Goal: Transaction & Acquisition: Purchase product/service

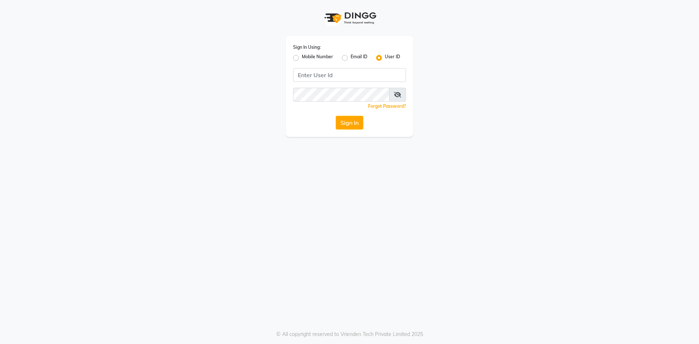
click at [302, 58] on label "Mobile Number" at bounding box center [317, 58] width 31 height 9
click at [302, 58] on input "Mobile Number" at bounding box center [304, 56] width 5 height 5
radio input "true"
radio input "false"
click at [329, 78] on input "Username" at bounding box center [361, 75] width 88 height 14
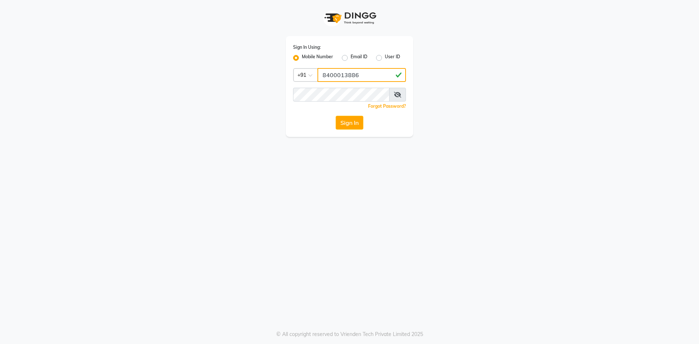
type input "8400013886"
click at [336, 116] on button "Sign In" at bounding box center [350, 123] width 28 height 14
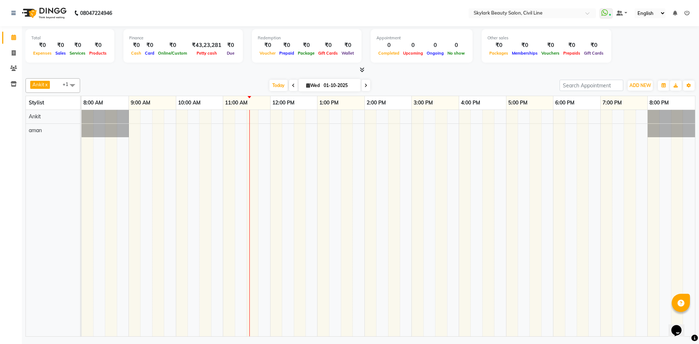
click at [63, 87] on span "+1" at bounding box center [68, 84] width 11 height 6
click at [31, 135] on div "Ankit" at bounding box center [52, 133] width 47 height 8
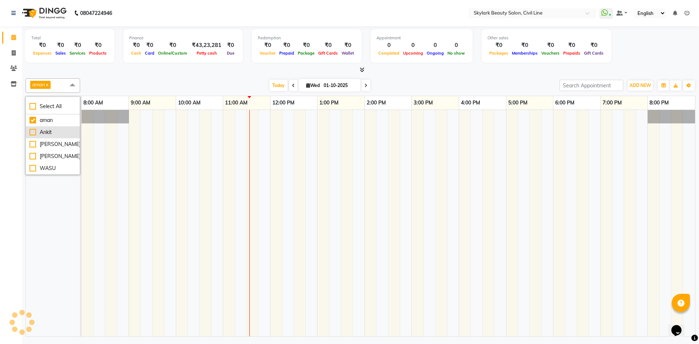
checkbox input "false"
click at [150, 75] on div "Total ₹0 Expenses ₹0 Sales ₹0 Services ₹0 Products Finance ₹0 Cash ₹0 Card ₹0 O…" at bounding box center [360, 182] width 677 height 312
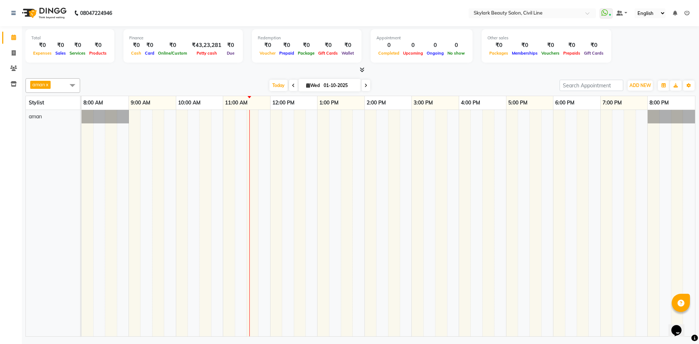
click at [671, 51] on div "Total ₹0 Expenses ₹0 Sales ₹0 Services ₹0 Products Finance ₹0 Cash ₹0 Card ₹0 O…" at bounding box center [360, 47] width 670 height 36
click at [646, 57] on div "Total ₹0 Expenses ₹0 Sales ₹0 Services ₹0 Products Finance ₹0 Cash ₹0 Card ₹0 O…" at bounding box center [360, 47] width 670 height 36
click at [12, 54] on icon at bounding box center [14, 52] width 4 height 5
select select "4588"
select select "service"
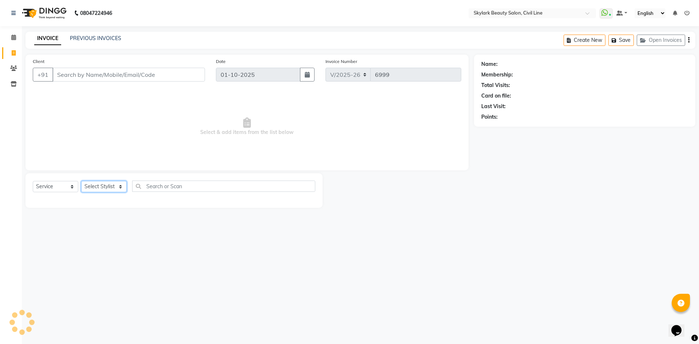
click at [116, 186] on select "Select Stylist" at bounding box center [104, 186] width 46 height 11
click at [113, 186] on select "Select Stylist" at bounding box center [104, 186] width 46 height 11
click at [113, 185] on select "Select Stylist aman Ankit GAGAN WAHLA GURWINDER SINGH WASU" at bounding box center [104, 186] width 46 height 11
select select "85071"
click at [81, 181] on select "Select Stylist aman Ankit GAGAN WAHLA GURWINDER SINGH WASU" at bounding box center [104, 186] width 46 height 11
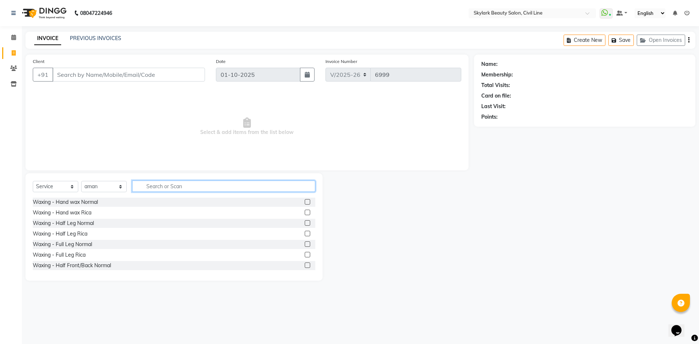
click at [158, 185] on input "text" at bounding box center [223, 186] width 183 height 11
type input "th"
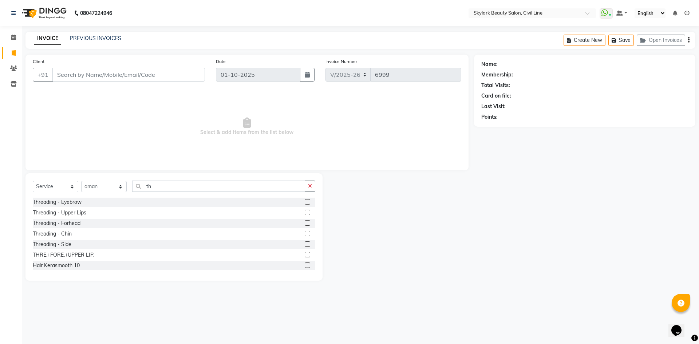
click at [305, 253] on label at bounding box center [307, 254] width 5 height 5
click at [305, 253] on input "checkbox" at bounding box center [307, 255] width 5 height 5
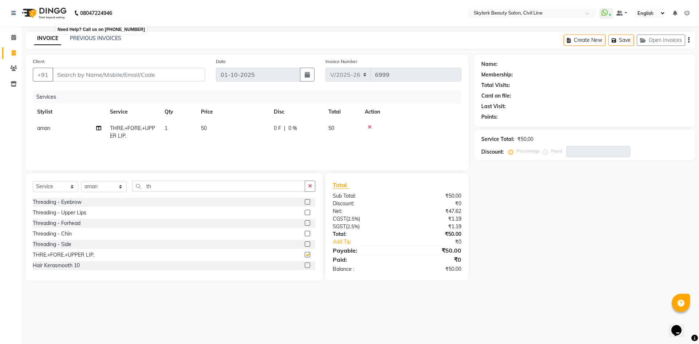
checkbox input "false"
click at [125, 71] on input "Client" at bounding box center [128, 75] width 153 height 14
type input "9"
type input "0"
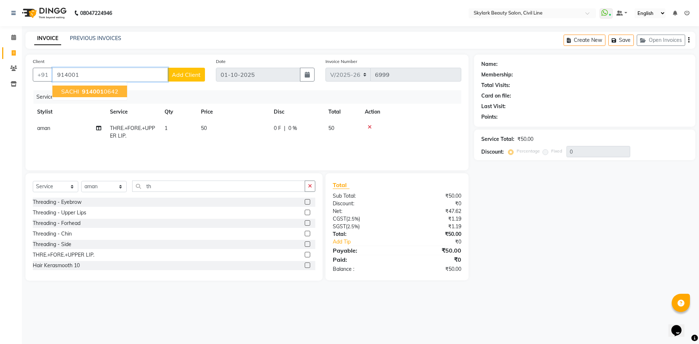
click at [119, 89] on button "SACHI 914001 0642" at bounding box center [89, 92] width 75 height 12
type input "9140010642"
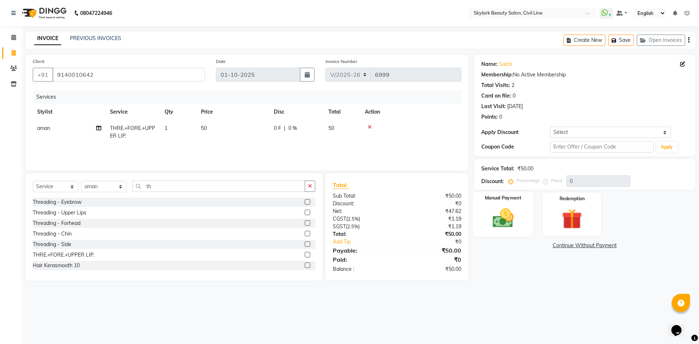
click at [497, 222] on img at bounding box center [503, 218] width 34 height 24
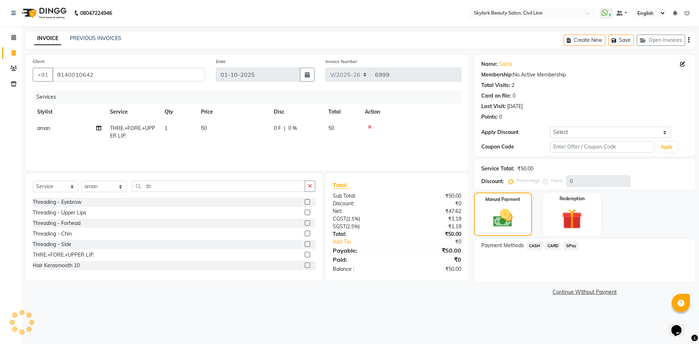
click at [571, 249] on span "GPay" at bounding box center [571, 246] width 15 height 8
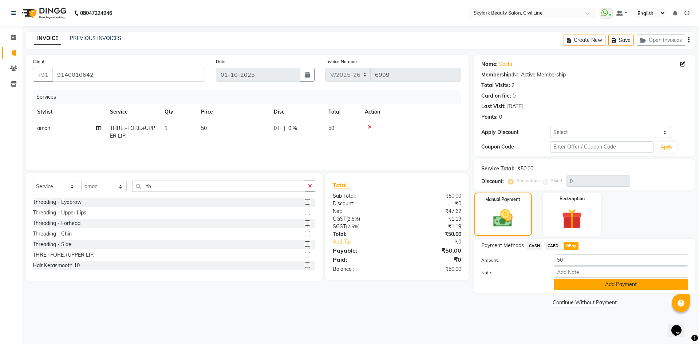
click at [595, 285] on button "Add Payment" at bounding box center [621, 284] width 134 height 11
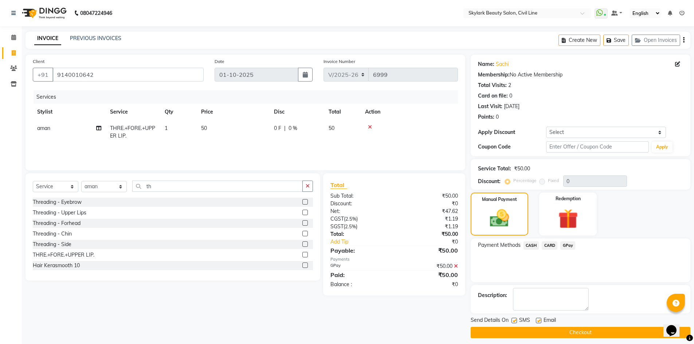
click at [590, 335] on button "Checkout" at bounding box center [580, 332] width 220 height 11
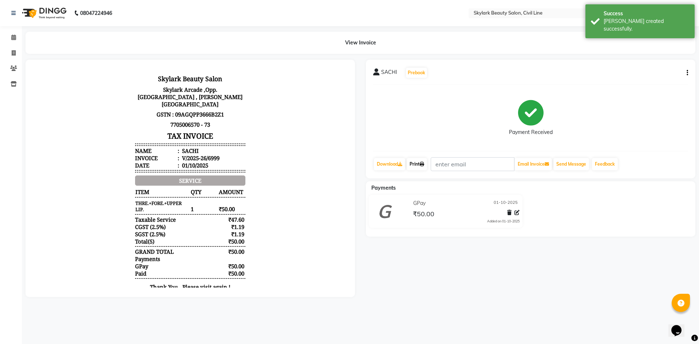
click at [416, 162] on link "Print" at bounding box center [417, 164] width 20 height 12
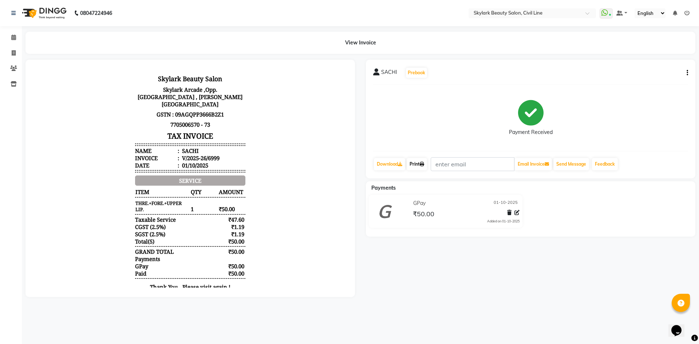
click at [423, 167] on link "Print" at bounding box center [417, 164] width 20 height 12
click at [13, 56] on span at bounding box center [13, 53] width 13 height 8
select select "service"
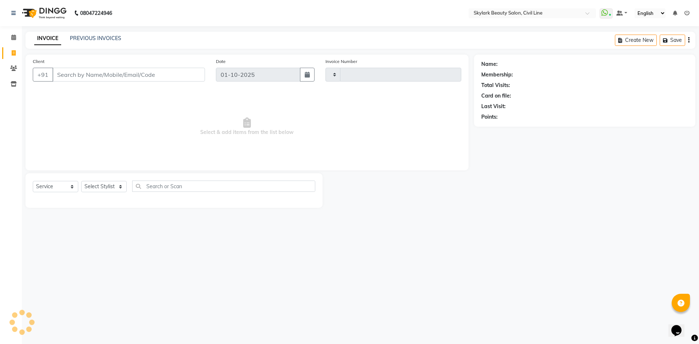
type input "7000"
select select "4588"
click at [71, 190] on select "Select Service Product Membership Package Voucher Prepaid Gift Card" at bounding box center [56, 186] width 46 height 11
click at [94, 187] on select "Select Stylist [PERSON_NAME] [PERSON_NAME] [PERSON_NAME] WASU" at bounding box center [104, 186] width 46 height 11
select select "85071"
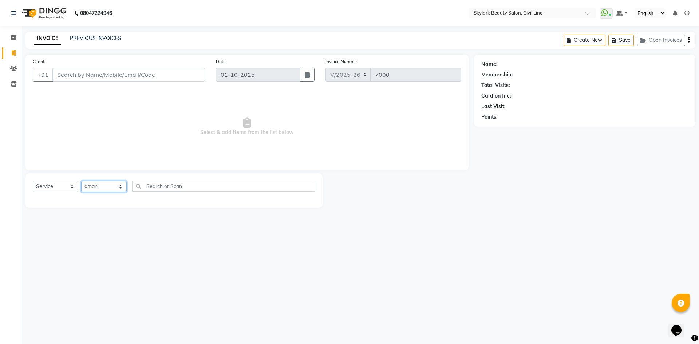
click at [81, 181] on select "Select Stylist [PERSON_NAME] [PERSON_NAME] [PERSON_NAME] WASU" at bounding box center [104, 186] width 46 height 11
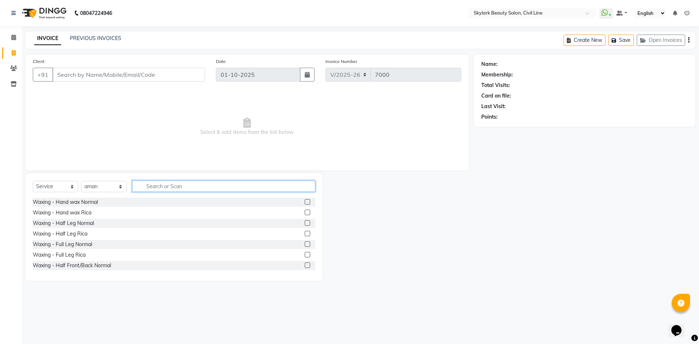
click at [167, 189] on input "text" at bounding box center [223, 186] width 183 height 11
type input "TH"
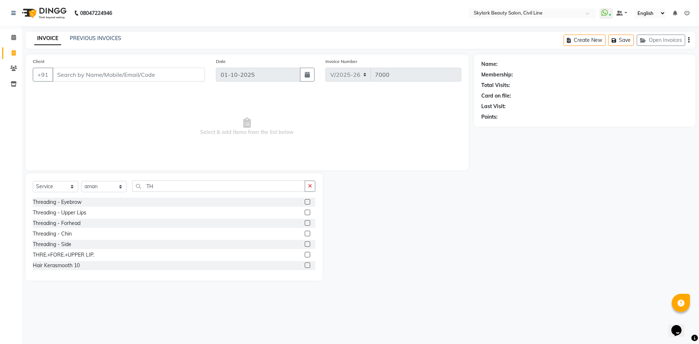
click at [305, 200] on label at bounding box center [307, 201] width 5 height 5
click at [305, 200] on input "checkbox" at bounding box center [307, 202] width 5 height 5
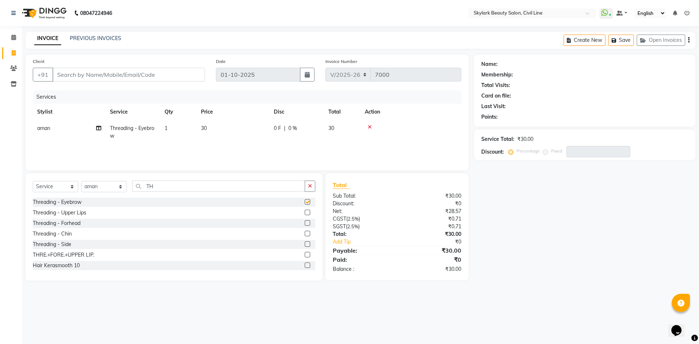
checkbox input "false"
click at [144, 77] on input "Client" at bounding box center [128, 75] width 153 height 14
type input "9"
type input "0"
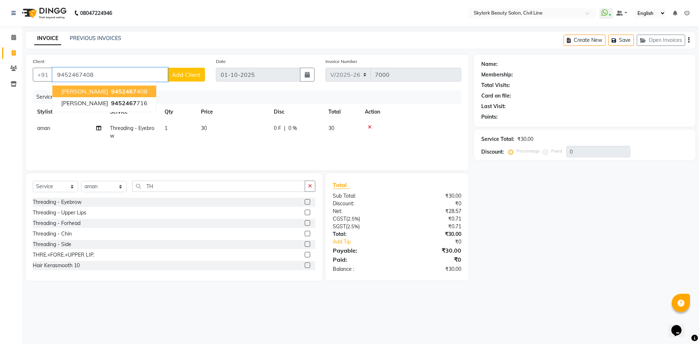
type input "9452467408"
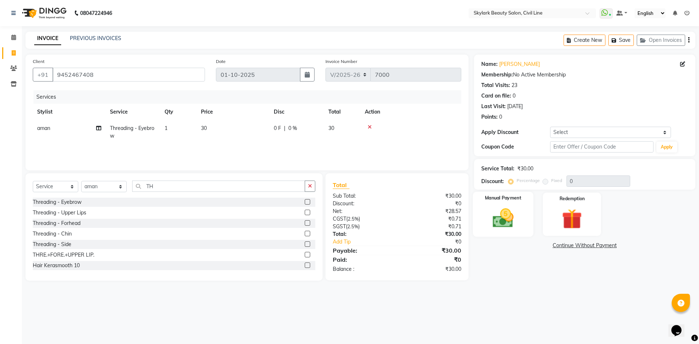
click at [504, 195] on label "Manual Payment" at bounding box center [503, 198] width 36 height 7
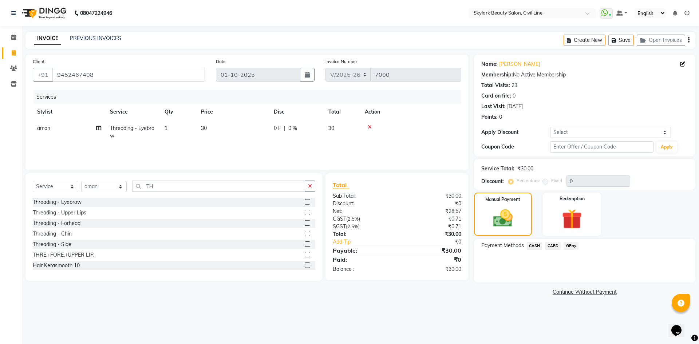
click at [539, 248] on span "CASH" at bounding box center [535, 246] width 16 height 8
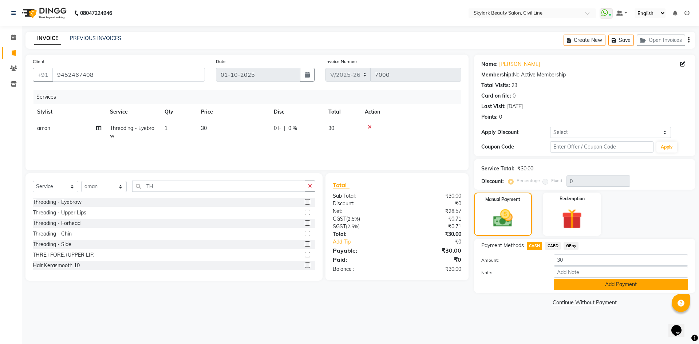
click at [585, 289] on button "Add Payment" at bounding box center [621, 284] width 134 height 11
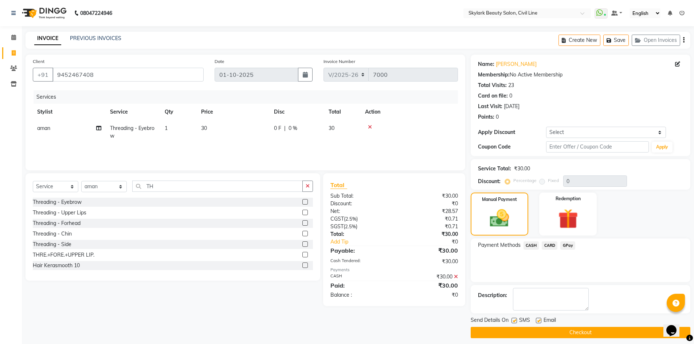
click at [583, 333] on button "Checkout" at bounding box center [580, 332] width 220 height 11
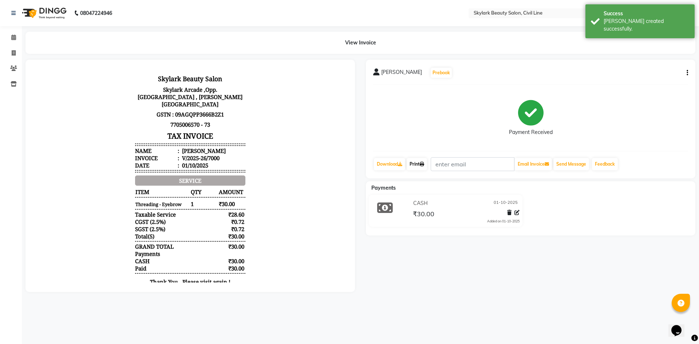
click at [420, 166] on link "Print" at bounding box center [417, 164] width 20 height 12
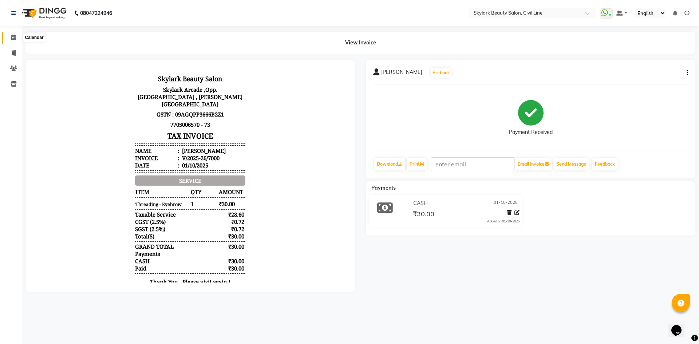
click at [15, 39] on icon at bounding box center [13, 37] width 5 height 5
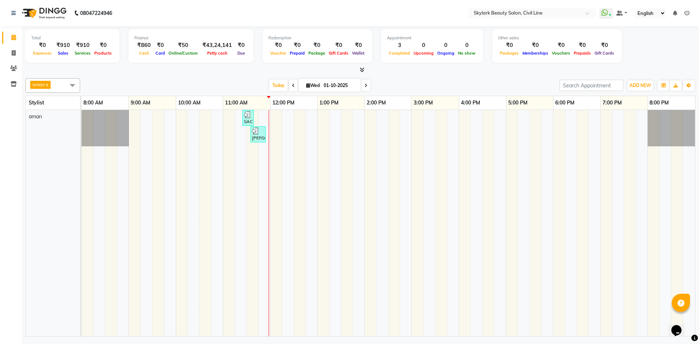
click at [471, 72] on div at bounding box center [360, 70] width 670 height 8
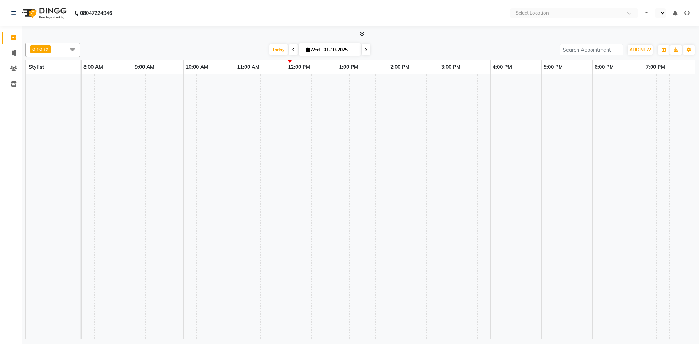
select select "en"
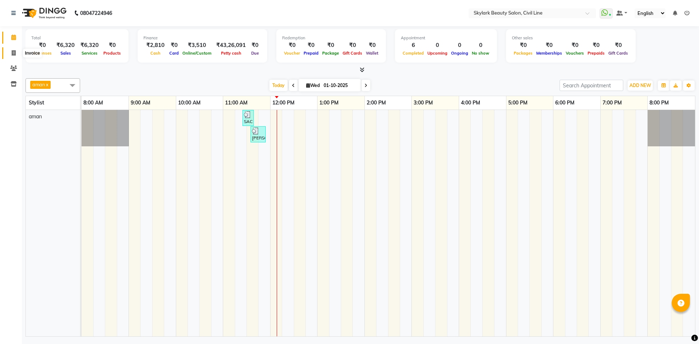
click at [13, 50] on span at bounding box center [13, 53] width 13 height 8
select select "service"
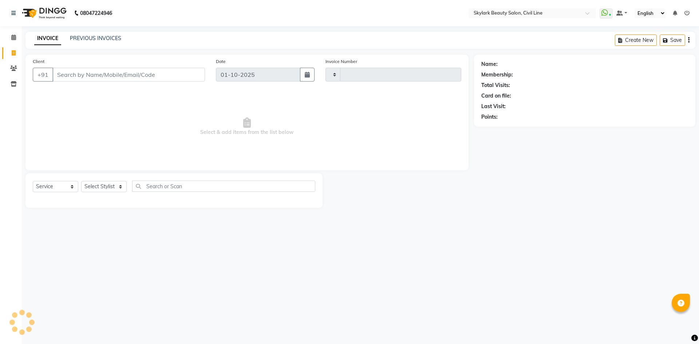
type input "7004"
select select "4588"
click at [99, 39] on link "PREVIOUS INVOICES" at bounding box center [95, 38] width 51 height 7
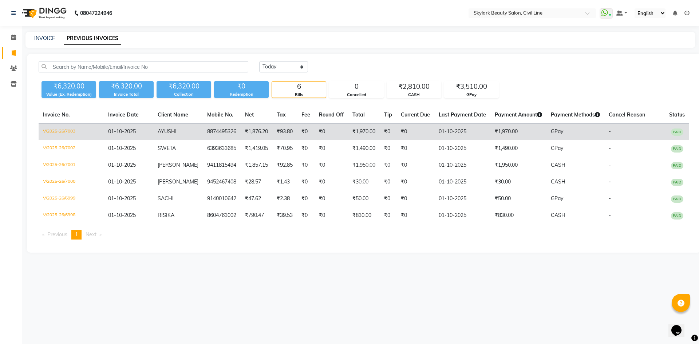
click at [496, 125] on td "₹1,970.00" at bounding box center [518, 131] width 56 height 17
click at [260, 135] on td "₹1,876.20" at bounding box center [257, 131] width 32 height 17
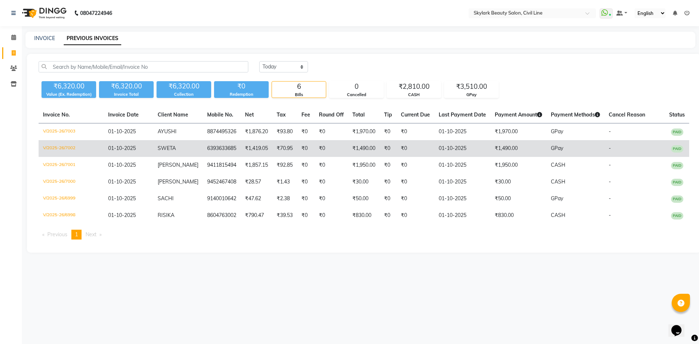
click at [297, 144] on td "₹0" at bounding box center [305, 148] width 17 height 17
click at [246, 152] on td "₹1,419.05" at bounding box center [257, 148] width 32 height 17
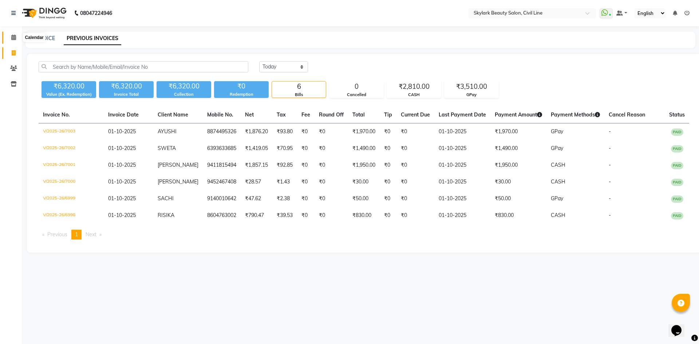
click at [17, 38] on span at bounding box center [13, 37] width 13 height 8
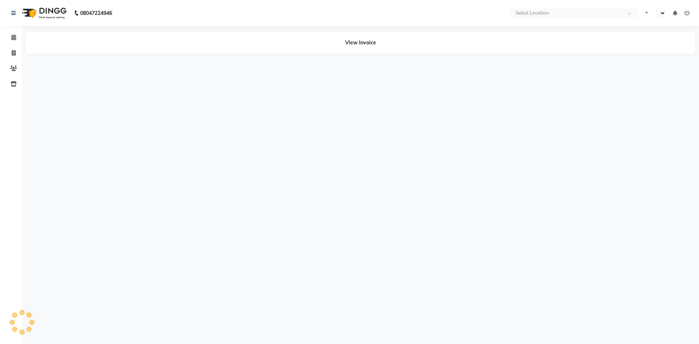
select select "en"
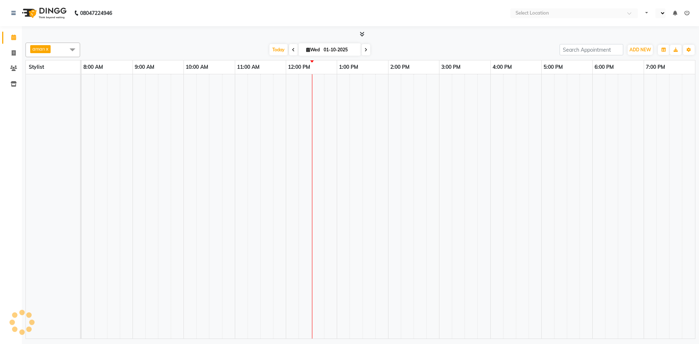
select select "en"
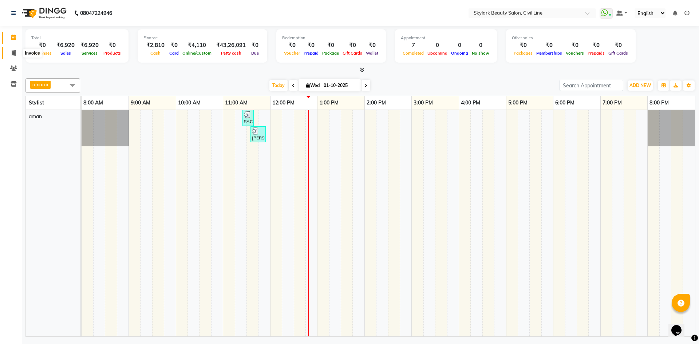
click at [13, 51] on icon at bounding box center [14, 52] width 4 height 5
select select "service"
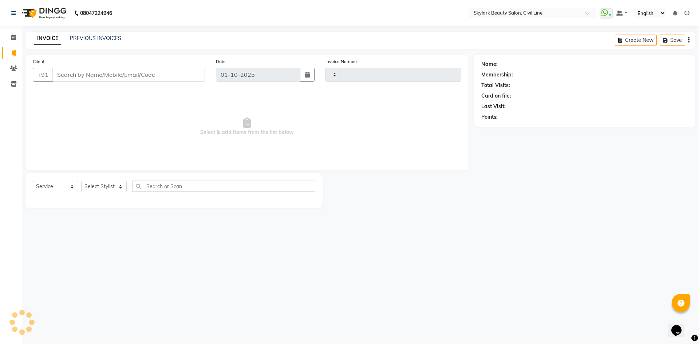
type input "7007"
select select "4588"
click at [107, 186] on select "Select Stylist [PERSON_NAME] [PERSON_NAME] [PERSON_NAME] WASU" at bounding box center [104, 186] width 46 height 11
select select "85071"
click at [81, 181] on select "Select Stylist [PERSON_NAME] [PERSON_NAME] [PERSON_NAME] WASU" at bounding box center [104, 186] width 46 height 11
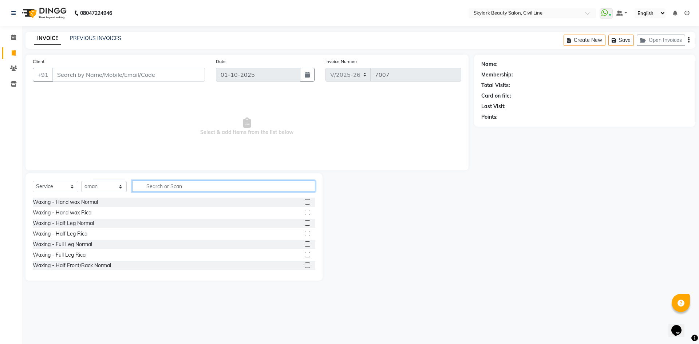
click at [162, 183] on input "text" at bounding box center [223, 186] width 183 height 11
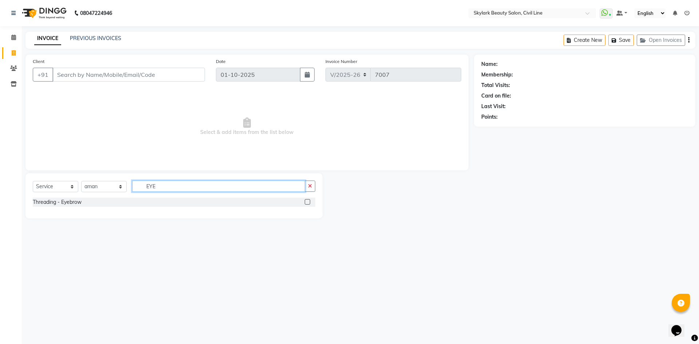
type input "EYE"
drag, startPoint x: 308, startPoint y: 206, endPoint x: 307, endPoint y: 202, distance: 3.7
click at [308, 205] on div at bounding box center [307, 203] width 5 height 8
click at [307, 202] on label at bounding box center [307, 201] width 5 height 5
click at [307, 202] on input "checkbox" at bounding box center [307, 202] width 5 height 5
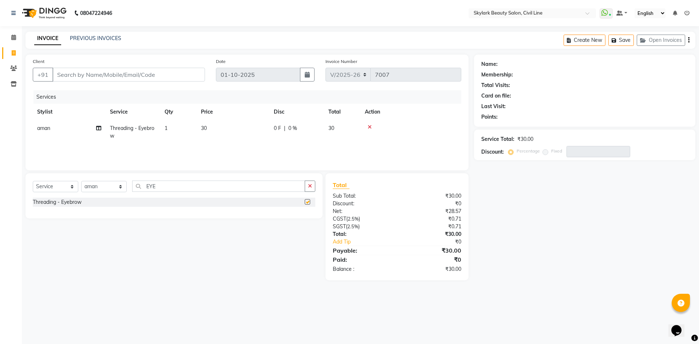
checkbox input "false"
click at [255, 189] on input "EYE" at bounding box center [218, 186] width 173 height 11
type input "E"
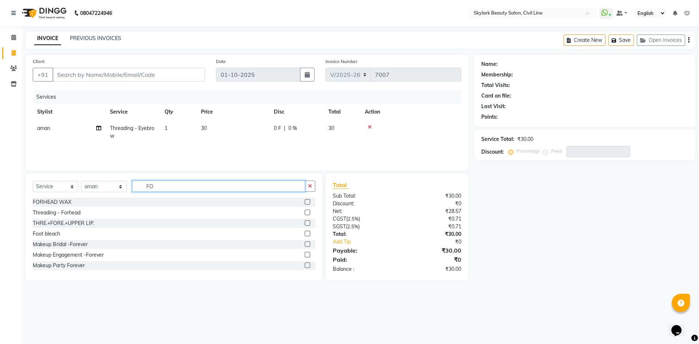
type input "FO"
click at [305, 213] on label at bounding box center [307, 212] width 5 height 5
click at [305, 213] on input "checkbox" at bounding box center [307, 212] width 5 height 5
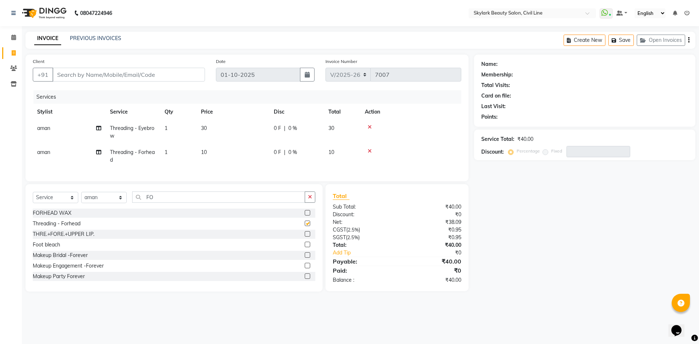
checkbox input "false"
click at [267, 203] on input "FO" at bounding box center [218, 197] width 173 height 11
type input "F"
type input "H"
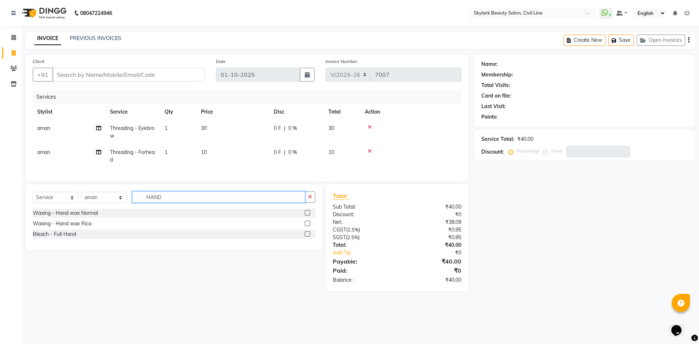
type input "HAND"
click at [306, 226] on label at bounding box center [307, 223] width 5 height 5
click at [306, 226] on input "checkbox" at bounding box center [307, 223] width 5 height 5
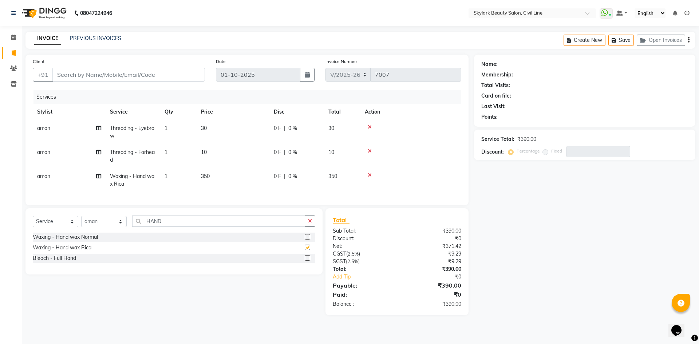
checkbox input "false"
click at [265, 227] on input "HAND" at bounding box center [218, 221] width 173 height 11
type input "H"
type input "UNDER"
click at [308, 250] on label at bounding box center [307, 247] width 5 height 5
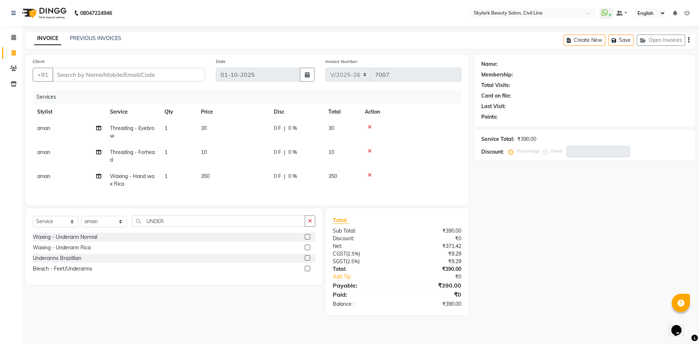
click at [308, 250] on input "checkbox" at bounding box center [307, 247] width 5 height 5
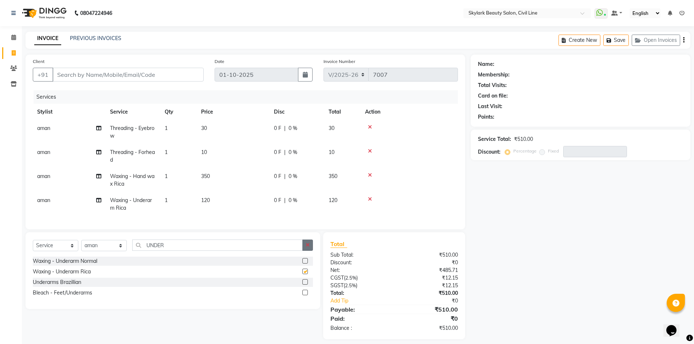
checkbox input "false"
click at [218, 249] on input "UNDER" at bounding box center [217, 245] width 170 height 11
type input "U"
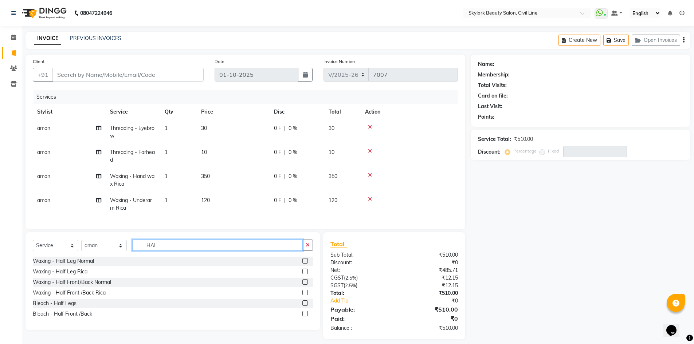
type input "HAL"
click at [304, 274] on label at bounding box center [304, 271] width 5 height 5
click at [304, 274] on input "checkbox" at bounding box center [304, 271] width 5 height 5
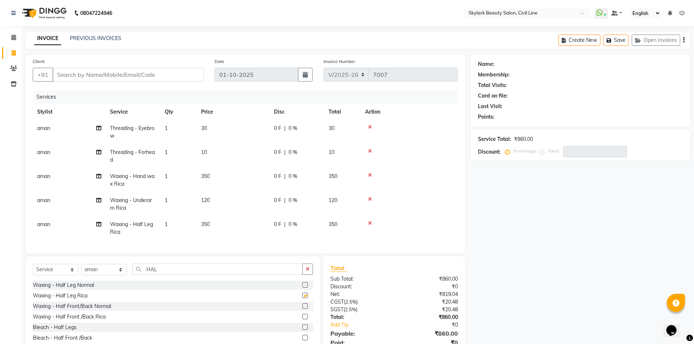
checkbox input "false"
click at [163, 76] on input "Client" at bounding box center [127, 75] width 151 height 14
type input "9"
type input "0"
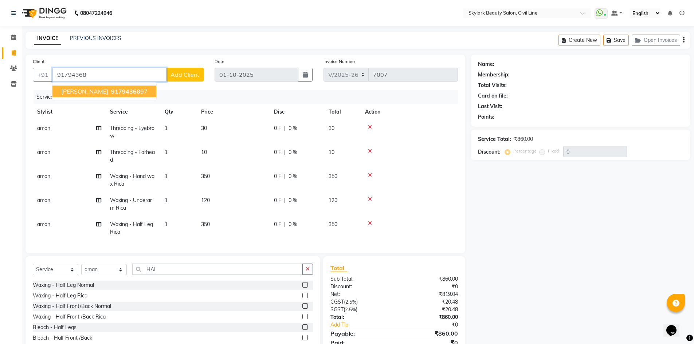
click at [111, 90] on span "91794368" at bounding box center [125, 91] width 29 height 7
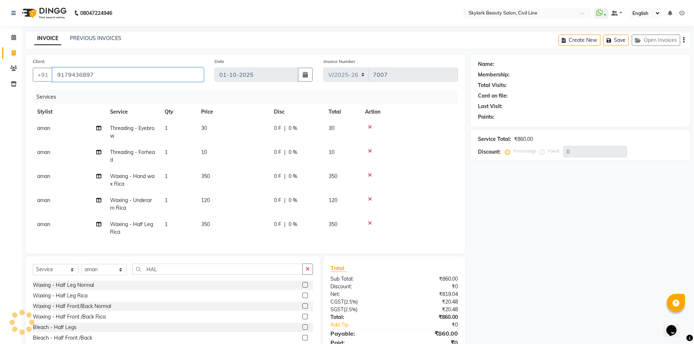
type input "9179436897"
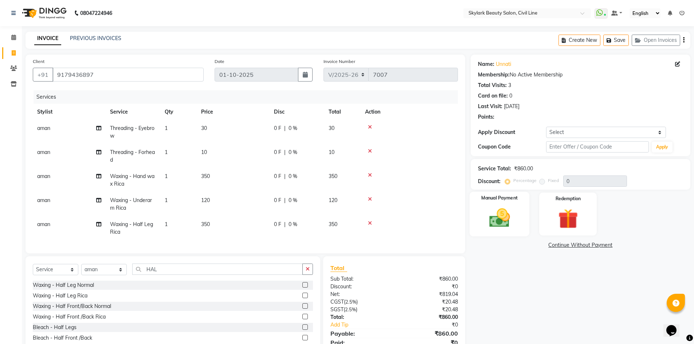
click at [505, 216] on img at bounding box center [498, 218] width 33 height 24
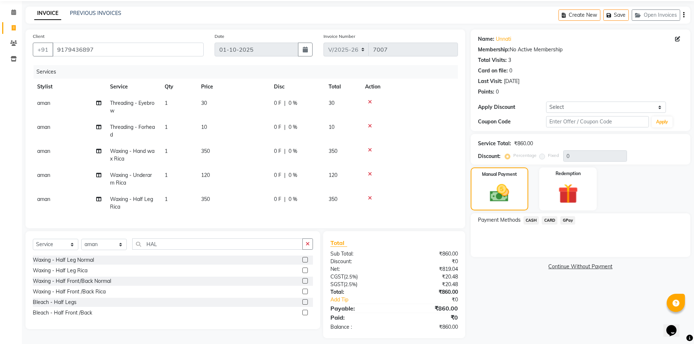
scroll to position [36, 0]
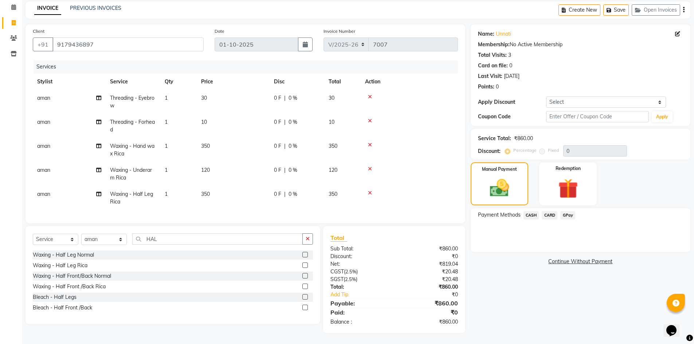
click at [530, 211] on span "CASH" at bounding box center [531, 215] width 16 height 8
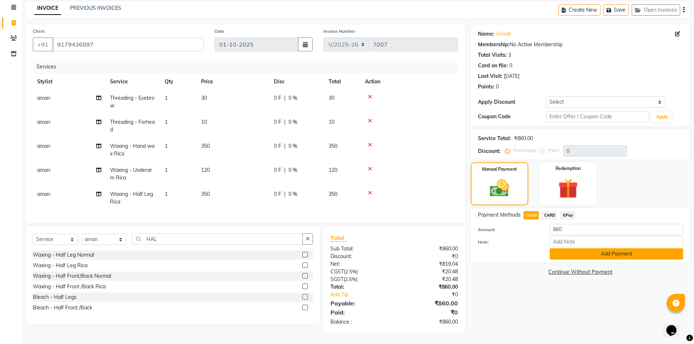
click at [591, 250] on button "Add Payment" at bounding box center [615, 253] width 133 height 11
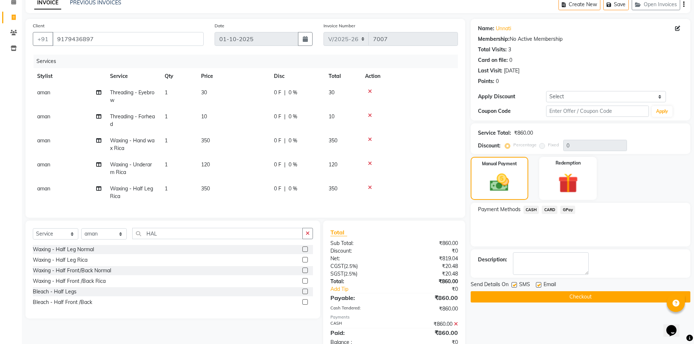
click at [573, 297] on button "Checkout" at bounding box center [580, 296] width 220 height 11
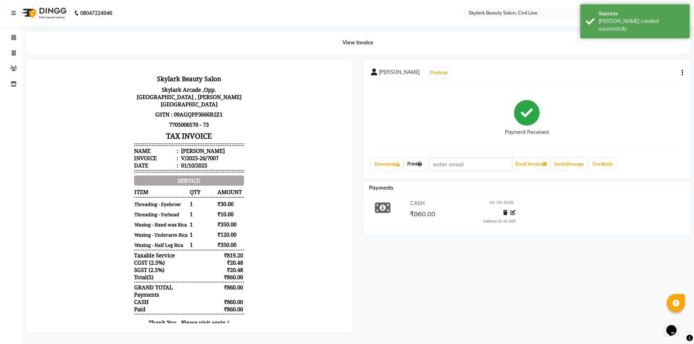
click at [420, 166] on link "Print" at bounding box center [414, 164] width 20 height 12
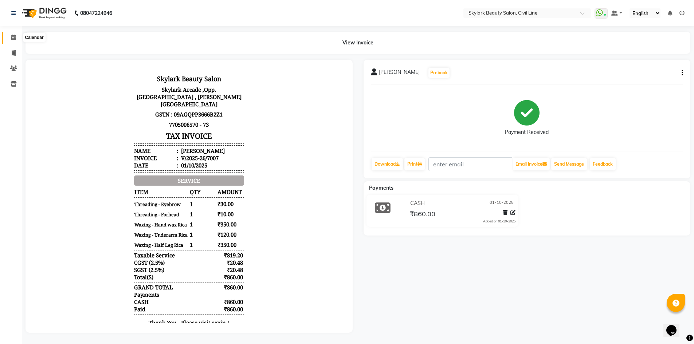
click at [12, 36] on icon at bounding box center [13, 37] width 5 height 5
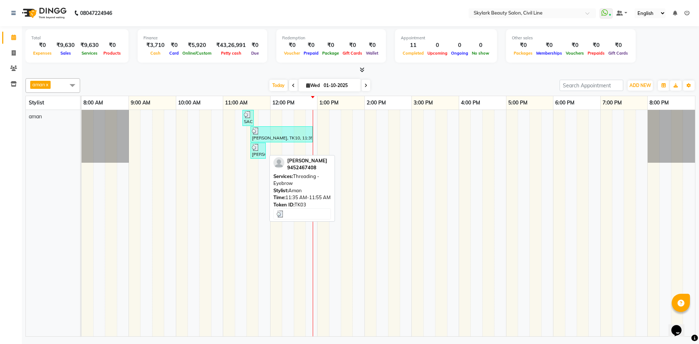
click at [258, 155] on div "[PERSON_NAME], TK03, 11:35 AM-11:55 AM, Threading - Eyebrow" at bounding box center [258, 151] width 14 height 14
select select "3"
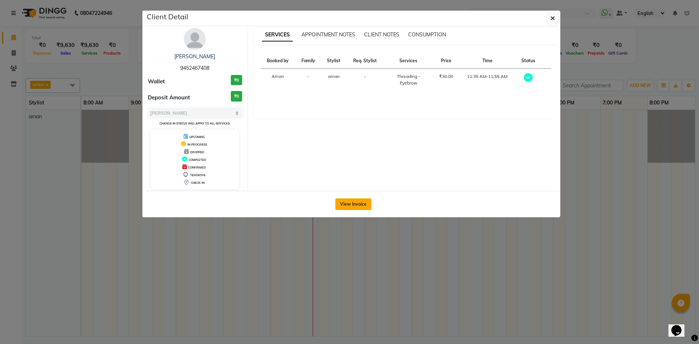
click at [360, 205] on button "View Invoice" at bounding box center [353, 204] width 36 height 12
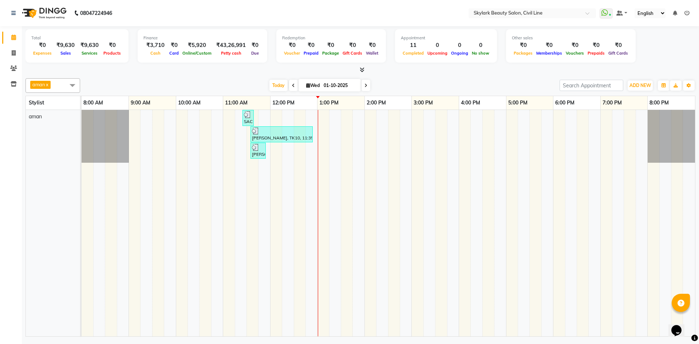
click at [638, 199] on td at bounding box center [642, 223] width 12 height 226
click at [443, 82] on div "[DATE] [DATE]" at bounding box center [320, 85] width 472 height 11
click at [15, 55] on span at bounding box center [13, 53] width 13 height 8
select select "service"
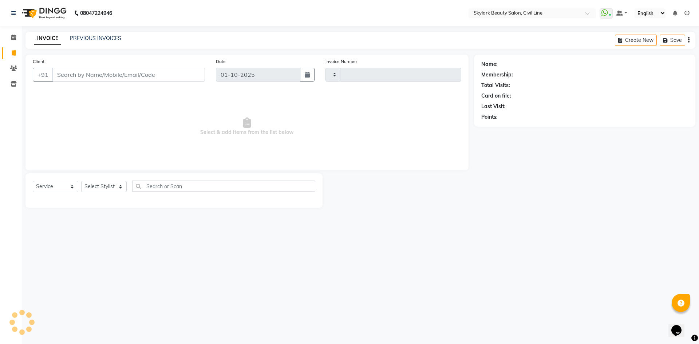
type input "7009"
select select "4588"
drag, startPoint x: 77, startPoint y: 188, endPoint x: 71, endPoint y: 187, distance: 5.9
click at [75, 187] on select "Select Service Product Membership Package Voucher Prepaid Gift Card" at bounding box center [56, 186] width 46 height 11
select select "V"
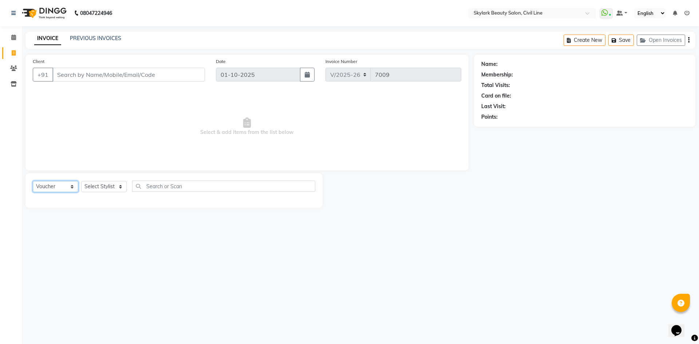
click at [33, 181] on select "Select Service Product Membership Package Voucher Prepaid Gift Card" at bounding box center [56, 186] width 46 height 11
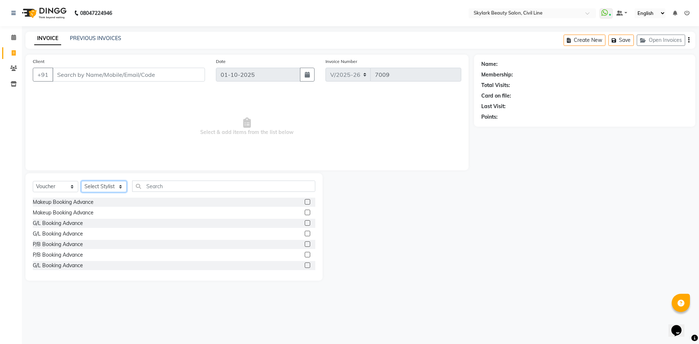
drag, startPoint x: 107, startPoint y: 184, endPoint x: 106, endPoint y: 189, distance: 4.6
click at [107, 184] on select "Select Stylist aman Ankit GAGAN WAHLA GURWINDER SINGH WASU" at bounding box center [104, 186] width 46 height 11
select select "85071"
click at [81, 181] on select "Select Stylist [PERSON_NAME] [PERSON_NAME] [PERSON_NAME] WASU" at bounding box center [104, 186] width 46 height 11
click at [305, 212] on label at bounding box center [307, 212] width 5 height 5
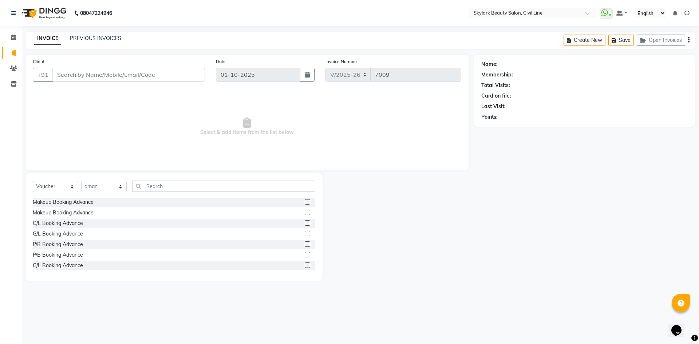
click at [305, 212] on input "checkbox" at bounding box center [307, 212] width 5 height 5
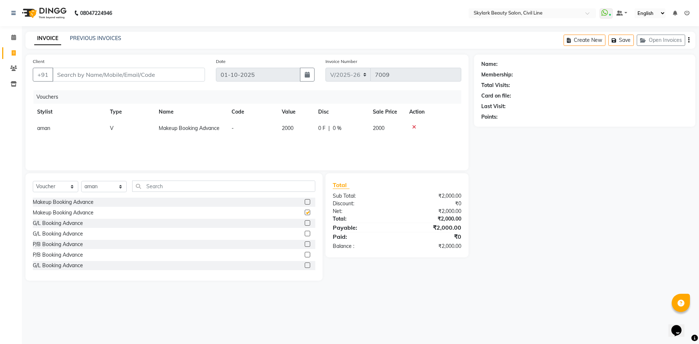
checkbox input "false"
click at [305, 201] on label at bounding box center [307, 201] width 5 height 5
click at [305, 201] on input "checkbox" at bounding box center [307, 202] width 5 height 5
checkbox input "false"
click at [185, 74] on input "Client" at bounding box center [128, 75] width 153 height 14
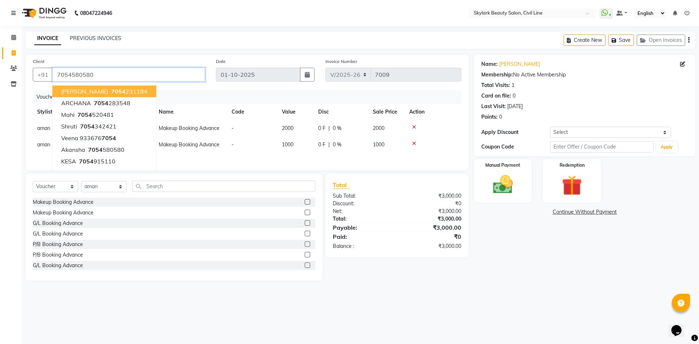
click at [127, 77] on input "7054580580" at bounding box center [128, 75] width 153 height 14
click at [379, 195] on div "Sub Total:" at bounding box center [362, 196] width 70 height 8
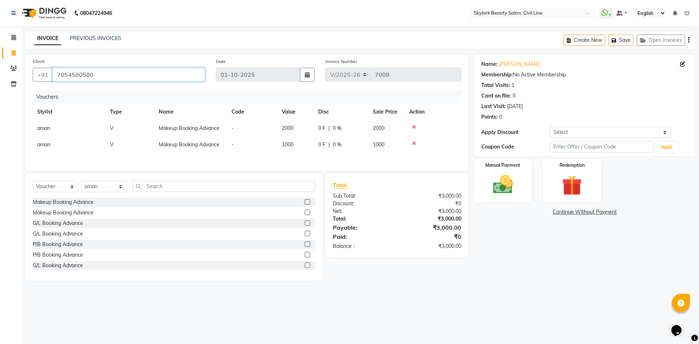
click at [145, 68] on input "7054580580" at bounding box center [128, 75] width 153 height 14
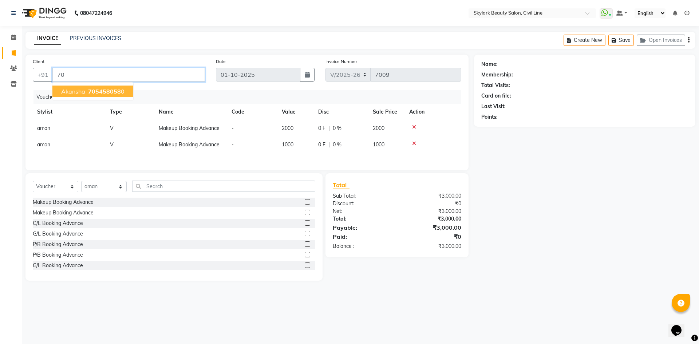
type input "7"
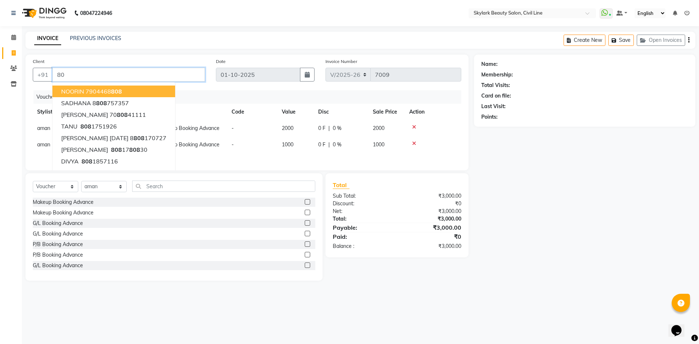
type input "8"
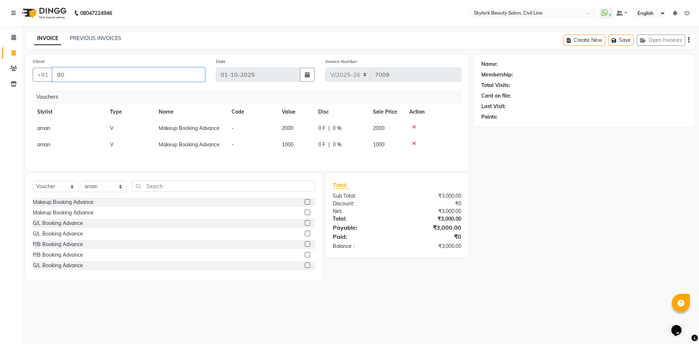
type input "8"
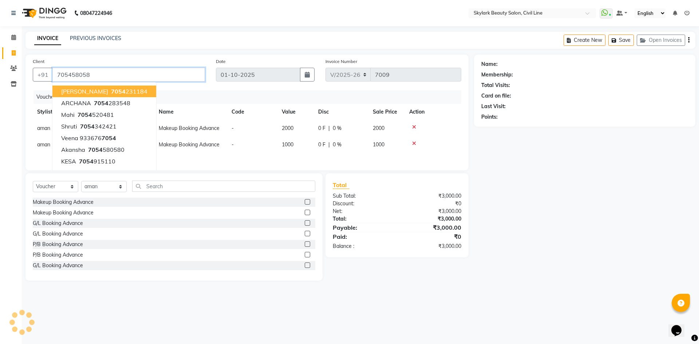
type input "7054580580"
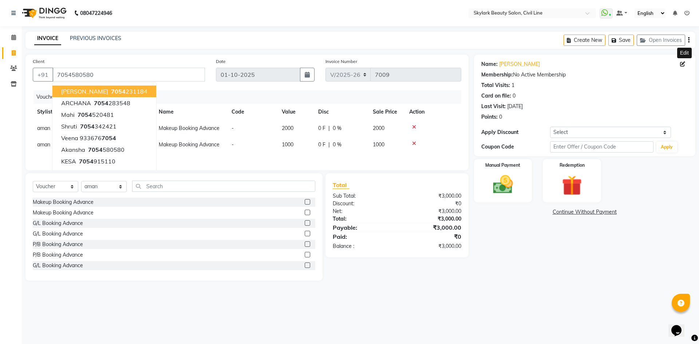
click at [684, 65] on icon at bounding box center [682, 64] width 5 height 5
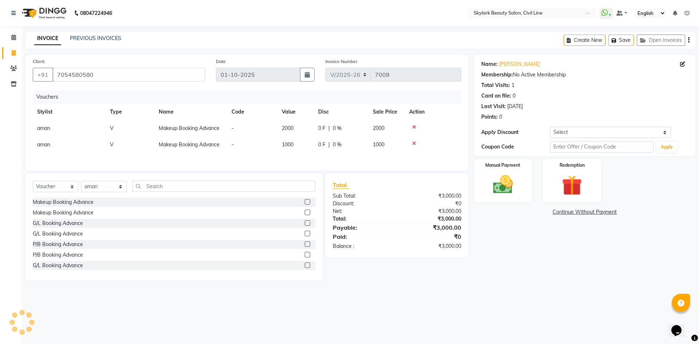
select select "female"
select select
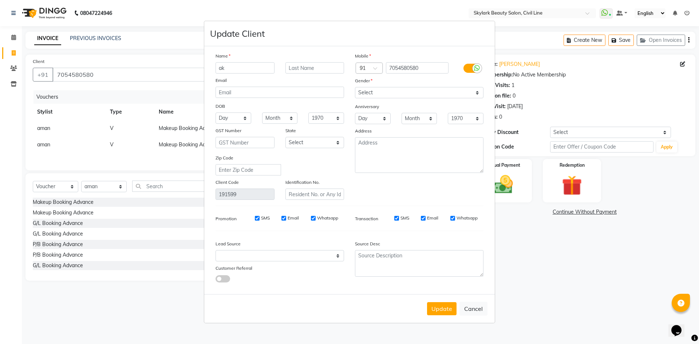
type input "a"
type input "[PERSON_NAME]"
click at [319, 60] on div "Name" at bounding box center [279, 57] width 139 height 10
click at [319, 64] on input "text" at bounding box center [314, 67] width 59 height 11
type input "16-NOV-2025"
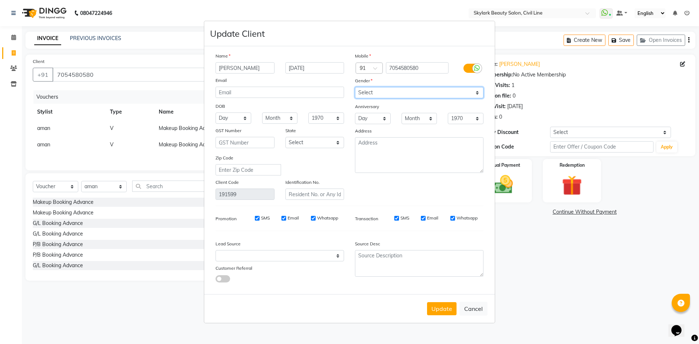
click at [454, 95] on select "Select Male Female Other Prefer Not To Say" at bounding box center [419, 92] width 129 height 11
click at [355, 87] on select "Select Male Female Other Prefer Not To Say" at bounding box center [419, 92] width 129 height 11
click at [441, 310] on button "Update" at bounding box center [441, 308] width 29 height 13
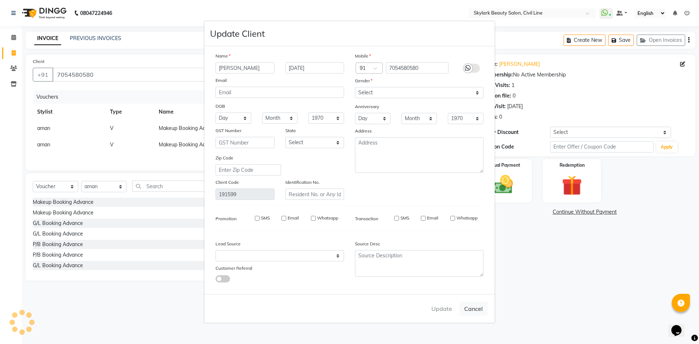
select select
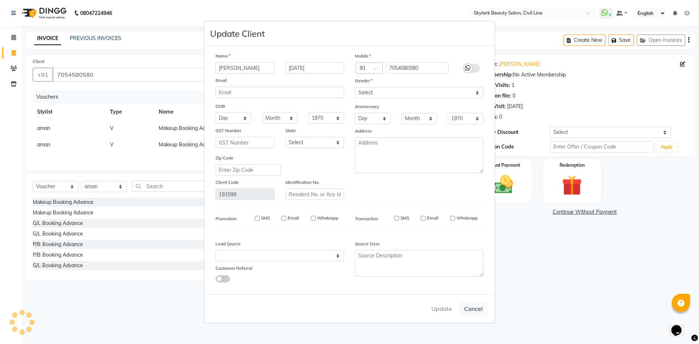
select select
checkbox input "false"
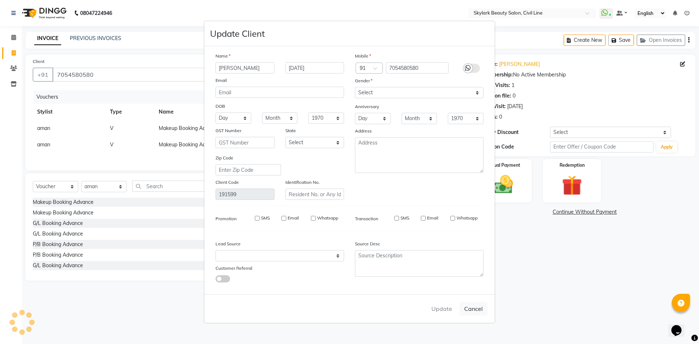
checkbox input "false"
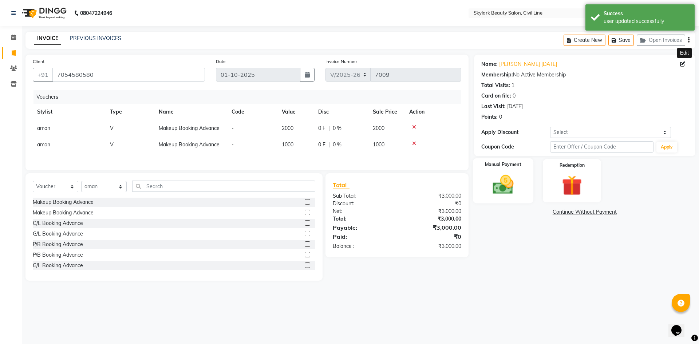
click at [512, 190] on img at bounding box center [503, 185] width 34 height 24
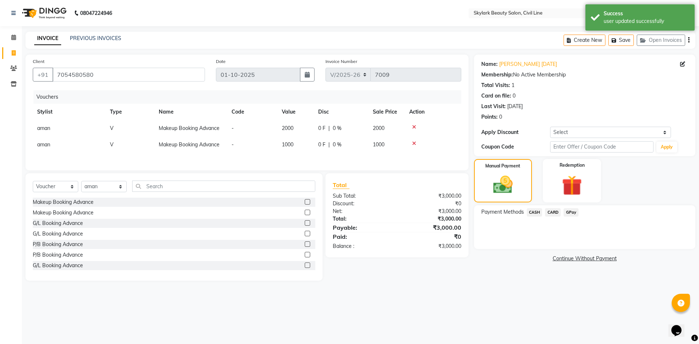
click at [572, 214] on span "GPay" at bounding box center [571, 212] width 15 height 8
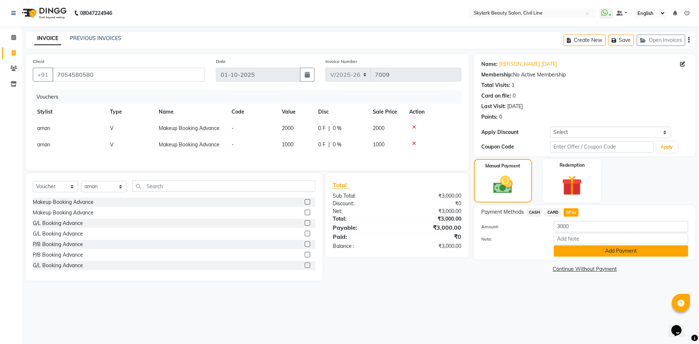
click at [580, 253] on button "Add Payment" at bounding box center [621, 250] width 134 height 11
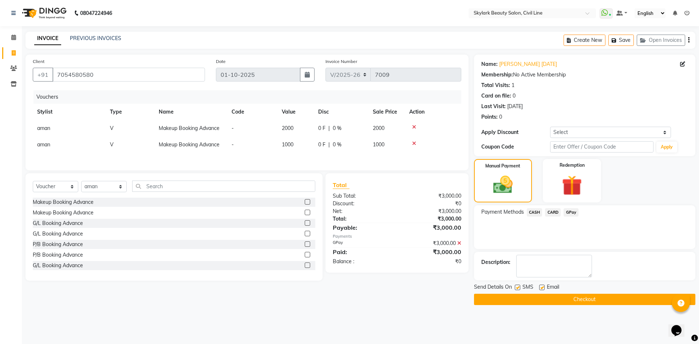
click at [567, 303] on button "Checkout" at bounding box center [584, 299] width 221 height 11
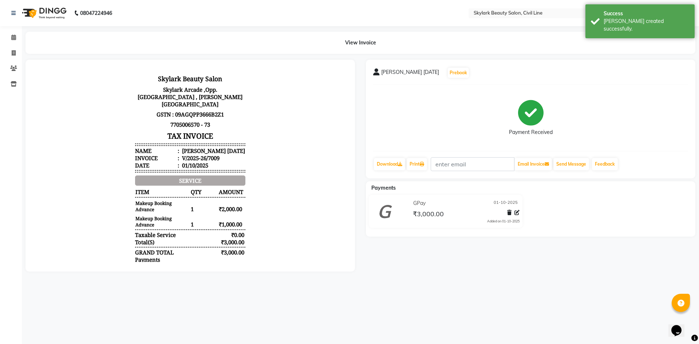
select select "service"
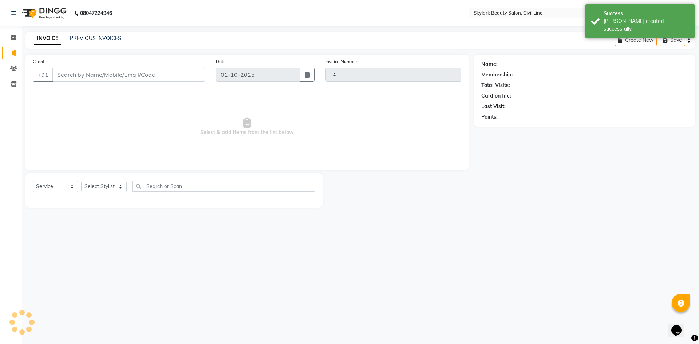
type input "7010"
select select "4588"
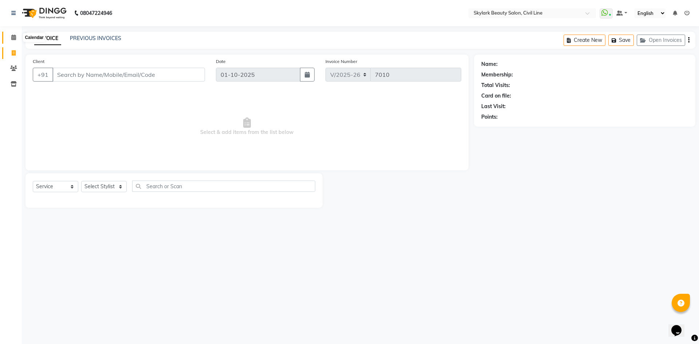
click at [16, 35] on icon at bounding box center [13, 37] width 5 height 5
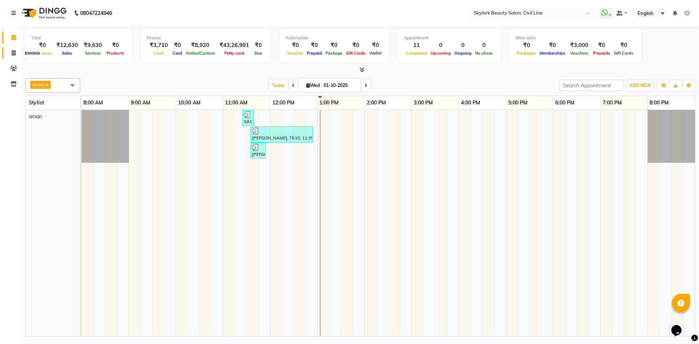
click at [16, 54] on span at bounding box center [13, 53] width 13 height 8
select select "service"
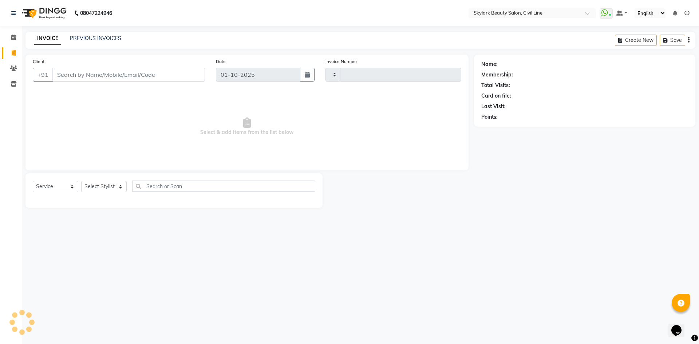
type input "7010"
select select "4588"
click at [84, 37] on link "PREVIOUS INVOICES" at bounding box center [95, 38] width 51 height 7
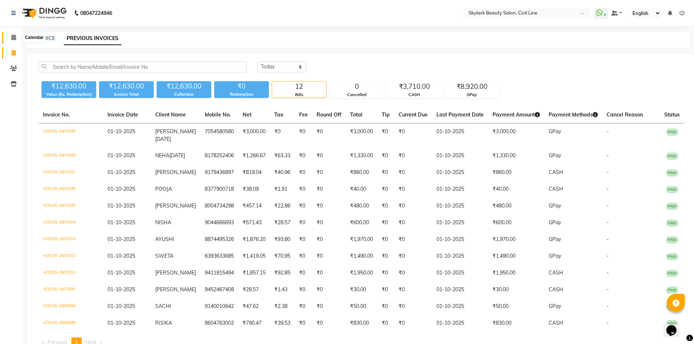
click at [11, 36] on icon at bounding box center [13, 37] width 5 height 5
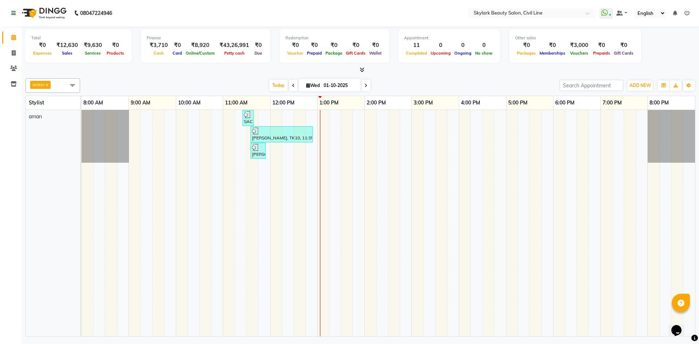
click at [12, 46] on li "Invoice" at bounding box center [11, 54] width 22 height 16
click at [12, 49] on span at bounding box center [13, 53] width 13 height 8
select select "4588"
select select "service"
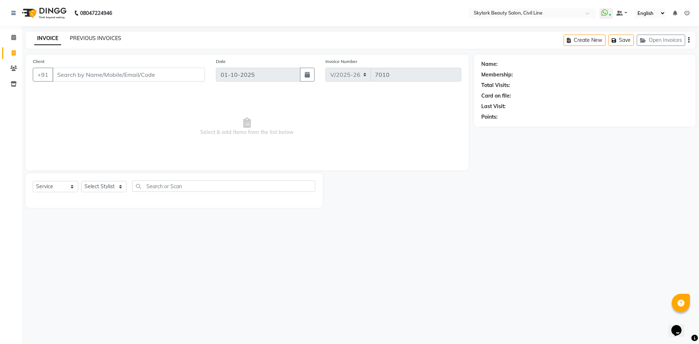
click at [99, 38] on link "PREVIOUS INVOICES" at bounding box center [95, 38] width 51 height 7
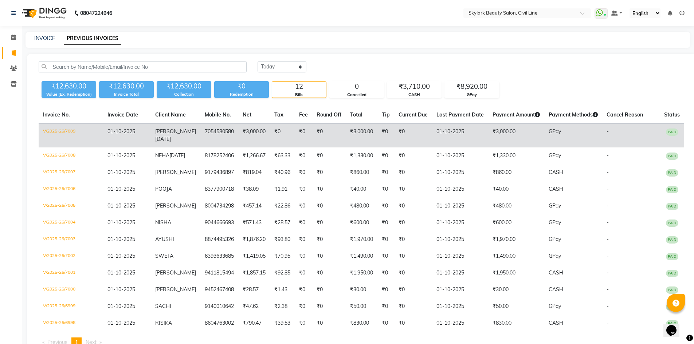
click at [62, 133] on td "V/2025-26/7009" at bounding box center [71, 135] width 64 height 24
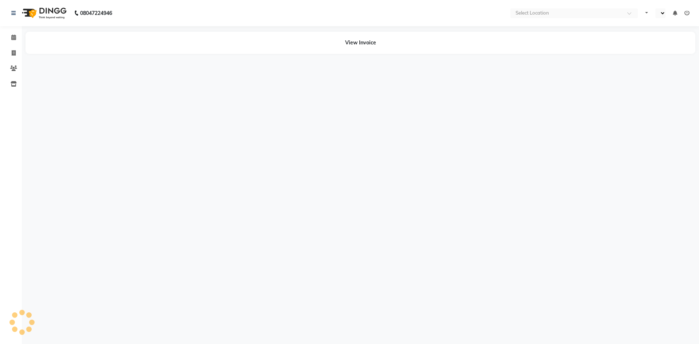
select select "en"
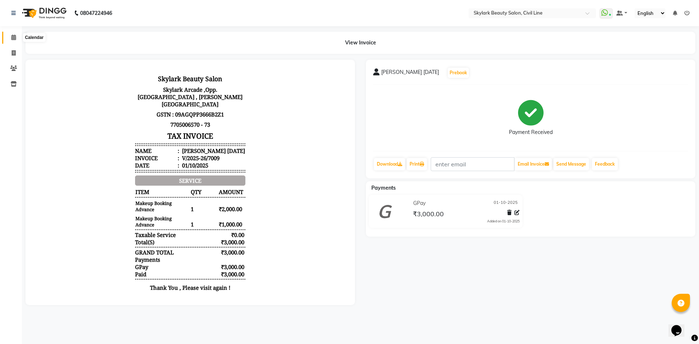
click at [12, 35] on icon at bounding box center [13, 37] width 5 height 5
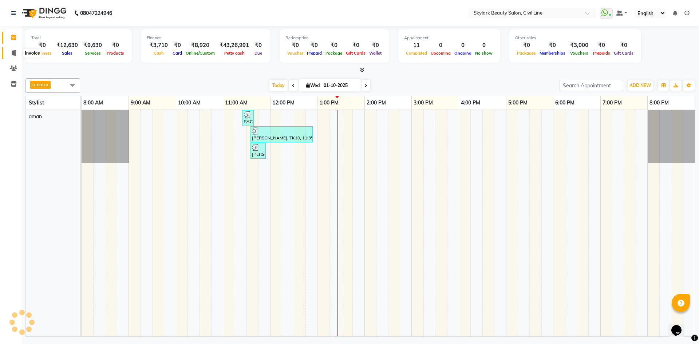
click at [13, 51] on icon at bounding box center [14, 52] width 4 height 5
select select "service"
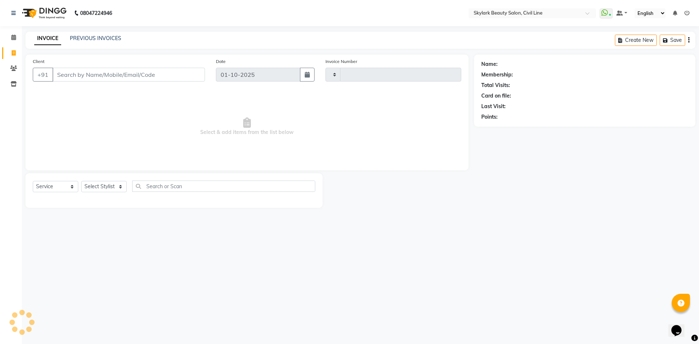
type input "7010"
select select "4588"
click at [55, 186] on select "Select Service Product Membership Package Voucher Prepaid Gift Card" at bounding box center [56, 186] width 46 height 11
click at [95, 188] on select "Select Stylist [PERSON_NAME] [PERSON_NAME] [PERSON_NAME] WASU" at bounding box center [104, 186] width 46 height 11
select select "85071"
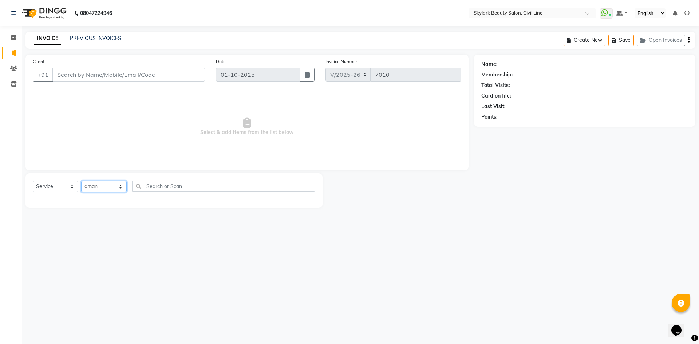
click at [81, 181] on select "Select Stylist [PERSON_NAME] [PERSON_NAME] [PERSON_NAME] WASU" at bounding box center [104, 186] width 46 height 11
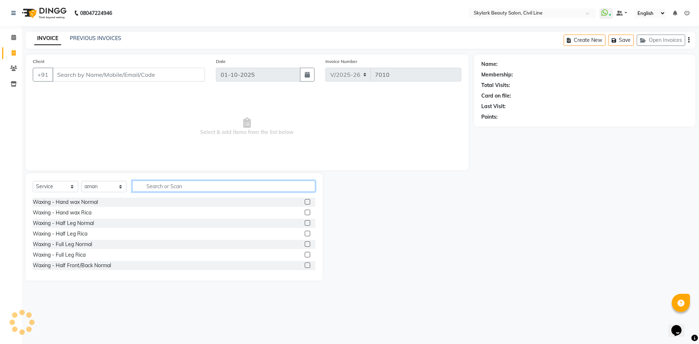
click at [170, 188] on input "text" at bounding box center [223, 186] width 183 height 11
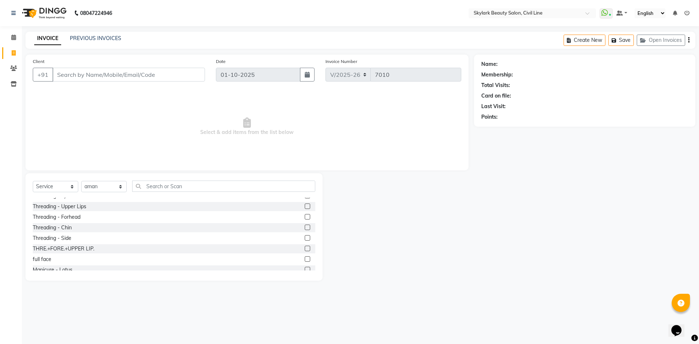
click at [305, 250] on label at bounding box center [307, 248] width 5 height 5
click at [305, 250] on input "checkbox" at bounding box center [307, 248] width 5 height 5
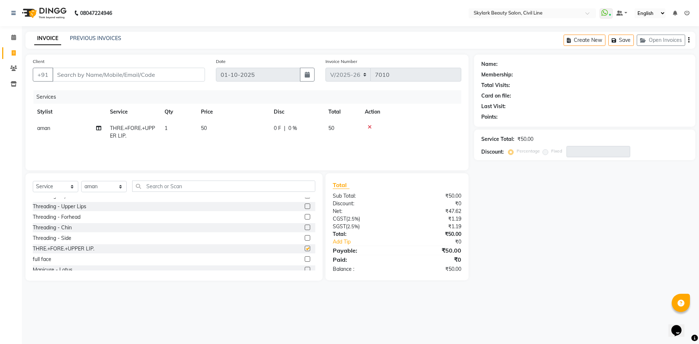
checkbox input "false"
click at [170, 71] on input "Client" at bounding box center [128, 75] width 153 height 14
type input "7"
type input "0"
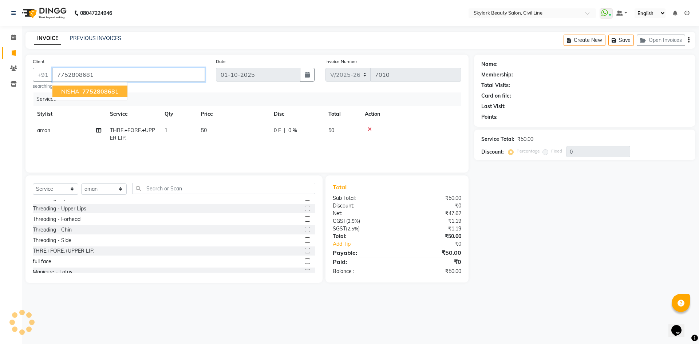
type input "7752808681"
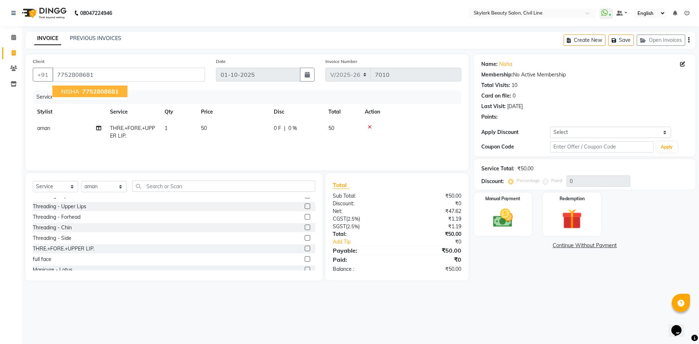
click at [105, 90] on span "7752808681" at bounding box center [100, 91] width 36 height 7
click at [509, 214] on img at bounding box center [503, 218] width 34 height 24
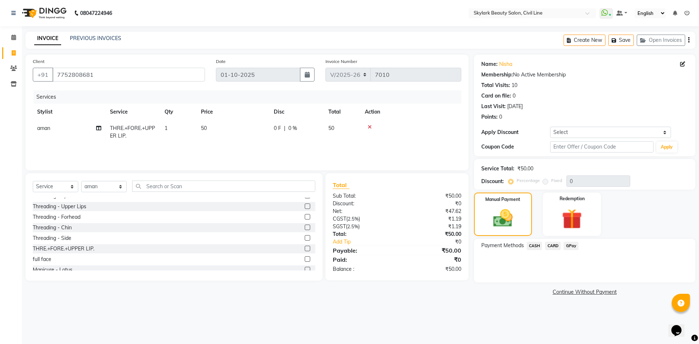
drag, startPoint x: 535, startPoint y: 244, endPoint x: 542, endPoint y: 226, distance: 19.3
click at [535, 243] on span "CASH" at bounding box center [535, 246] width 16 height 8
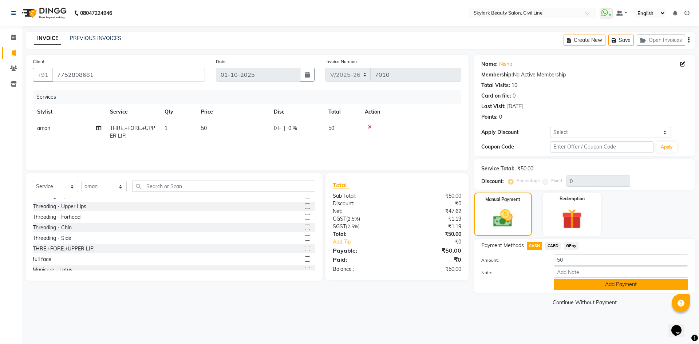
click at [558, 288] on button "Add Payment" at bounding box center [621, 284] width 134 height 11
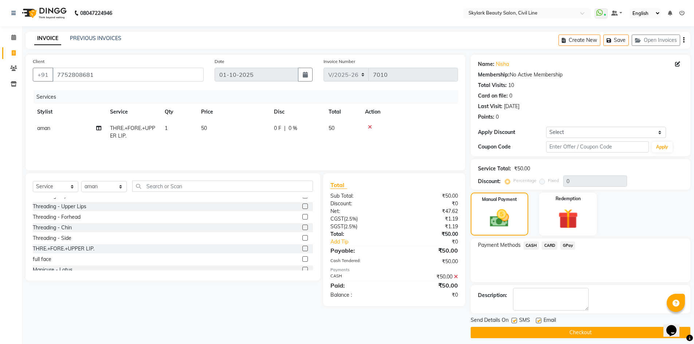
click at [539, 334] on button "Checkout" at bounding box center [580, 332] width 220 height 11
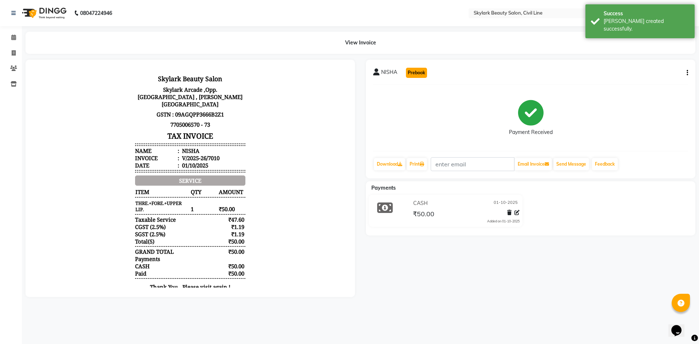
click at [414, 73] on button "Prebook" at bounding box center [416, 73] width 21 height 10
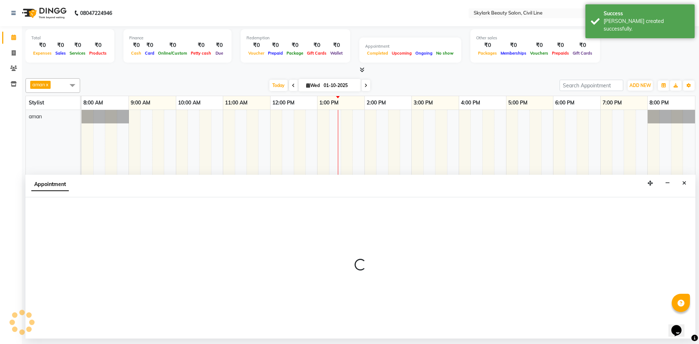
select select "85071"
select select "540"
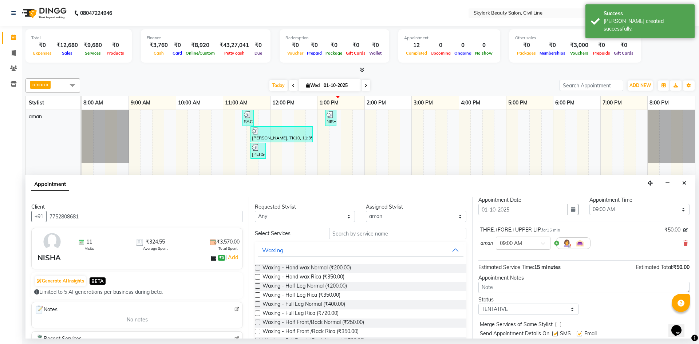
scroll to position [43, 0]
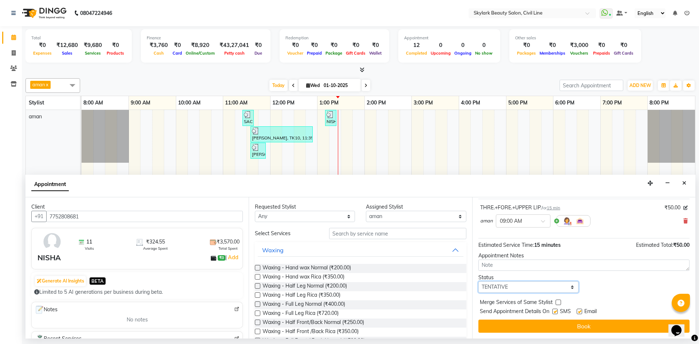
click at [521, 290] on select "Select TENTATIVE CONFIRM CHECK-IN UPCOMING" at bounding box center [528, 286] width 100 height 11
select select "check-in"
click at [478, 281] on select "Select TENTATIVE CONFIRM CHECK-IN UPCOMING" at bounding box center [528, 286] width 100 height 11
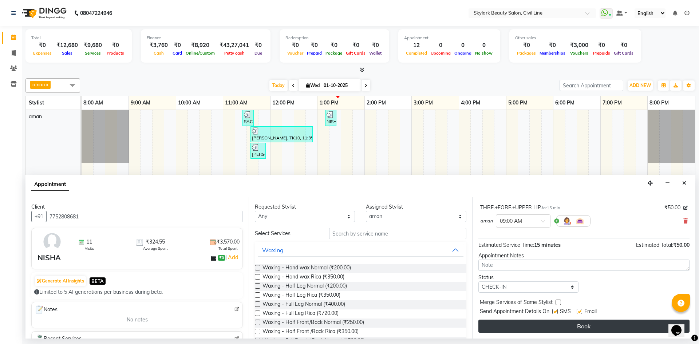
click at [513, 324] on button "Book" at bounding box center [583, 326] width 211 height 13
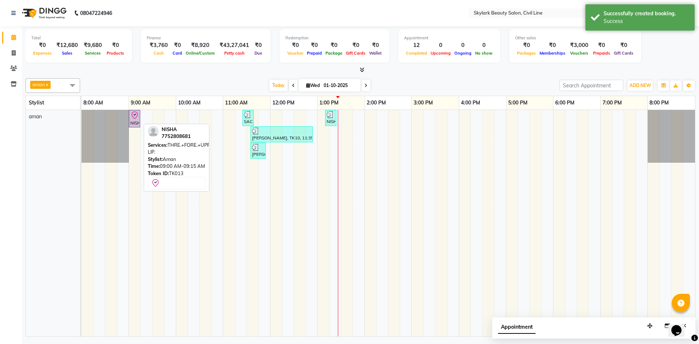
click at [134, 121] on div "NISHA, TK13, 09:00 AM-09:15 AM, THRE.+FORE.+UPPER LIP." at bounding box center [135, 118] width 10 height 15
select select "8"
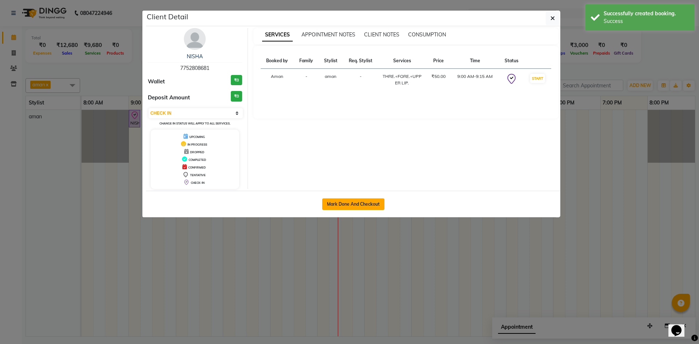
click at [361, 208] on button "Mark Done And Checkout" at bounding box center [353, 204] width 62 height 12
select select "service"
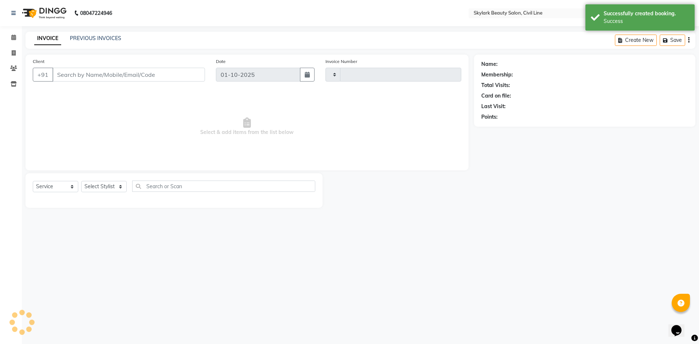
type input "7011"
select select "4588"
type input "7752808681"
select select "85071"
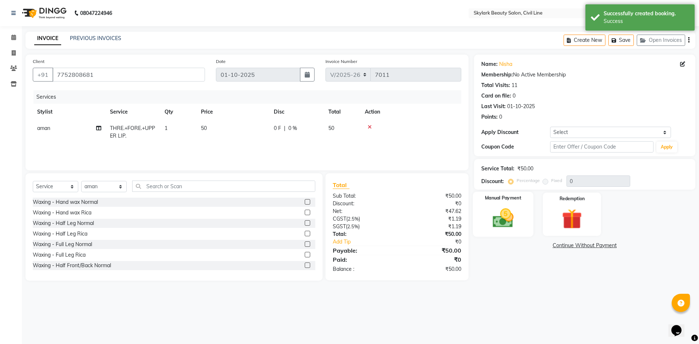
click at [498, 205] on div "Manual Payment" at bounding box center [503, 214] width 60 height 45
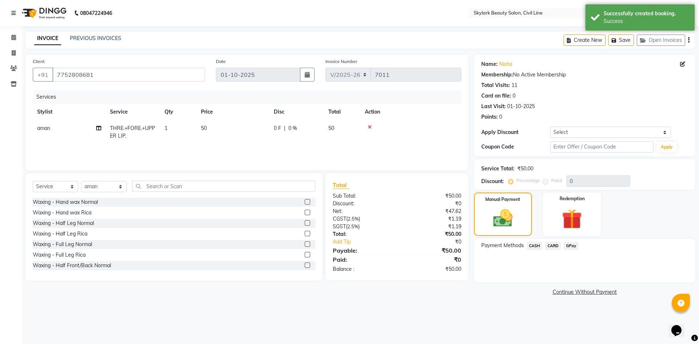
click at [533, 245] on span "CASH" at bounding box center [535, 246] width 16 height 8
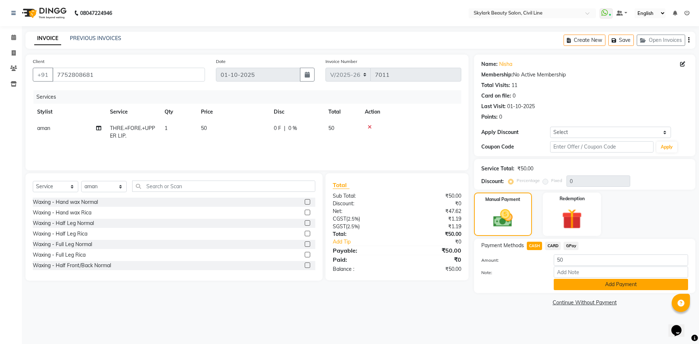
click at [575, 286] on button "Add Payment" at bounding box center [621, 284] width 134 height 11
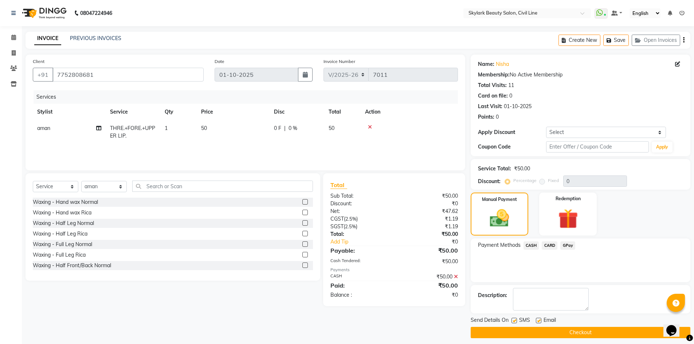
click at [537, 336] on button "Checkout" at bounding box center [580, 332] width 220 height 11
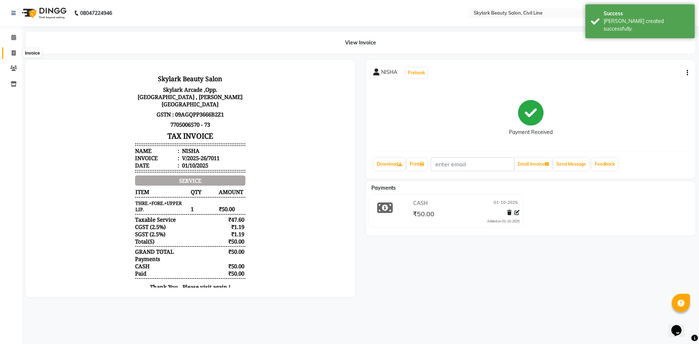
click at [16, 53] on icon at bounding box center [14, 52] width 4 height 5
select select "4588"
select select "service"
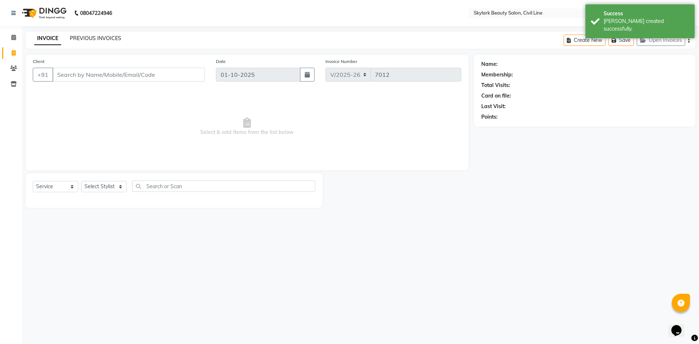
click at [118, 39] on link "PREVIOUS INVOICES" at bounding box center [95, 38] width 51 height 7
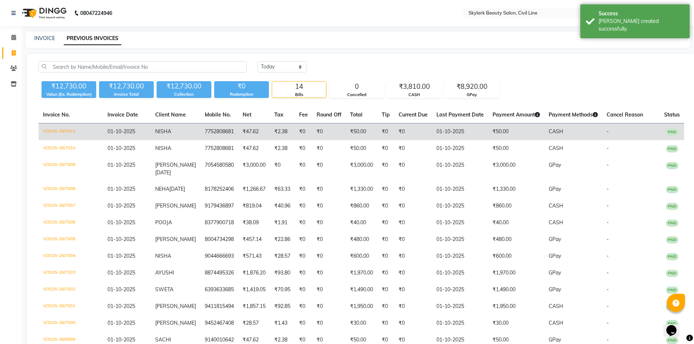
click at [495, 131] on td "₹50.00" at bounding box center [516, 131] width 56 height 17
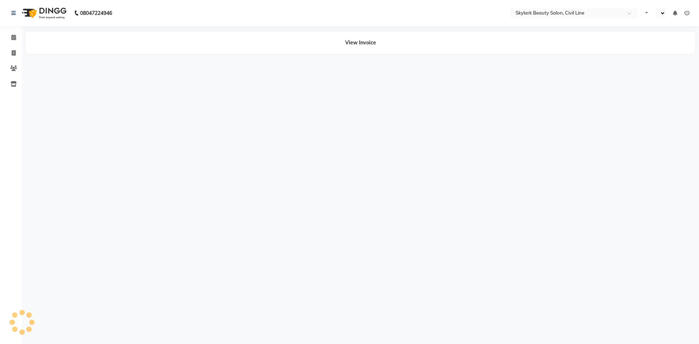
select select "en"
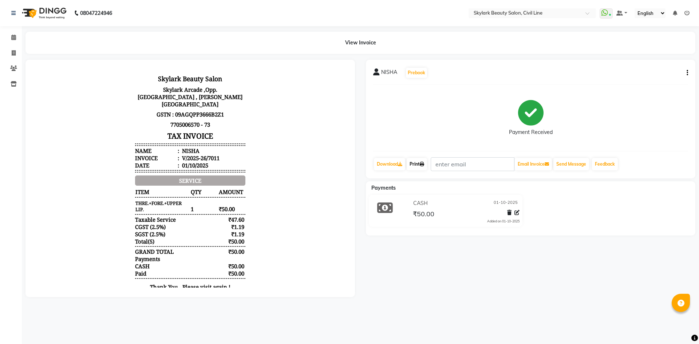
click at [412, 162] on link "Print" at bounding box center [417, 164] width 20 height 12
click at [13, 37] on icon at bounding box center [13, 37] width 5 height 5
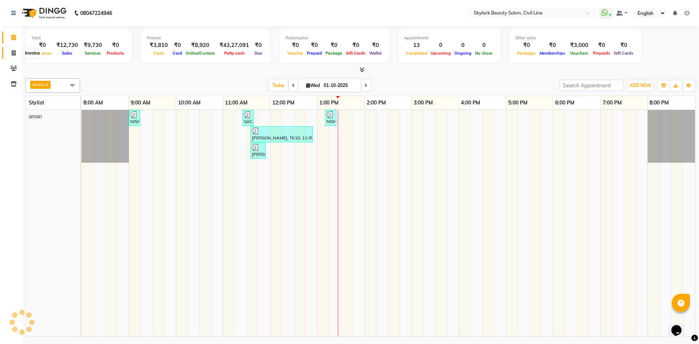
click at [13, 49] on span at bounding box center [13, 53] width 13 height 8
select select "4588"
select select "service"
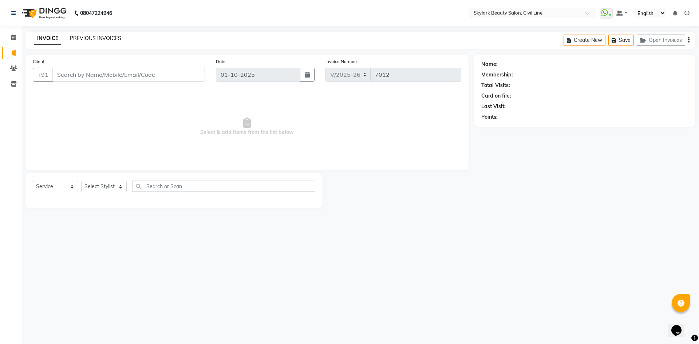
click at [99, 36] on link "PREVIOUS INVOICES" at bounding box center [95, 38] width 51 height 7
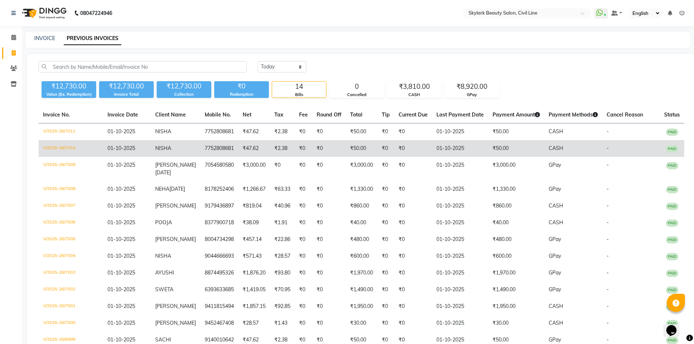
click at [221, 147] on td "7752808681" at bounding box center [219, 148] width 38 height 17
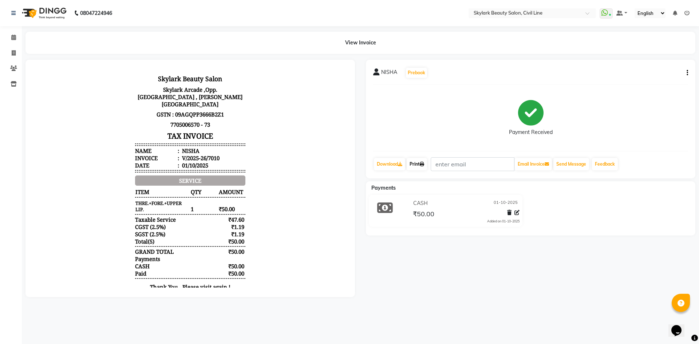
click at [411, 166] on link "Print" at bounding box center [417, 164] width 20 height 12
click at [12, 51] on icon at bounding box center [14, 52] width 4 height 5
select select "service"
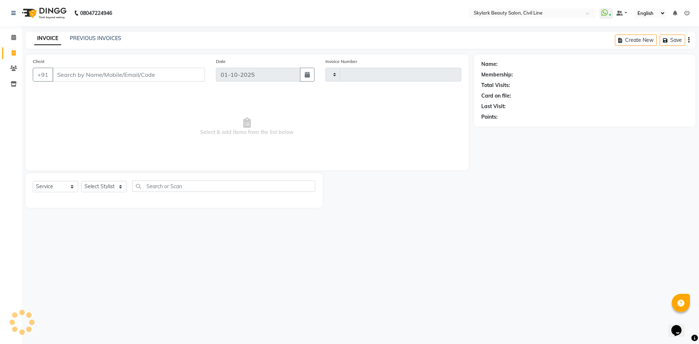
type input "7012"
select select "4588"
click at [14, 42] on link "Calendar" at bounding box center [10, 38] width 17 height 12
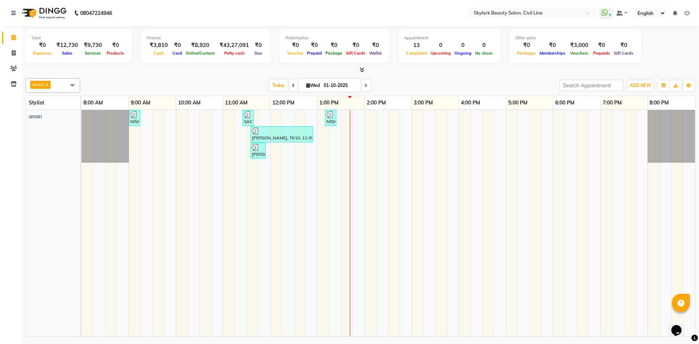
click at [461, 76] on div "aman x Select All [PERSON_NAME] [PERSON_NAME] [PERSON_NAME] WASU [DATE] [DATE] …" at bounding box center [360, 205] width 670 height 261
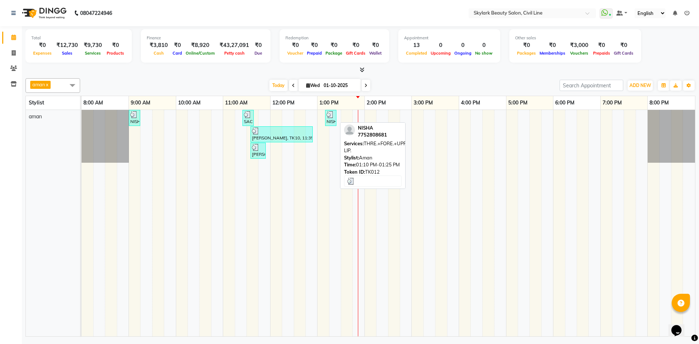
click at [331, 117] on img at bounding box center [330, 114] width 7 height 7
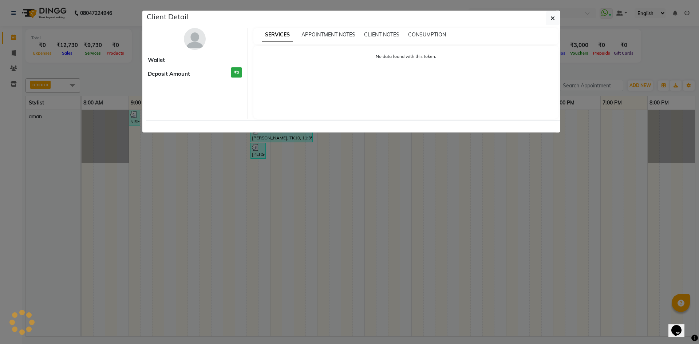
click at [687, 53] on ngb-modal-window "Client Detail Wallet Deposit Amount ₹0 SERVICES APPOINTMENT NOTES CLIENT NOTES …" at bounding box center [349, 172] width 699 height 344
select select "3"
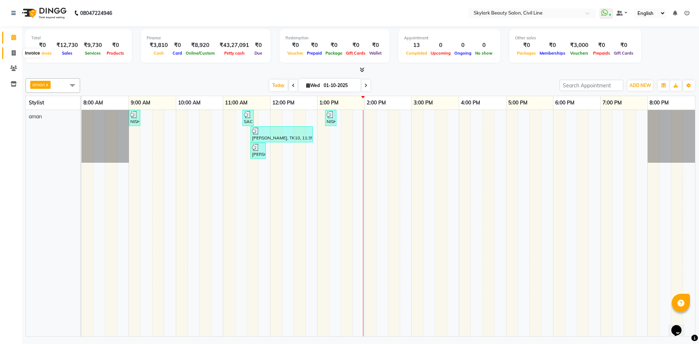
click at [15, 51] on icon at bounding box center [14, 52] width 4 height 5
select select "4588"
select select "service"
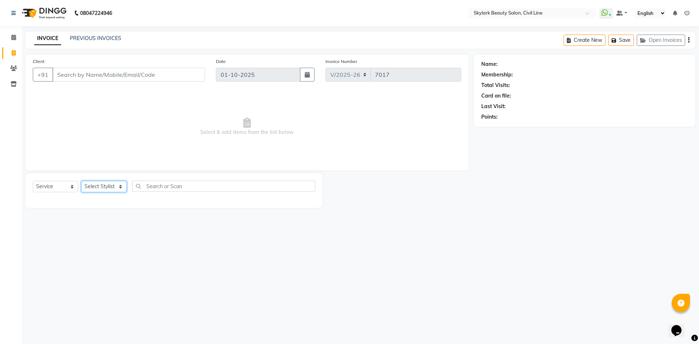
click at [100, 185] on select "Select Stylist aman Ankit GAGAN WAHLA GURWINDER SINGH WASU" at bounding box center [104, 186] width 46 height 11
select select "85071"
click at [81, 181] on select "Select Stylist aman Ankit GAGAN WAHLA GURWINDER SINGH WASU" at bounding box center [104, 186] width 46 height 11
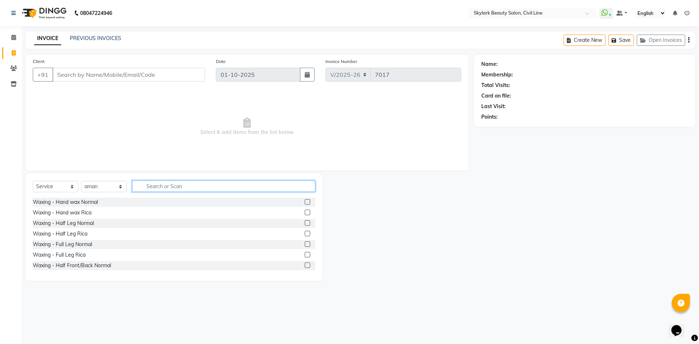
click at [184, 188] on input "text" at bounding box center [223, 186] width 183 height 11
type input "hand"
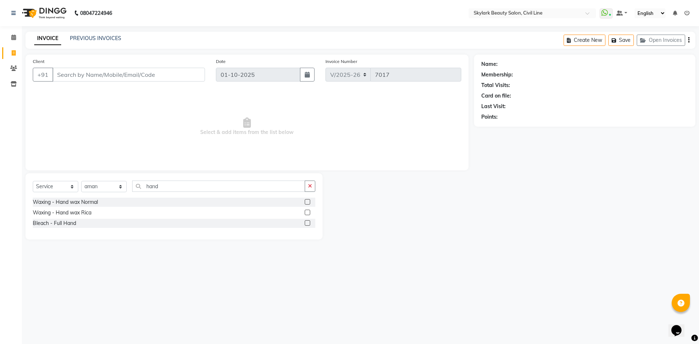
drag, startPoint x: 309, startPoint y: 202, endPoint x: 296, endPoint y: 196, distance: 14.2
click at [308, 202] on label at bounding box center [307, 201] width 5 height 5
click at [308, 202] on input "checkbox" at bounding box center [307, 202] width 5 height 5
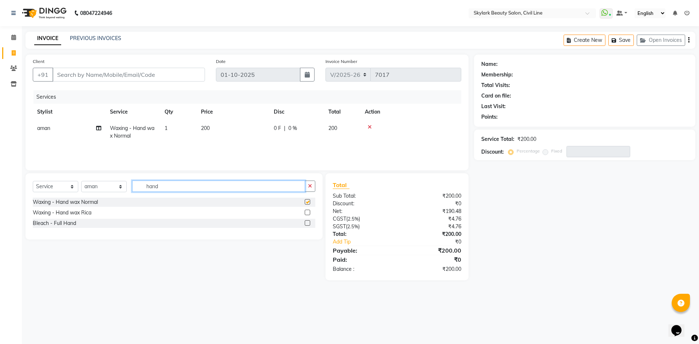
click at [285, 187] on input "hand" at bounding box center [218, 186] width 173 height 11
checkbox input "false"
type input "h"
type input "ful"
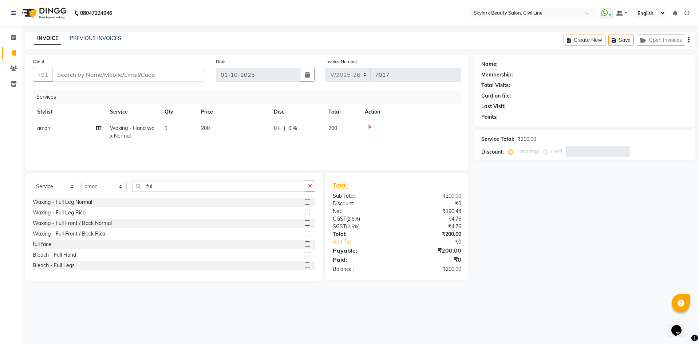
click at [305, 204] on label at bounding box center [307, 201] width 5 height 5
click at [305, 204] on input "checkbox" at bounding box center [307, 202] width 5 height 5
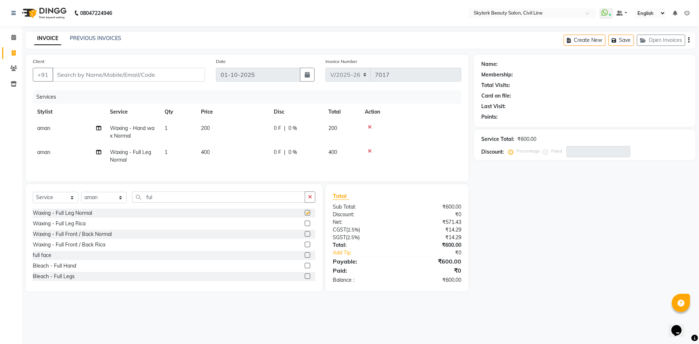
checkbox input "false"
click at [222, 197] on input "ful" at bounding box center [218, 197] width 173 height 11
type input "f"
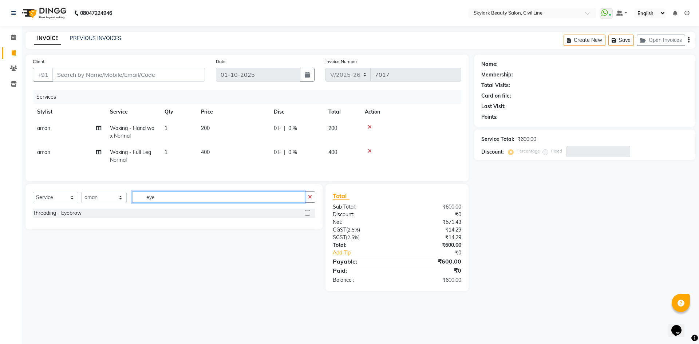
type input "eye"
click at [309, 216] on label at bounding box center [307, 212] width 5 height 5
click at [309, 216] on input "checkbox" at bounding box center [307, 213] width 5 height 5
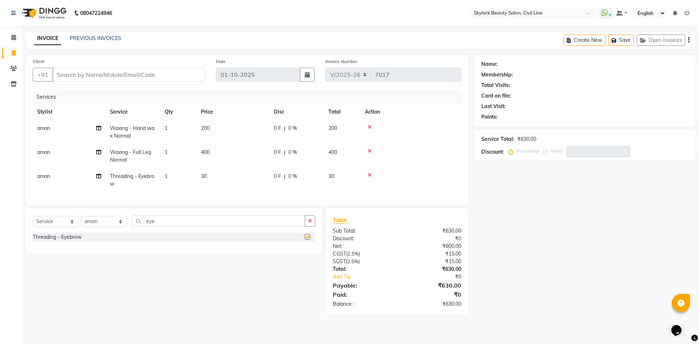
checkbox input "false"
click at [238, 227] on input "eye" at bounding box center [218, 221] width 173 height 11
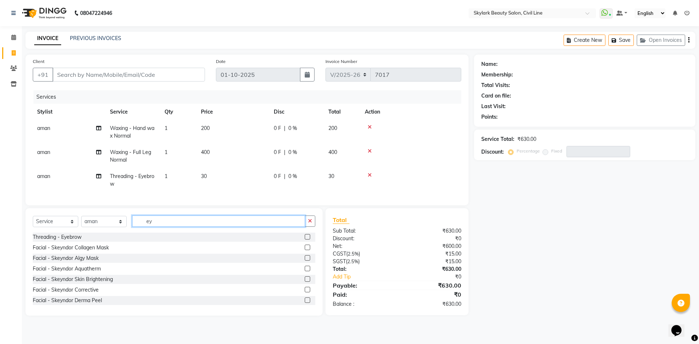
type input "e"
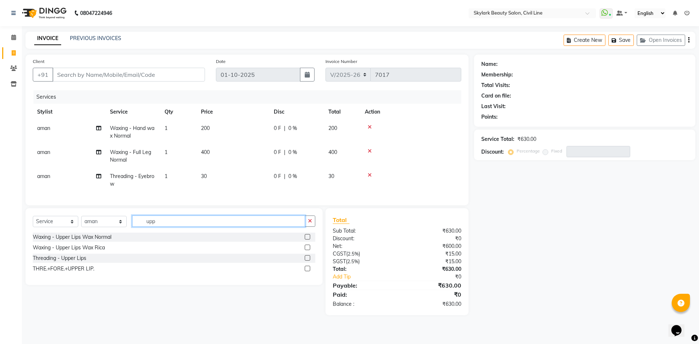
type input "upp"
click at [307, 260] on div at bounding box center [310, 258] width 11 height 9
click at [307, 261] on label at bounding box center [307, 257] width 5 height 5
click at [307, 261] on input "checkbox" at bounding box center [307, 258] width 5 height 5
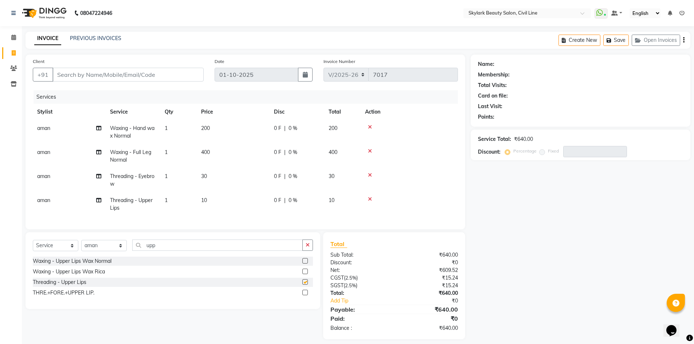
checkbox input "false"
click at [151, 70] on input "Client" at bounding box center [127, 75] width 151 height 14
type input "6"
type input "0"
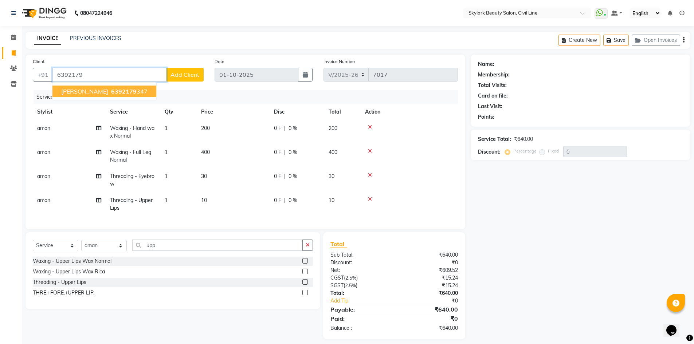
click at [111, 93] on span "6392179" at bounding box center [123, 91] width 25 height 7
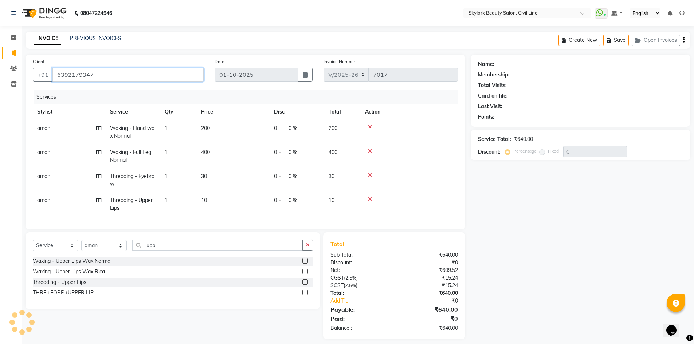
type input "6392179347"
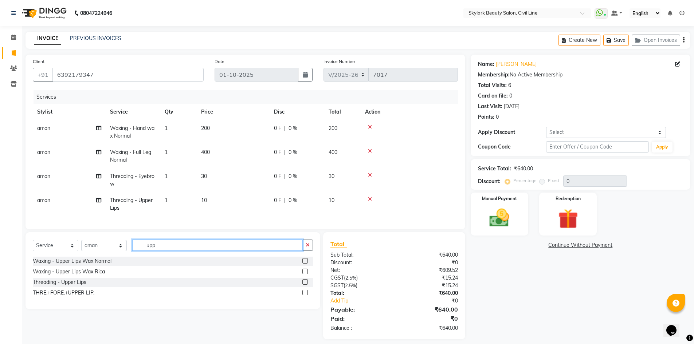
click at [269, 251] on input "upp" at bounding box center [217, 245] width 170 height 11
type input "u"
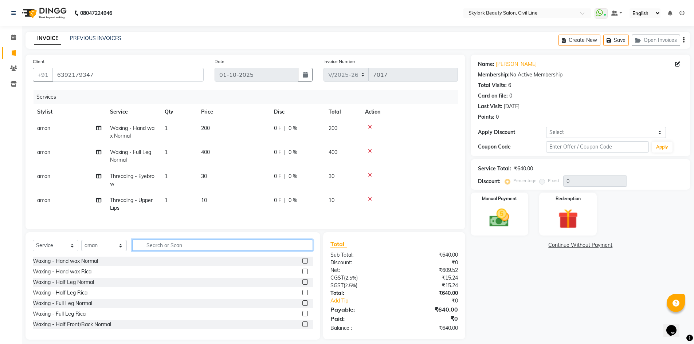
click at [152, 251] on input "text" at bounding box center [222, 245] width 181 height 11
type input "fa"
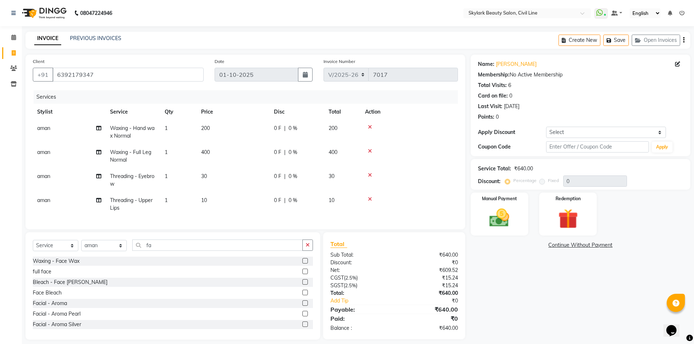
click at [302, 306] on label at bounding box center [304, 302] width 5 height 5
click at [302, 306] on input "checkbox" at bounding box center [304, 303] width 5 height 5
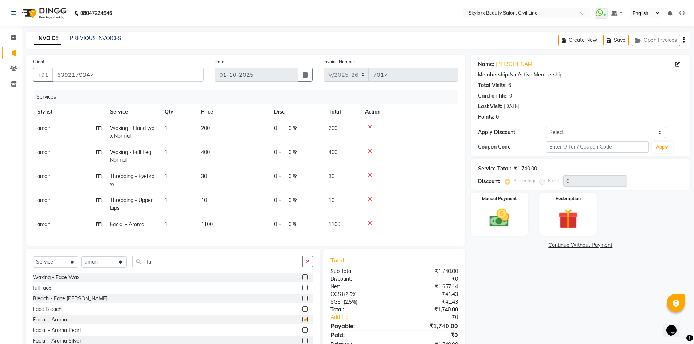
checkbox input "false"
click at [371, 222] on icon at bounding box center [370, 223] width 4 height 5
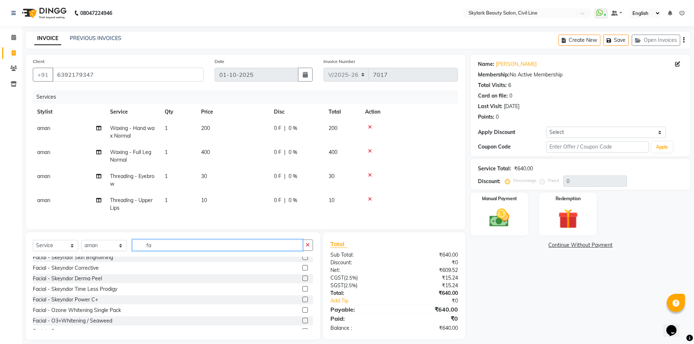
click at [192, 251] on input "fa" at bounding box center [217, 245] width 170 height 11
type input "f"
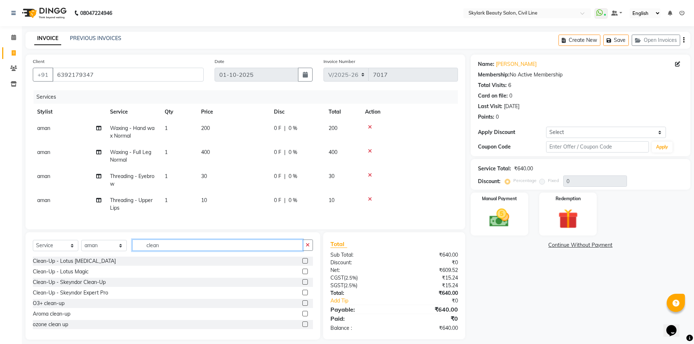
type input "clean"
click at [302, 316] on label at bounding box center [304, 313] width 5 height 5
click at [302, 316] on input "checkbox" at bounding box center [304, 314] width 5 height 5
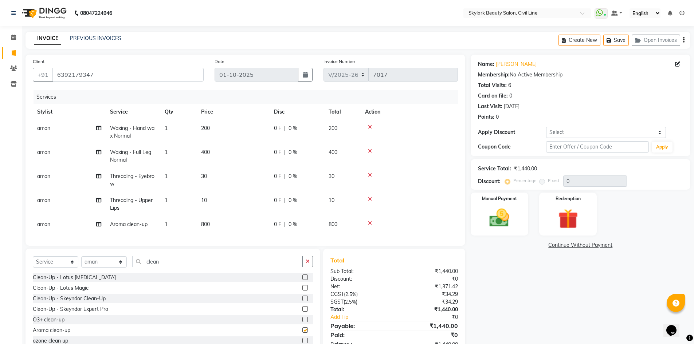
checkbox input "false"
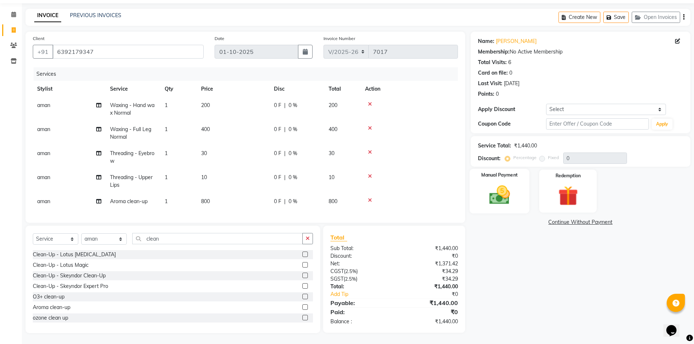
click at [500, 193] on img at bounding box center [498, 195] width 33 height 24
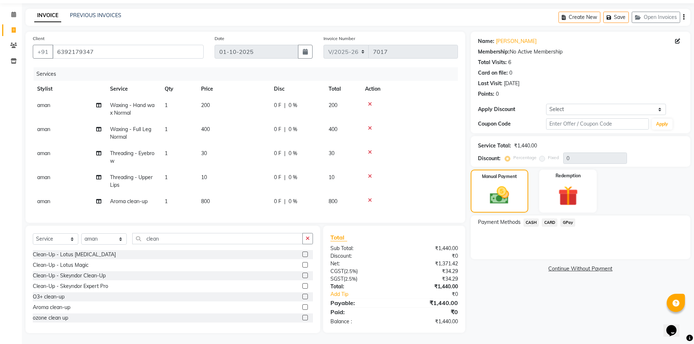
click at [532, 218] on span "CASH" at bounding box center [531, 222] width 16 height 8
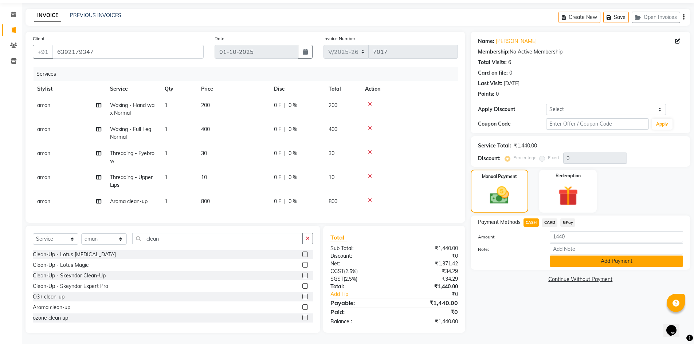
click at [576, 260] on button "Add Payment" at bounding box center [615, 261] width 133 height 11
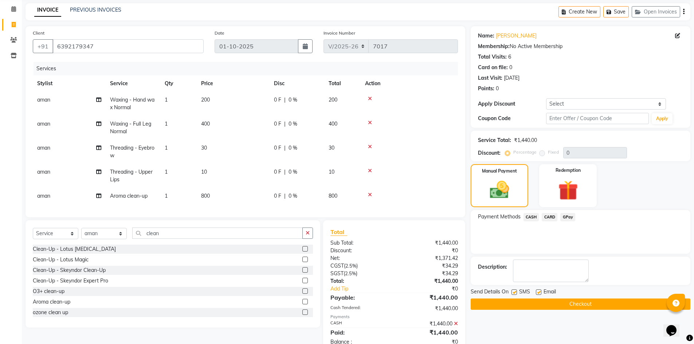
click at [576, 304] on button "Checkout" at bounding box center [580, 304] width 220 height 11
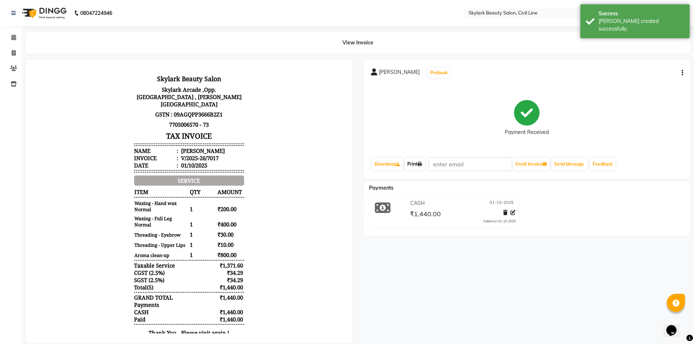
click at [417, 164] on link "Print" at bounding box center [414, 164] width 20 height 12
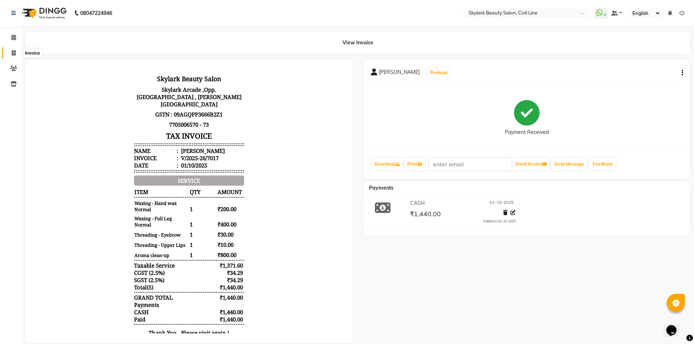
click at [14, 51] on icon at bounding box center [14, 52] width 4 height 5
select select "service"
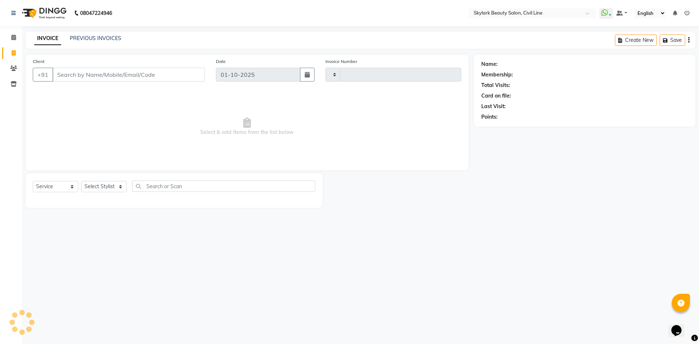
type input "7018"
select select "4588"
click at [153, 179] on div "Select Service Product Membership Package Voucher Prepaid Gift Card Select Styl…" at bounding box center [173, 190] width 297 height 35
click at [14, 37] on icon at bounding box center [13, 37] width 5 height 5
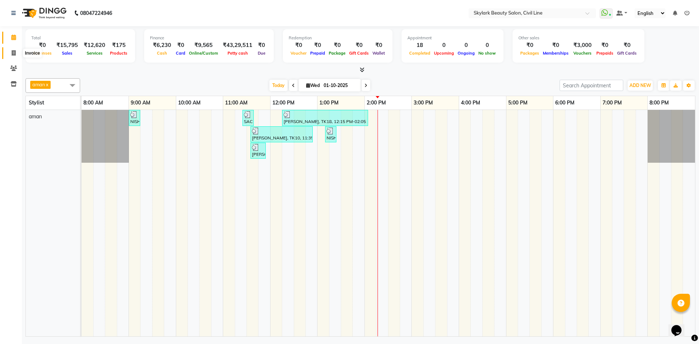
click at [13, 53] on icon at bounding box center [14, 52] width 4 height 5
select select "service"
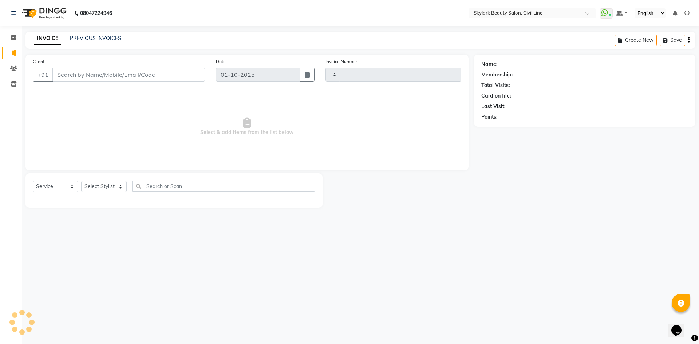
type input "7018"
select select "4588"
click at [91, 184] on select "Select Stylist [PERSON_NAME] [PERSON_NAME] [PERSON_NAME] WASU" at bounding box center [104, 186] width 46 height 11
select select "85071"
click at [81, 181] on select "Select Stylist [PERSON_NAME] [PERSON_NAME] [PERSON_NAME] WASU" at bounding box center [104, 186] width 46 height 11
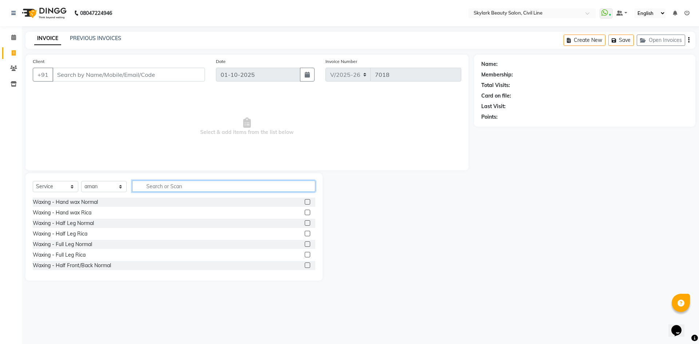
click at [179, 190] on input "text" at bounding box center [223, 186] width 183 height 11
type input "ey"
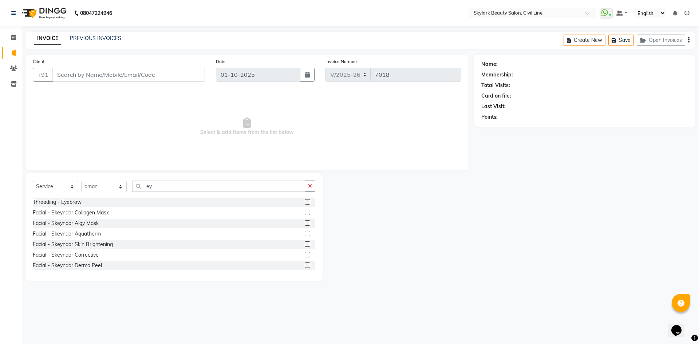
click at [305, 201] on label at bounding box center [307, 201] width 5 height 5
click at [305, 201] on input "checkbox" at bounding box center [307, 202] width 5 height 5
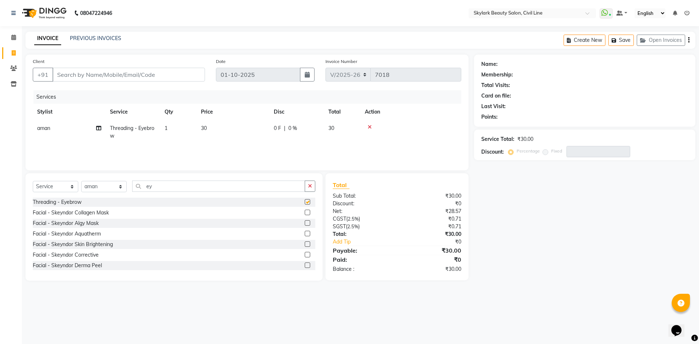
checkbox input "false"
click at [145, 74] on input "Client" at bounding box center [128, 75] width 153 height 14
type input "9"
type input "0"
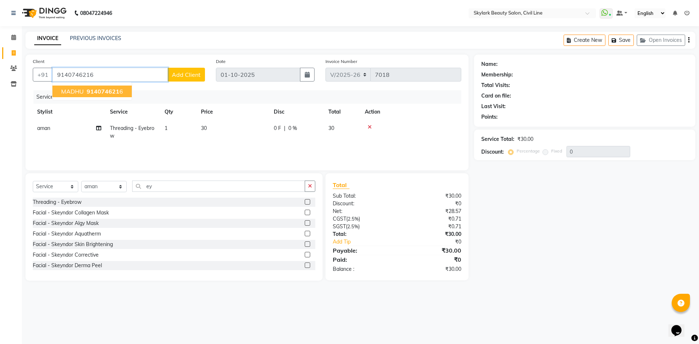
type input "9140746216"
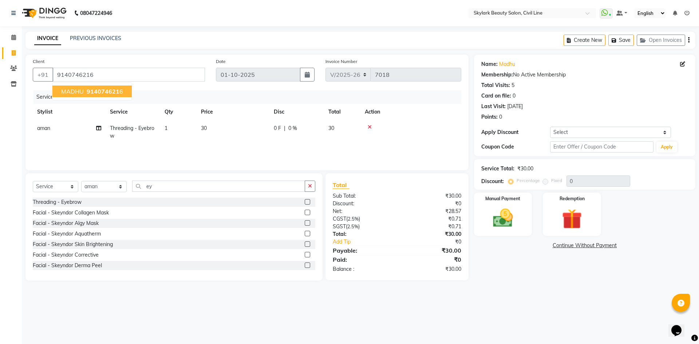
click at [101, 88] on span "914074621" at bounding box center [103, 91] width 33 height 7
click at [506, 223] on img at bounding box center [503, 218] width 34 height 24
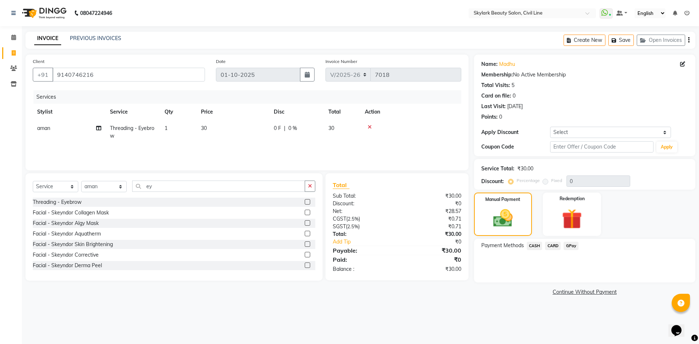
drag, startPoint x: 532, startPoint y: 244, endPoint x: 542, endPoint y: 251, distance: 12.5
click at [534, 246] on span "CASH" at bounding box center [535, 246] width 16 height 8
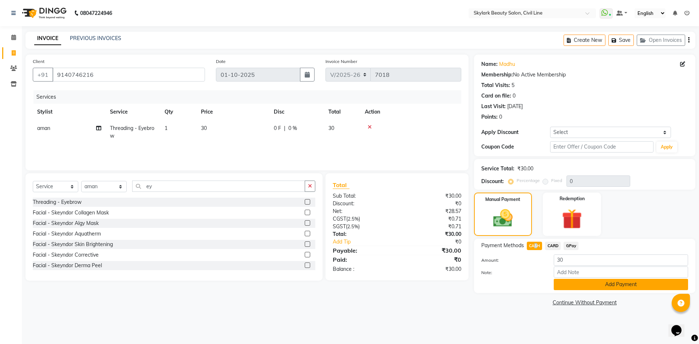
click at [565, 284] on button "Add Payment" at bounding box center [621, 284] width 134 height 11
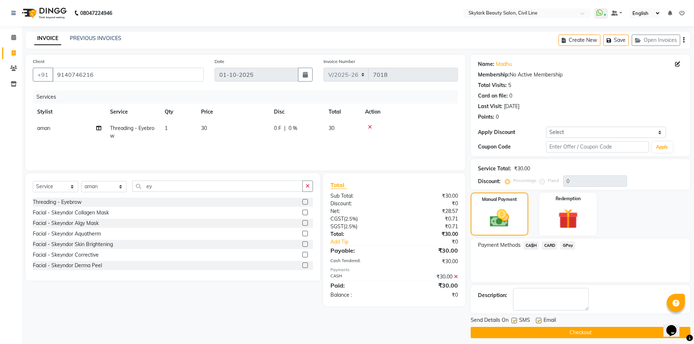
click at [550, 329] on button "Checkout" at bounding box center [580, 332] width 220 height 11
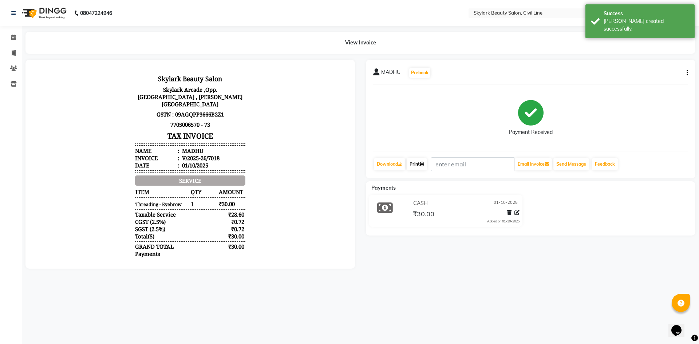
click at [416, 165] on link "Print" at bounding box center [417, 164] width 20 height 12
click at [15, 38] on icon at bounding box center [13, 37] width 5 height 5
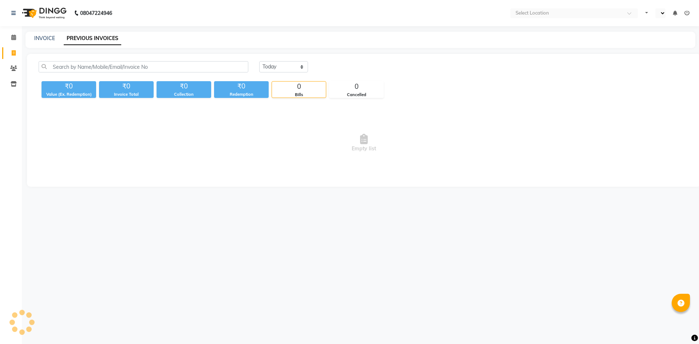
select select "en"
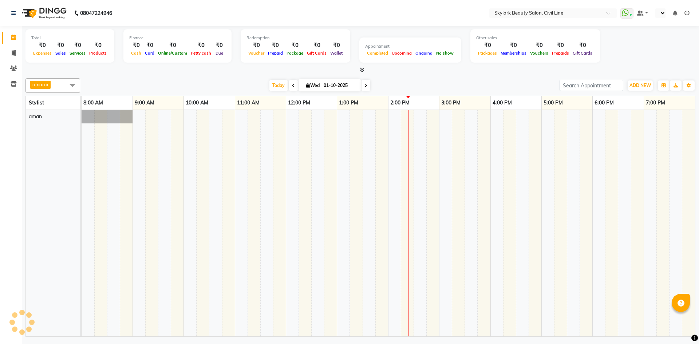
select select "en"
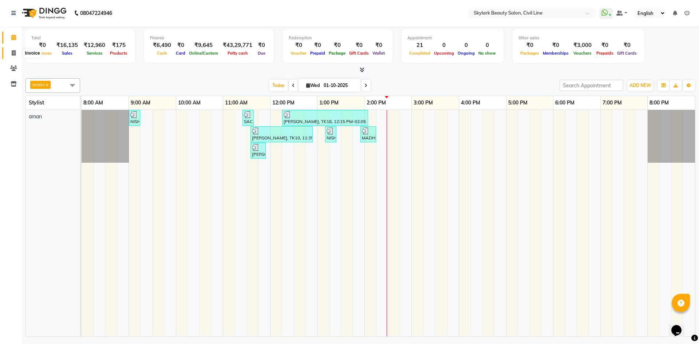
click at [16, 55] on span at bounding box center [13, 53] width 13 height 8
select select "4588"
select select "service"
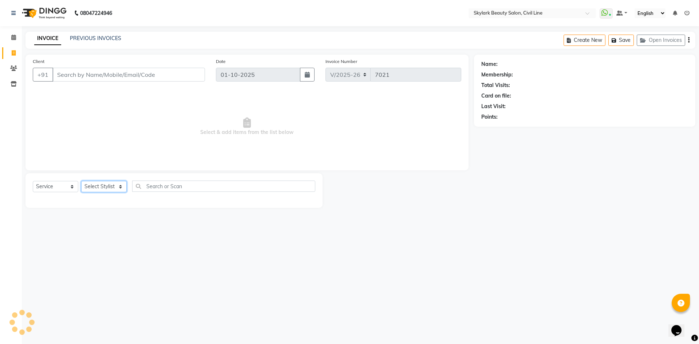
click at [119, 188] on select "Select Stylist" at bounding box center [104, 186] width 46 height 11
select select "85071"
click at [81, 181] on select "Select Stylist [PERSON_NAME] [PERSON_NAME] [PERSON_NAME] WASU" at bounding box center [104, 186] width 46 height 11
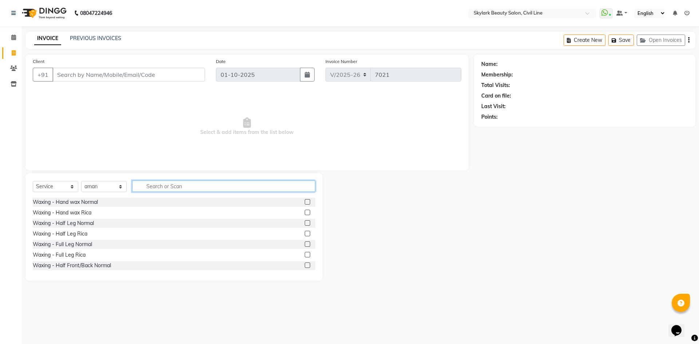
click at [171, 184] on input "text" at bounding box center [223, 186] width 183 height 11
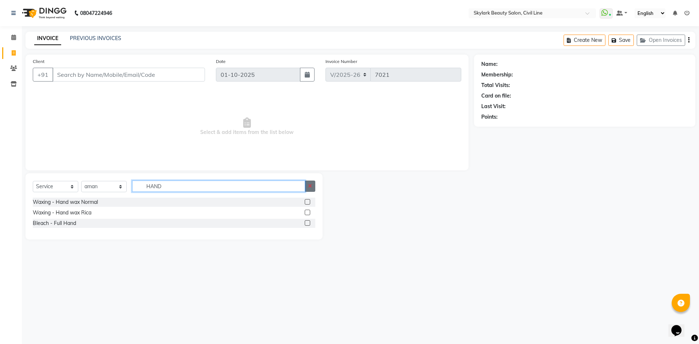
type input "HAND"
click at [311, 185] on icon "button" at bounding box center [310, 185] width 4 height 5
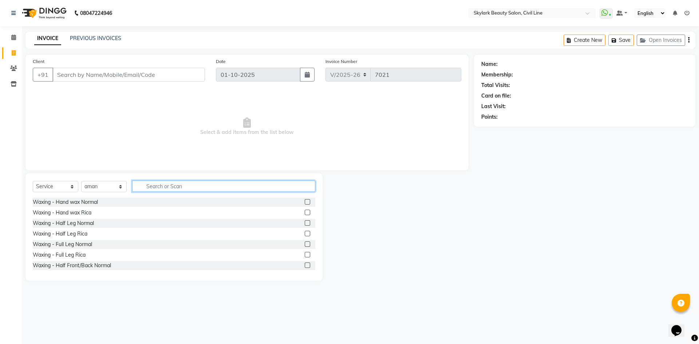
click at [266, 187] on input "text" at bounding box center [223, 186] width 183 height 11
type input "TH"
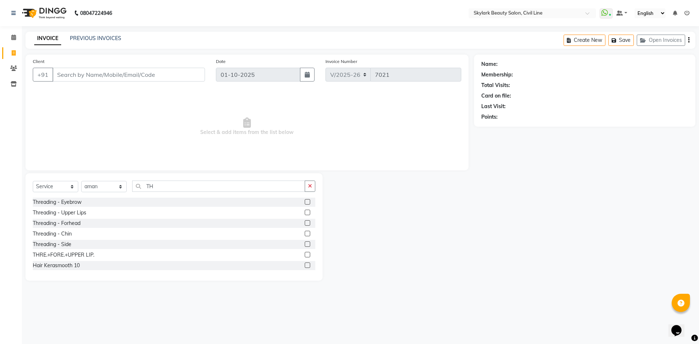
drag, startPoint x: 303, startPoint y: 253, endPoint x: 304, endPoint y: 260, distance: 7.3
click at [305, 253] on label at bounding box center [307, 254] width 5 height 5
click at [305, 253] on input "checkbox" at bounding box center [307, 255] width 5 height 5
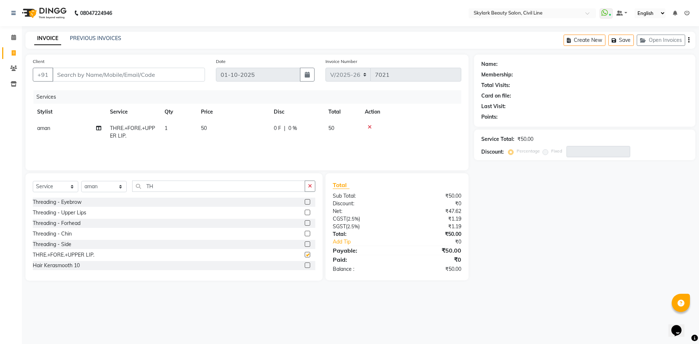
checkbox input "false"
click at [224, 186] on input "TH" at bounding box center [218, 186] width 173 height 11
type input "T"
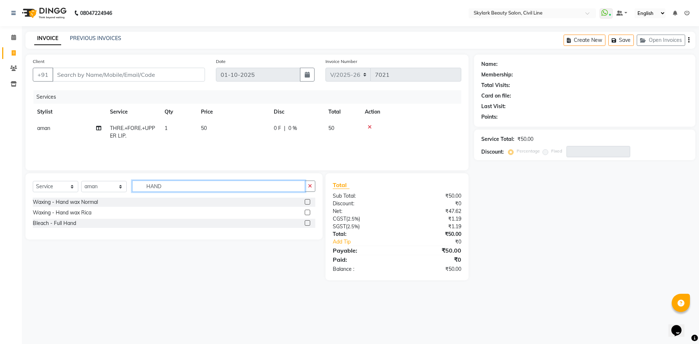
type input "HAND"
click at [304, 200] on div "Waxing - Hand wax Normal" at bounding box center [174, 202] width 283 height 9
click at [307, 202] on label at bounding box center [307, 201] width 5 height 5
click at [307, 202] on input "checkbox" at bounding box center [307, 202] width 5 height 5
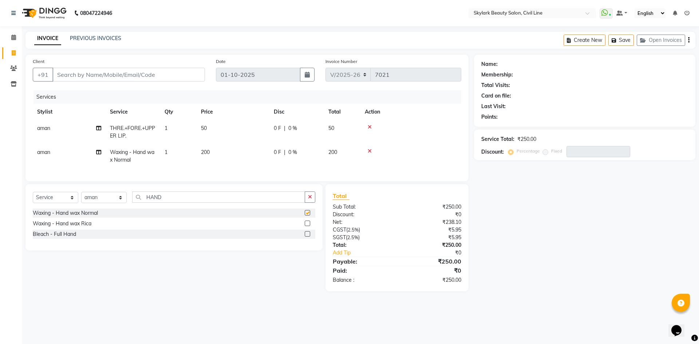
checkbox input "false"
click at [162, 74] on input "Client" at bounding box center [128, 75] width 153 height 14
type input "9"
type input "0"
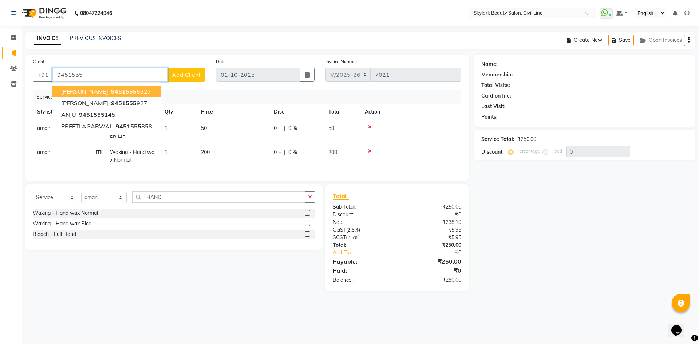
click at [111, 94] on span "9451555" at bounding box center [123, 91] width 25 height 7
type input "94515555927"
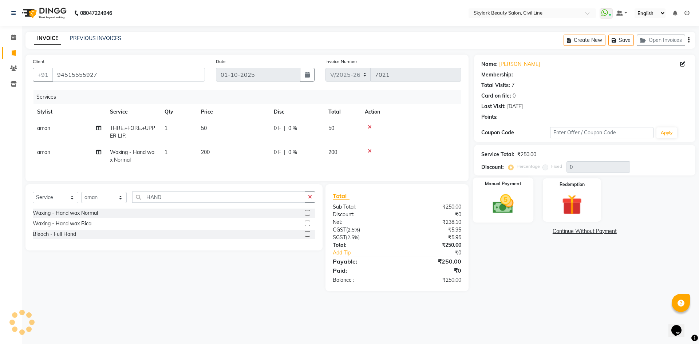
click at [500, 200] on img at bounding box center [503, 204] width 34 height 24
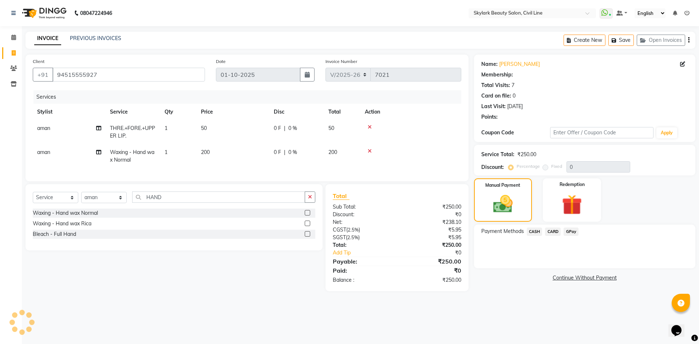
click at [532, 233] on span "CASH" at bounding box center [535, 232] width 16 height 8
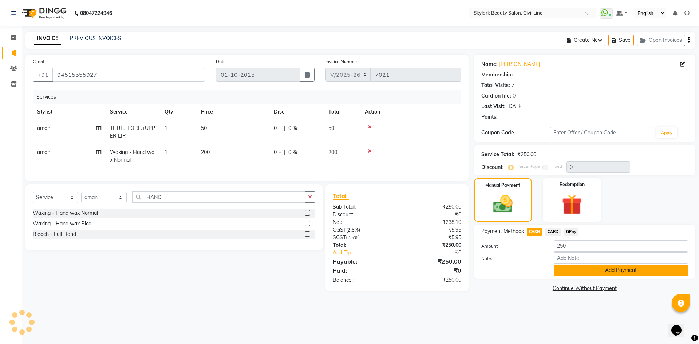
click at [576, 269] on button "Add Payment" at bounding box center [621, 270] width 134 height 11
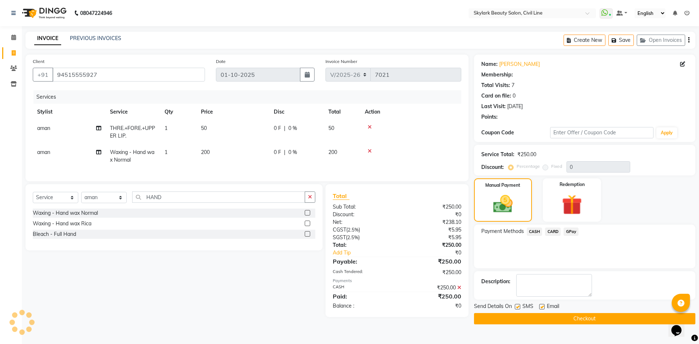
click at [597, 320] on button "Checkout" at bounding box center [584, 318] width 221 height 11
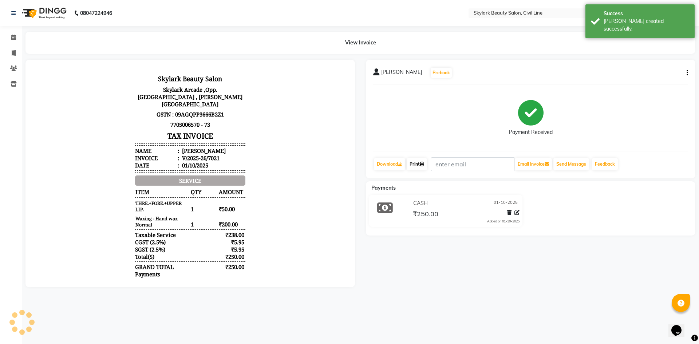
click at [422, 163] on link "Print" at bounding box center [417, 164] width 20 height 12
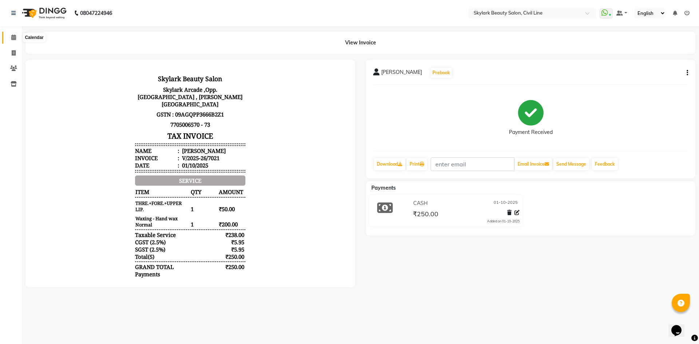
click at [13, 38] on icon at bounding box center [13, 37] width 5 height 5
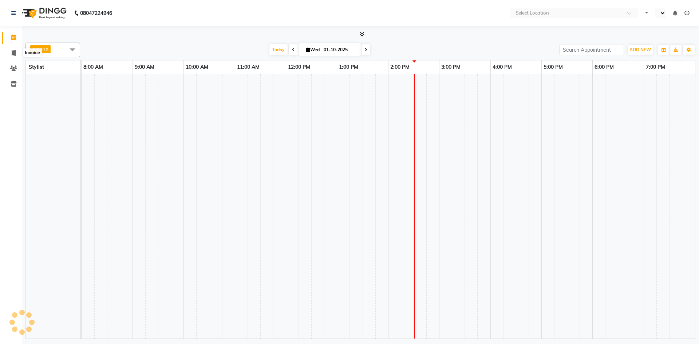
select select "en"
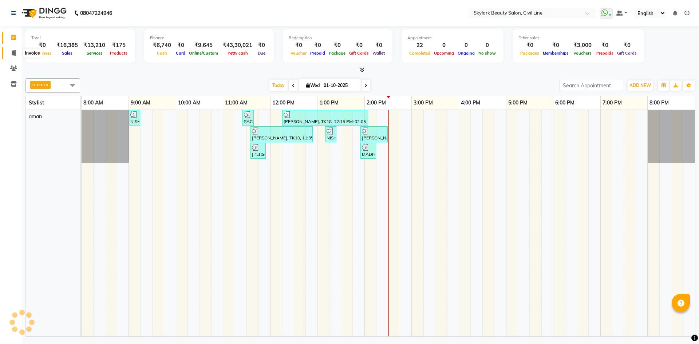
click at [15, 54] on icon at bounding box center [14, 52] width 4 height 5
select select "4588"
select select "service"
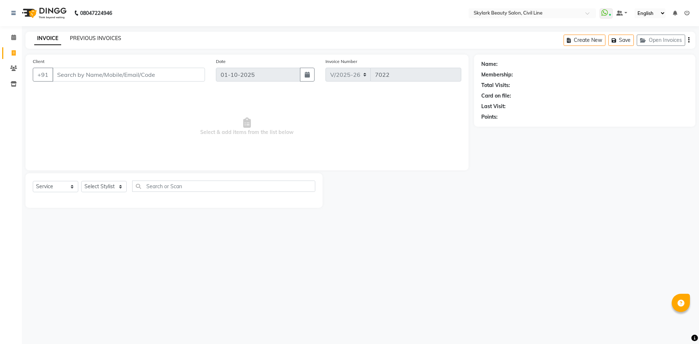
click at [114, 38] on link "PREVIOUS INVOICES" at bounding box center [95, 38] width 51 height 7
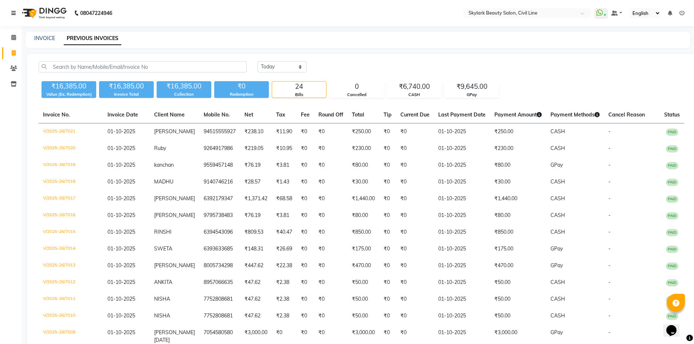
click at [15, 12] on icon at bounding box center [13, 13] width 4 height 5
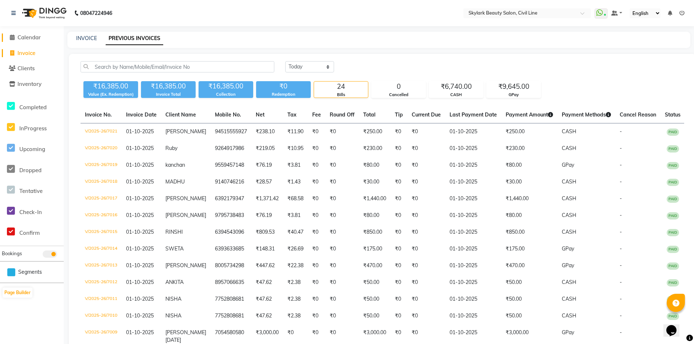
click at [34, 36] on span "Calendar" at bounding box center [28, 37] width 23 height 7
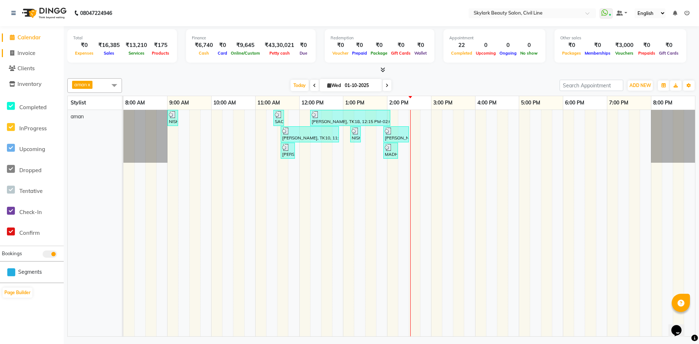
click at [27, 57] on link "Invoice" at bounding box center [32, 53] width 60 height 8
select select "4588"
select select "service"
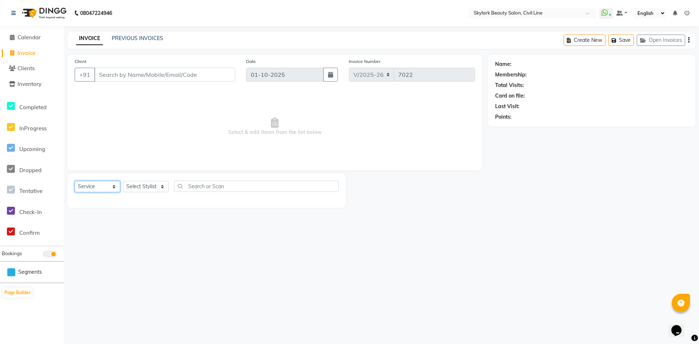
click at [89, 182] on select "Select Service Product Membership Package Voucher Prepaid Gift Card" at bounding box center [98, 186] width 46 height 11
click at [165, 186] on select "Select Stylist [PERSON_NAME] [PERSON_NAME] [PERSON_NAME] WASU" at bounding box center [146, 186] width 46 height 11
select select "85071"
click at [123, 181] on select "Select Stylist [PERSON_NAME] [PERSON_NAME] [PERSON_NAME] WASU" at bounding box center [146, 186] width 46 height 11
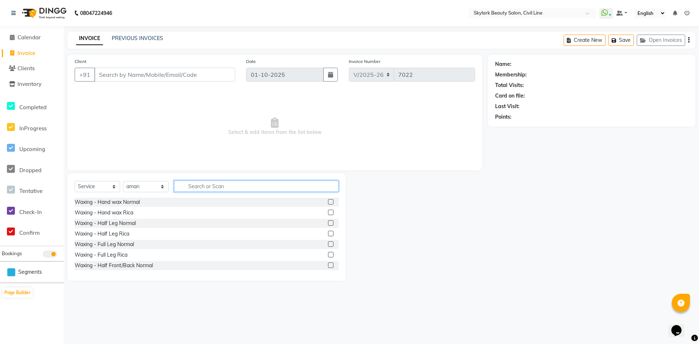
click at [215, 189] on input "text" at bounding box center [256, 186] width 165 height 11
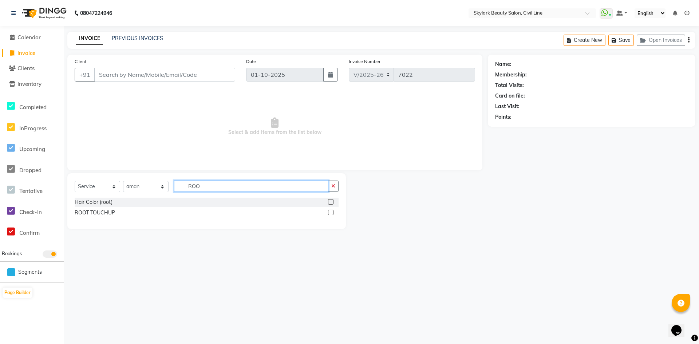
type input "ROO"
click at [331, 213] on label at bounding box center [330, 212] width 5 height 5
click at [331, 213] on input "checkbox" at bounding box center [330, 212] width 5 height 5
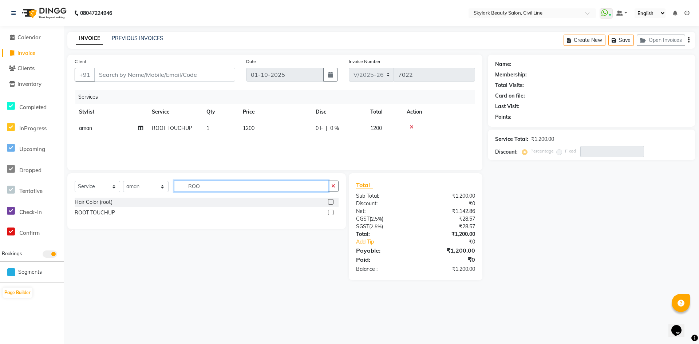
checkbox input "false"
click at [312, 186] on input "ROO" at bounding box center [251, 186] width 154 height 11
type input "R"
type input "EYE"
click at [330, 201] on label at bounding box center [330, 201] width 5 height 5
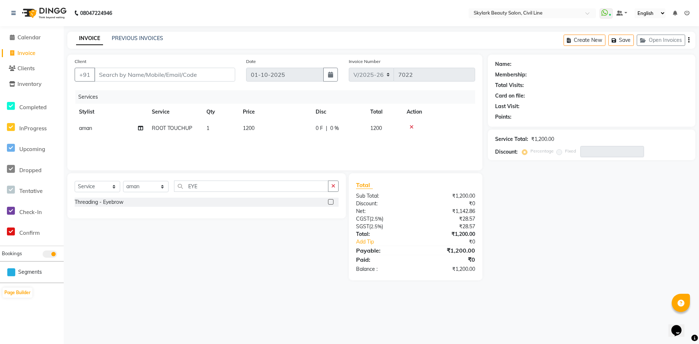
click at [330, 201] on input "checkbox" at bounding box center [330, 202] width 5 height 5
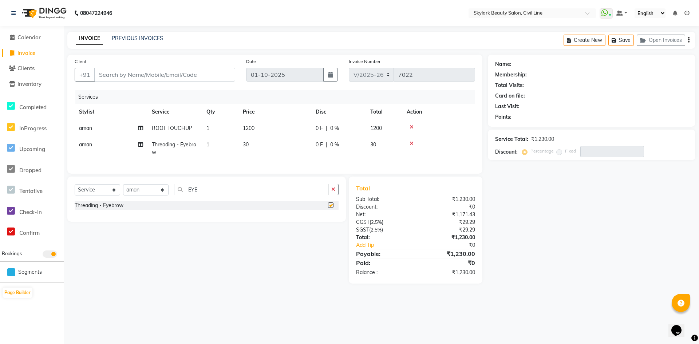
checkbox input "false"
click at [186, 72] on input "Client" at bounding box center [164, 75] width 141 height 14
type input "9"
type input "0"
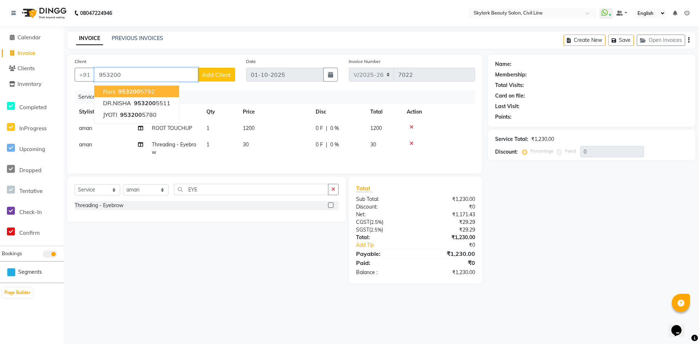
click at [172, 94] on button "rani 953200 5792" at bounding box center [136, 92] width 85 height 12
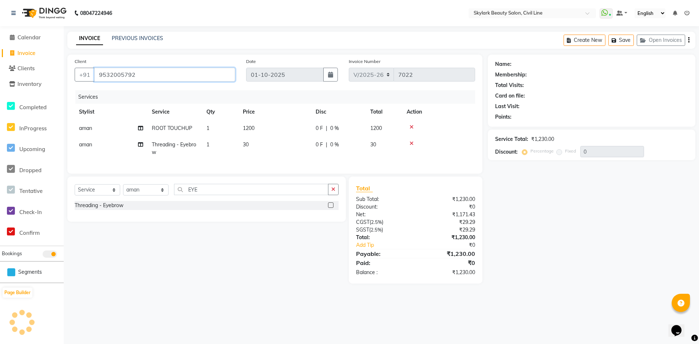
type input "9532005792"
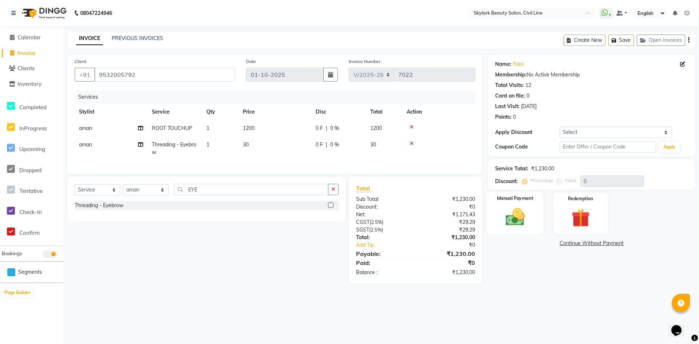
click at [505, 213] on img at bounding box center [515, 217] width 31 height 22
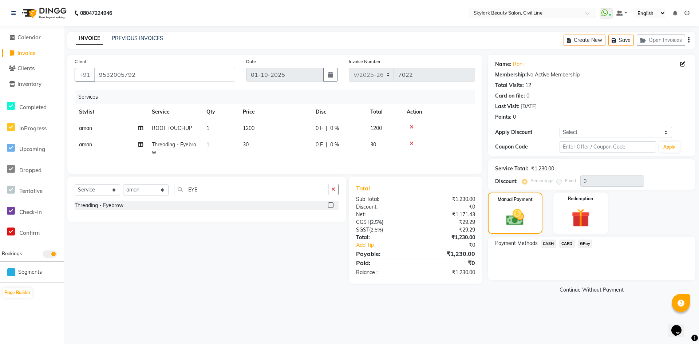
click at [586, 244] on span "GPay" at bounding box center [585, 244] width 15 height 8
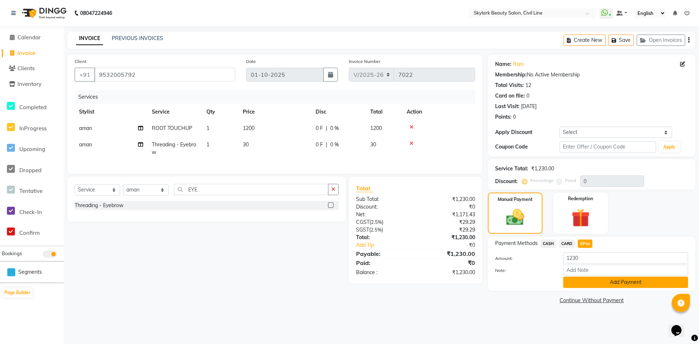
click at [597, 282] on button "Add Payment" at bounding box center [625, 282] width 125 height 11
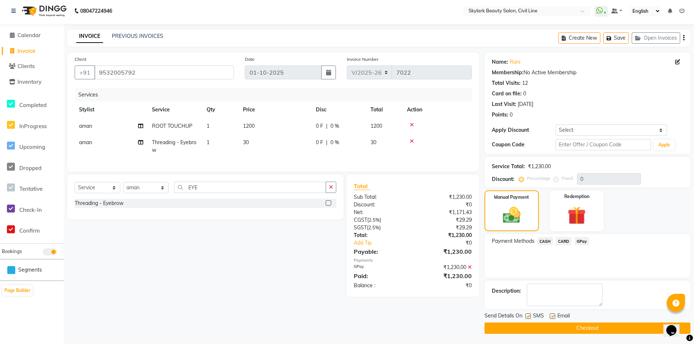
scroll to position [3, 0]
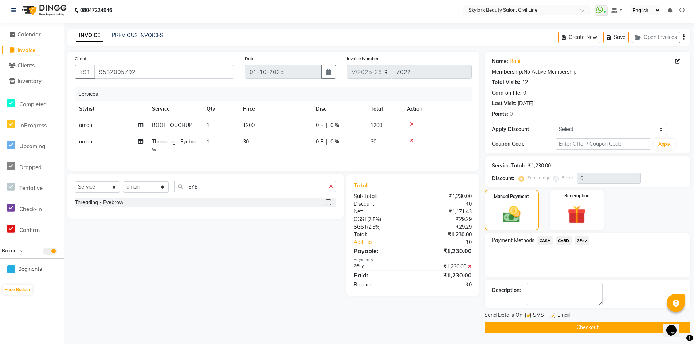
click at [591, 327] on button "Checkout" at bounding box center [587, 327] width 206 height 11
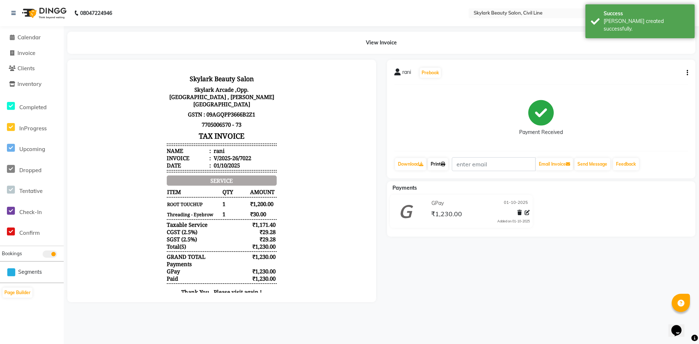
click at [438, 166] on link "Print" at bounding box center [438, 164] width 20 height 12
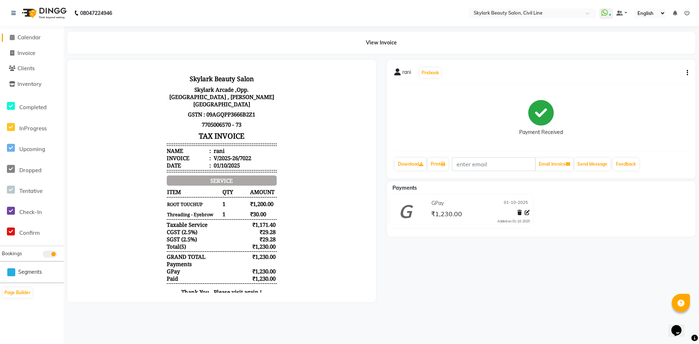
click at [29, 35] on span "Calendar" at bounding box center [28, 37] width 23 height 7
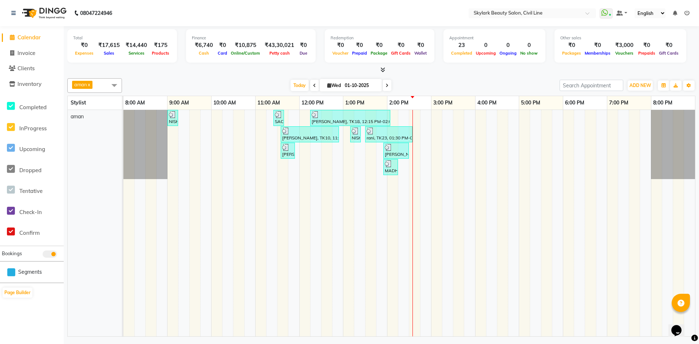
click at [112, 84] on span at bounding box center [114, 85] width 15 height 14
click at [73, 130] on div "Ankit" at bounding box center [94, 133] width 47 height 8
checkbox input "true"
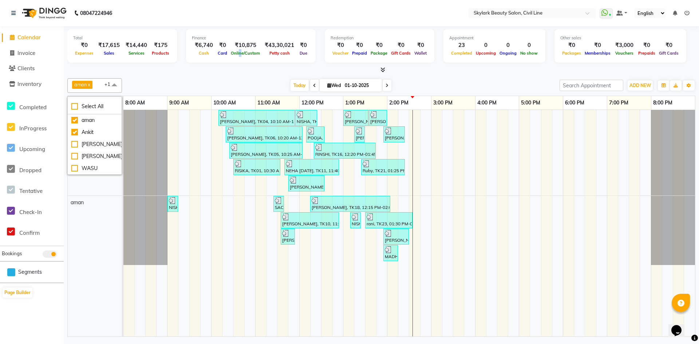
click at [237, 61] on div "Finance ₹6,740 Cash ₹0 Card ₹10,875 Online/Custom ₹43,30,021 Petty cash ₹0 Due" at bounding box center [251, 45] width 130 height 33
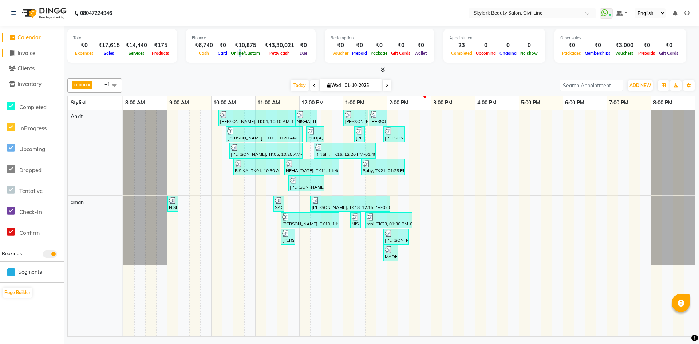
click at [24, 51] on span "Invoice" at bounding box center [26, 53] width 18 height 7
select select "service"
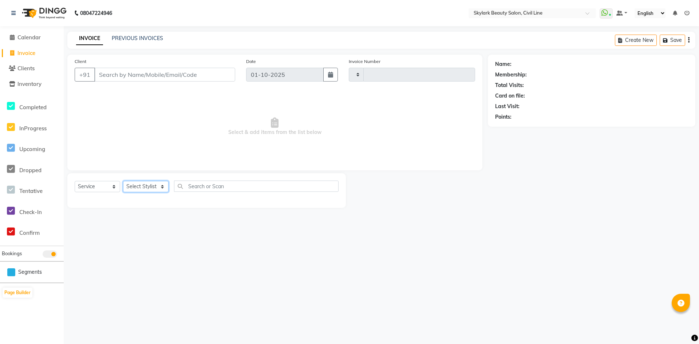
click at [151, 182] on select "Select Stylist" at bounding box center [146, 186] width 46 height 11
click at [143, 190] on select "Select Stylist" at bounding box center [146, 186] width 46 height 11
click at [103, 185] on select "Select Service Product Membership Package Voucher Prepaid Gift Card" at bounding box center [98, 186] width 46 height 11
click at [133, 189] on select "Select Stylist" at bounding box center [146, 186] width 46 height 11
click at [158, 231] on div "08047224946 Select Location × Skylark Beauty Salon, Civil Line WhatsApp Status …" at bounding box center [349, 172] width 699 height 344
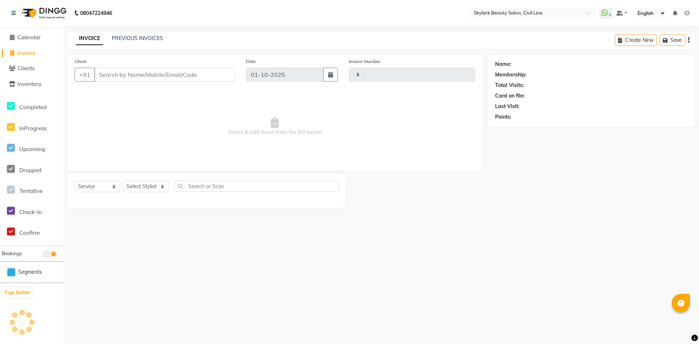
click at [279, 210] on main "INVOICE PREVIOUS INVOICES Create New Save Client +91 Date 01-10-2025 Invoice Nu…" at bounding box center [381, 125] width 635 height 187
click at [159, 187] on select "Select Stylist" at bounding box center [146, 186] width 46 height 11
click at [154, 189] on select "Select Stylist" at bounding box center [146, 186] width 46 height 11
click at [184, 272] on div "08047224946 Select Location × Skylark Beauty Salon, Civil Line WhatsApp Status …" at bounding box center [349, 172] width 699 height 344
click at [162, 186] on select "Select Stylist" at bounding box center [146, 186] width 46 height 11
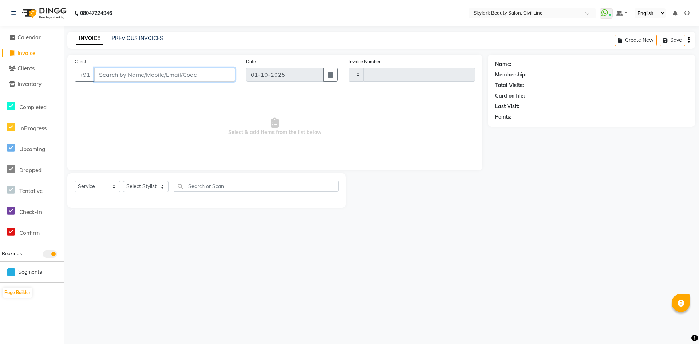
click at [155, 73] on input "Client" at bounding box center [164, 75] width 141 height 14
click at [148, 226] on div "08047224946 Select Location × Skylark Beauty Salon, Civil Line WhatsApp Status …" at bounding box center [349, 172] width 699 height 344
click at [150, 186] on select "Select Stylist" at bounding box center [146, 186] width 46 height 11
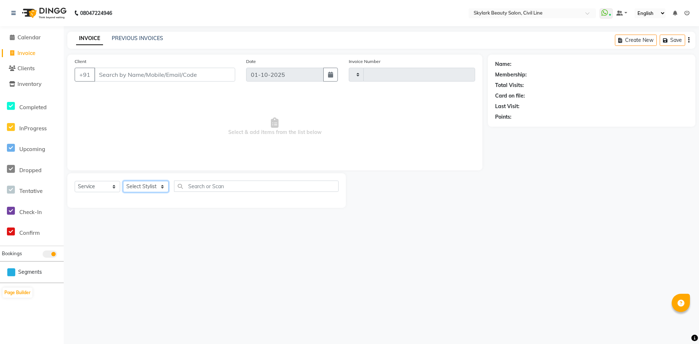
click at [150, 186] on select "Select Stylist" at bounding box center [146, 186] width 46 height 11
click at [150, 182] on select "Select Stylist" at bounding box center [146, 186] width 46 height 11
click at [102, 186] on select "Select Service Product Membership Package Voucher Prepaid Gift Card" at bounding box center [98, 186] width 46 height 11
drag, startPoint x: 210, startPoint y: 225, endPoint x: 194, endPoint y: 212, distance: 20.7
click at [206, 222] on div "08047224946 Select Location × Skylark Beauty Salon, Civil Line WhatsApp Status …" at bounding box center [349, 172] width 699 height 344
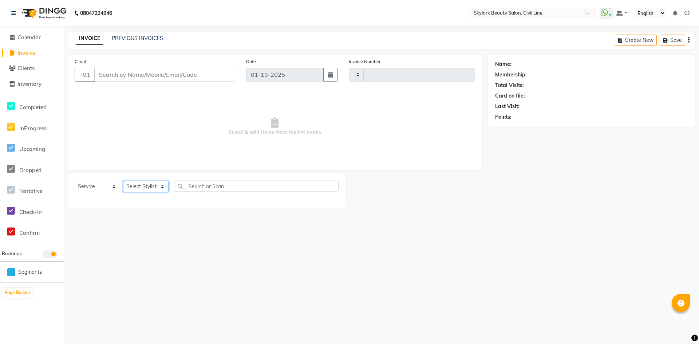
click at [144, 188] on select "Select Stylist" at bounding box center [146, 186] width 46 height 11
click at [37, 36] on span "Calendar" at bounding box center [28, 37] width 23 height 7
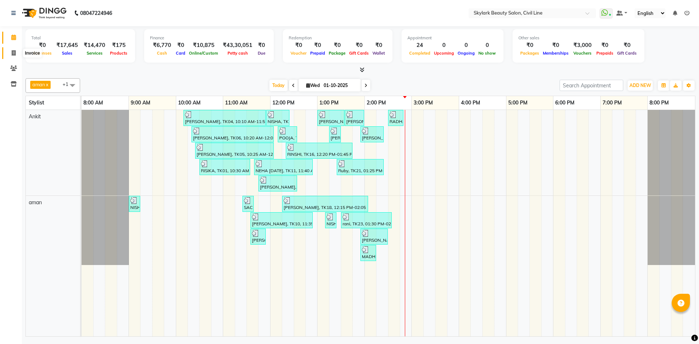
click at [11, 51] on span at bounding box center [13, 53] width 13 height 8
select select "service"
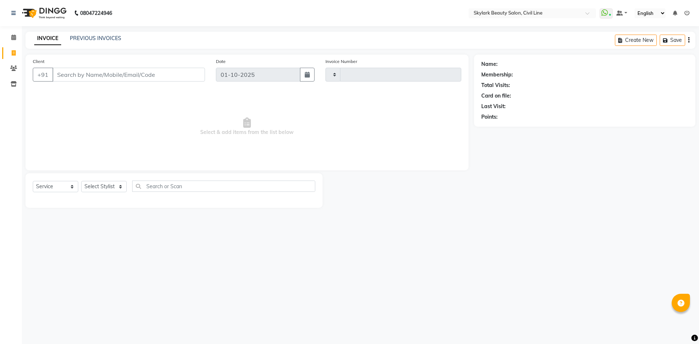
type input "7024"
select select "4588"
click at [113, 184] on select "Select Stylist" at bounding box center [104, 186] width 46 height 11
select select "85071"
click at [81, 181] on select "Select Stylist [PERSON_NAME] [PERSON_NAME] [PERSON_NAME] WASU" at bounding box center [104, 186] width 46 height 11
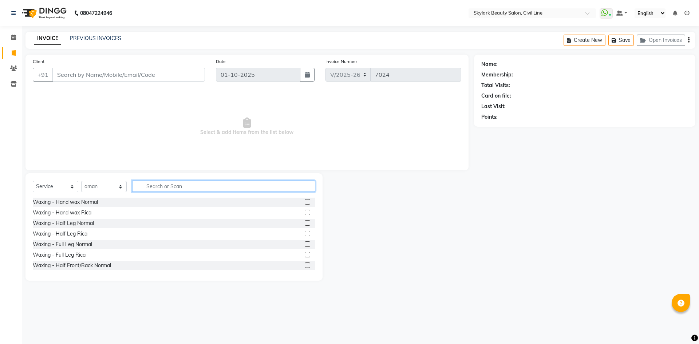
click at [169, 185] on input "text" at bounding box center [223, 186] width 183 height 11
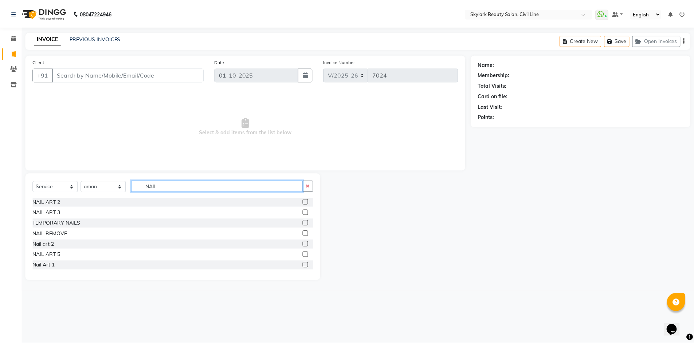
scroll to position [1, 0]
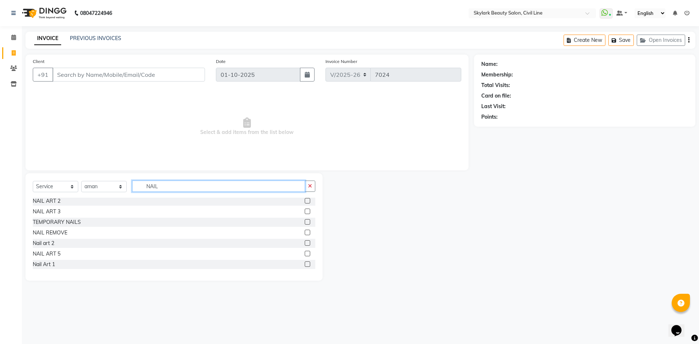
type input "NAIL"
click at [305, 200] on label at bounding box center [307, 200] width 5 height 5
click at [305, 200] on input "checkbox" at bounding box center [307, 201] width 5 height 5
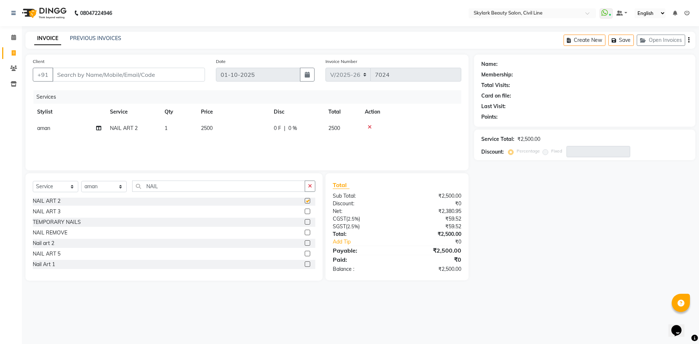
checkbox input "false"
click at [226, 126] on td "2500" at bounding box center [233, 128] width 73 height 16
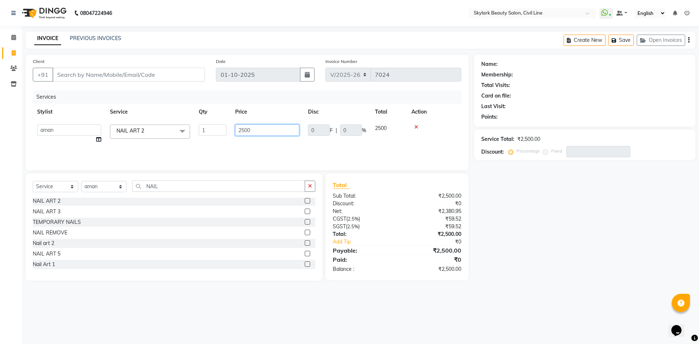
click at [278, 128] on input "2500" at bounding box center [267, 130] width 64 height 11
type input "2000"
click at [117, 74] on input "Client" at bounding box center [128, 75] width 153 height 14
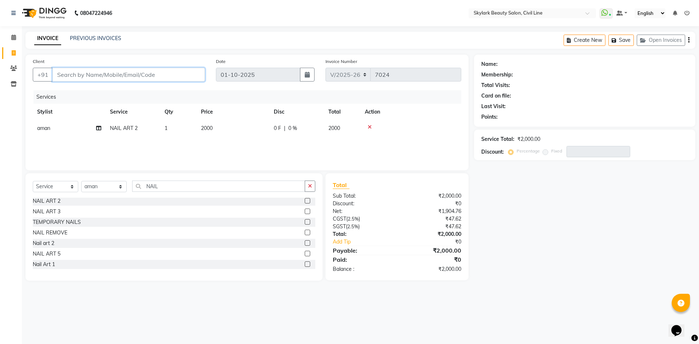
type input "7"
type input "0"
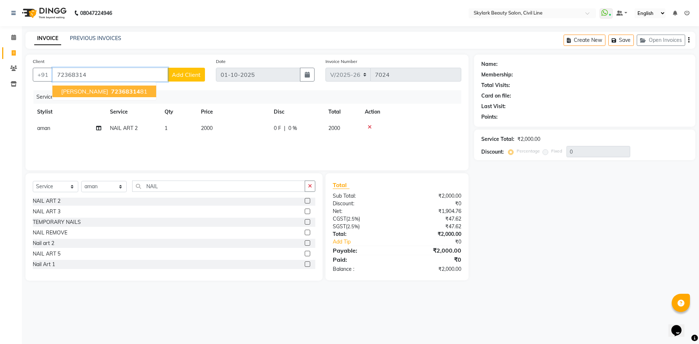
click at [76, 87] on button "[PERSON_NAME] 72368314 81" at bounding box center [104, 92] width 104 height 12
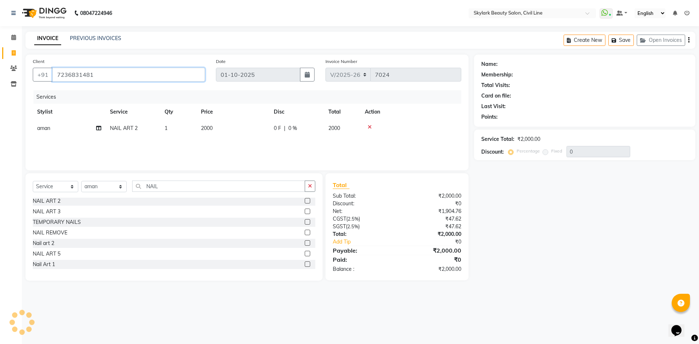
type input "7236831481"
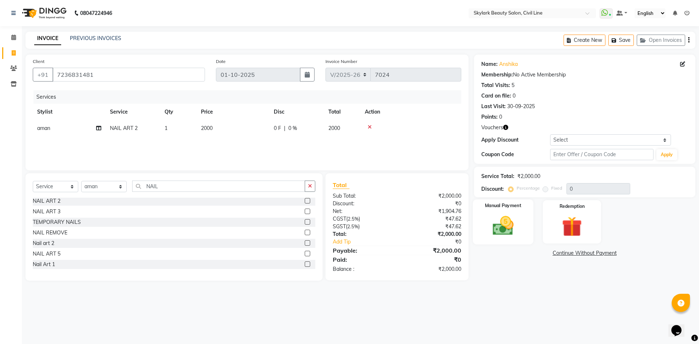
click at [496, 232] on img at bounding box center [503, 226] width 34 height 24
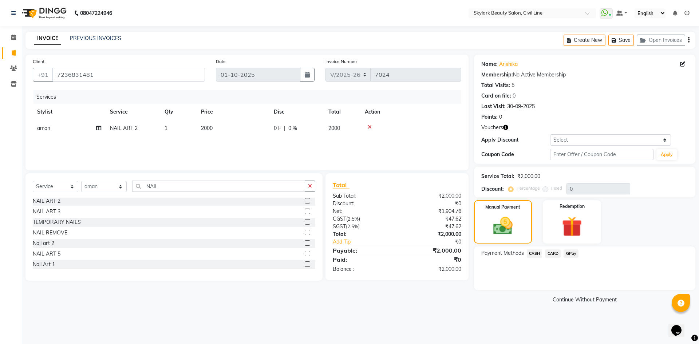
click at [577, 253] on span "GPay" at bounding box center [571, 253] width 15 height 8
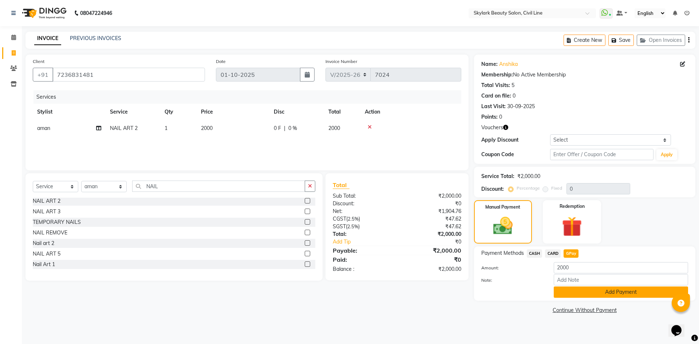
click at [598, 293] on button "Add Payment" at bounding box center [621, 292] width 134 height 11
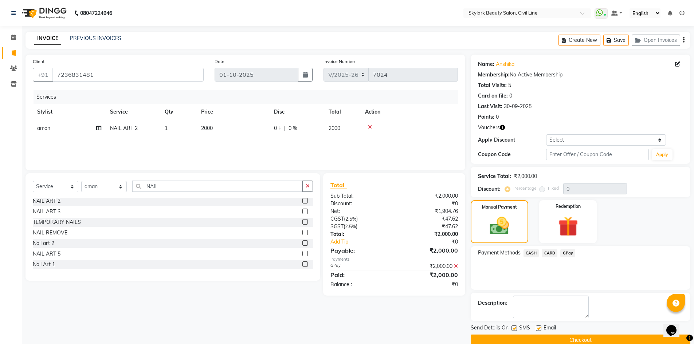
scroll to position [13, 0]
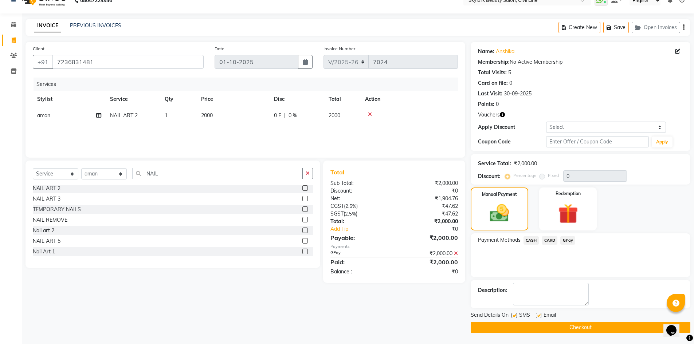
click at [587, 326] on button "Checkout" at bounding box center [580, 327] width 220 height 11
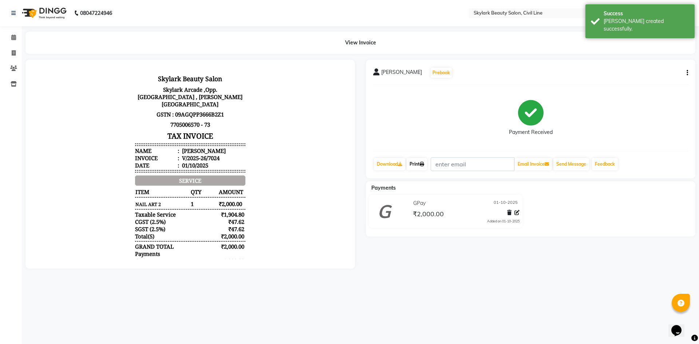
click at [422, 164] on link "Print" at bounding box center [417, 164] width 20 height 12
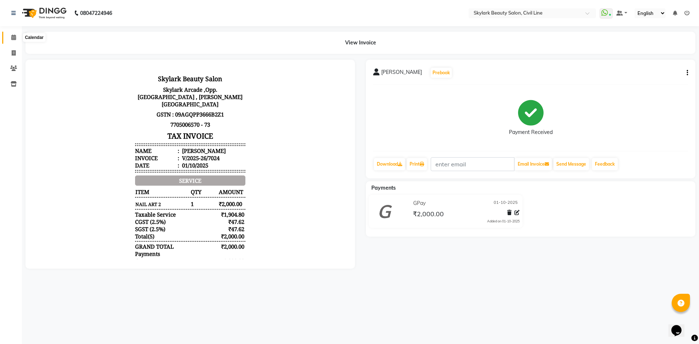
click at [14, 36] on icon at bounding box center [13, 37] width 5 height 5
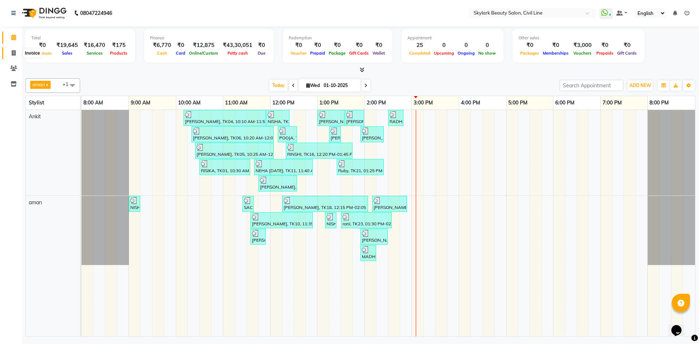
click at [14, 55] on icon at bounding box center [14, 52] width 4 height 5
select select "service"
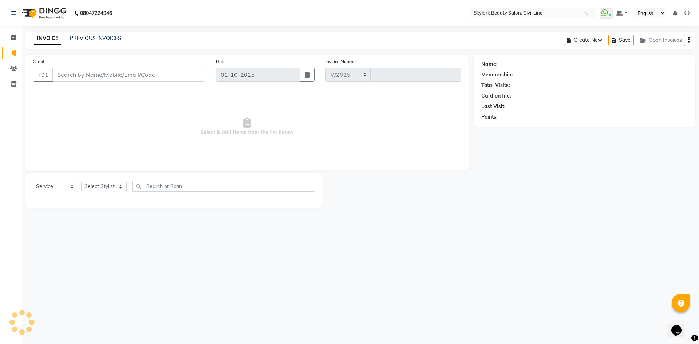
select select "4588"
type input "7027"
click at [71, 187] on select "Select Service Product Membership Package Voucher Prepaid Gift Card" at bounding box center [56, 186] width 46 height 11
select select "V"
click at [33, 181] on select "Select Service Product Membership Package Voucher Prepaid Gift Card" at bounding box center [56, 186] width 46 height 11
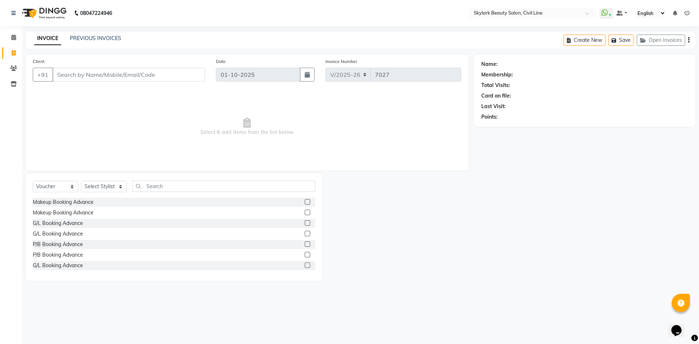
click at [305, 203] on label at bounding box center [307, 201] width 5 height 5
click at [305, 203] on input "checkbox" at bounding box center [307, 202] width 5 height 5
checkbox input "false"
click at [305, 211] on label at bounding box center [307, 212] width 5 height 5
click at [305, 211] on input "checkbox" at bounding box center [307, 212] width 5 height 5
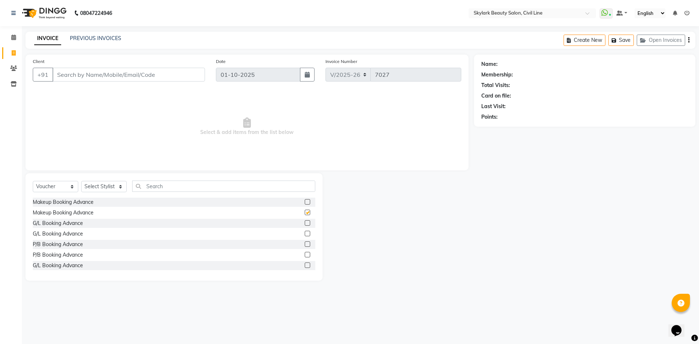
checkbox input "false"
click at [115, 188] on select "Select Stylist [PERSON_NAME] [PERSON_NAME] [PERSON_NAME] WASU" at bounding box center [104, 186] width 46 height 11
select select "85071"
click at [81, 181] on select "Select Stylist [PERSON_NAME] [PERSON_NAME] [PERSON_NAME] WASU" at bounding box center [104, 186] width 46 height 11
click at [305, 201] on label at bounding box center [307, 201] width 5 height 5
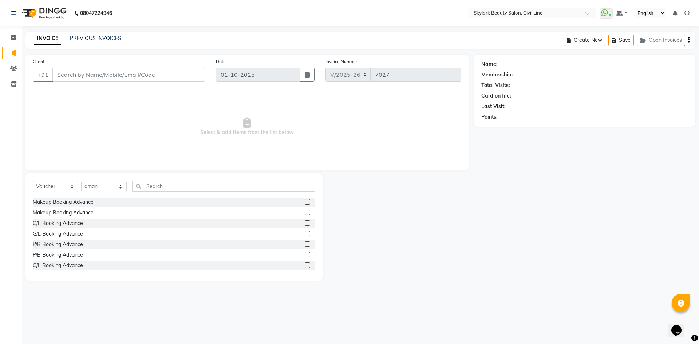
click at [305, 201] on input "checkbox" at bounding box center [307, 202] width 5 height 5
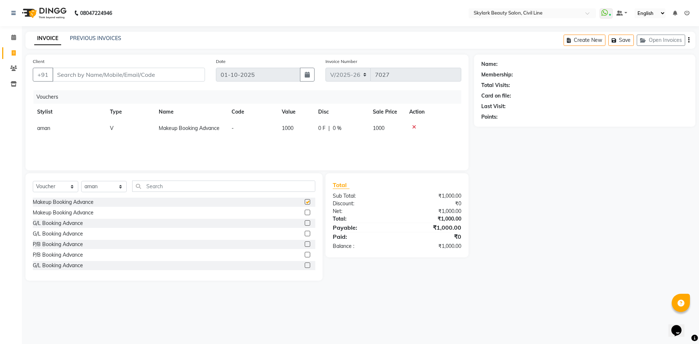
checkbox input "false"
click at [229, 186] on input "text" at bounding box center [223, 186] width 183 height 11
type input "9"
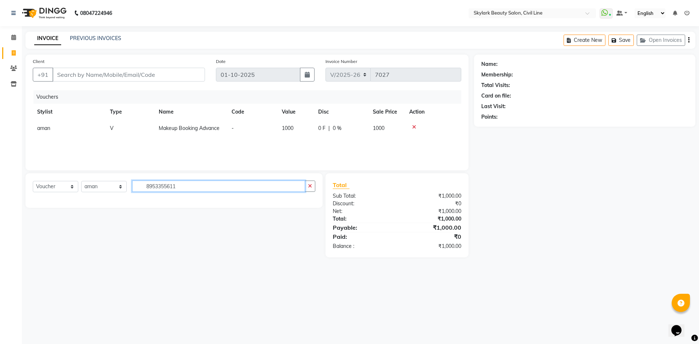
drag, startPoint x: 181, startPoint y: 187, endPoint x: 129, endPoint y: 190, distance: 52.1
click at [129, 190] on div "Select Service Product Membership Package Voucher Prepaid Gift Card Select Styl…" at bounding box center [174, 189] width 283 height 17
type input "8953355611"
click at [129, 79] on input "Client" at bounding box center [128, 75] width 153 height 14
paste input "8953355611"
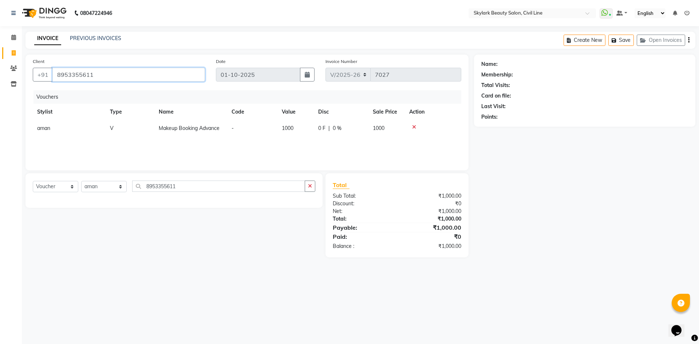
type input "8953355611"
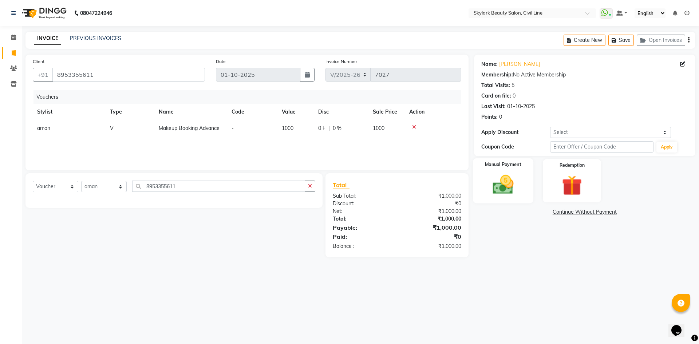
click at [492, 179] on img at bounding box center [503, 185] width 34 height 24
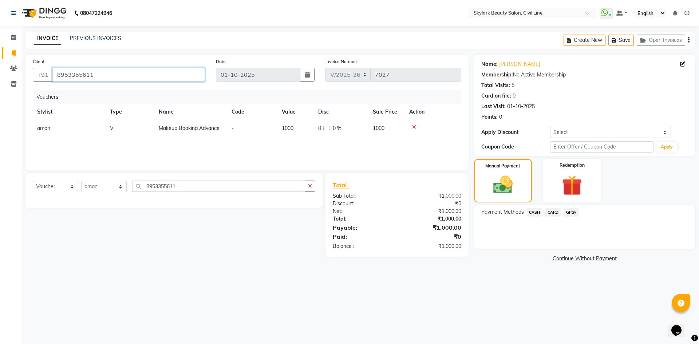
click at [150, 73] on input "8953355611" at bounding box center [128, 75] width 153 height 14
click at [114, 78] on input "8953355611" at bounding box center [128, 75] width 153 height 14
click at [684, 64] on icon at bounding box center [682, 64] width 5 height 5
select select "[DEMOGRAPHIC_DATA]"
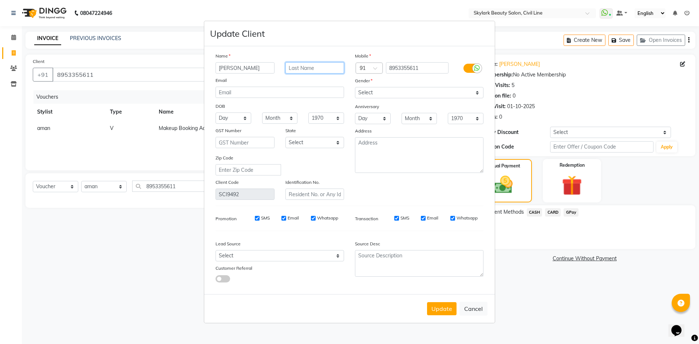
click at [300, 70] on input "text" at bounding box center [314, 67] width 59 height 11
type input "2"
click at [258, 72] on input "[PERSON_NAME]" at bounding box center [245, 67] width 59 height 11
type input "[PERSON_NAME]"
type input "02-10-2025"
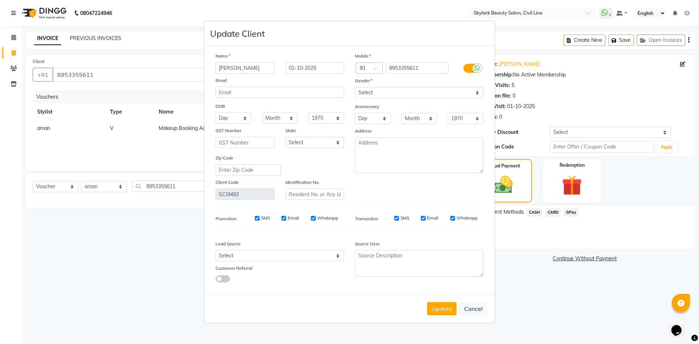
click at [423, 78] on div "Gender" at bounding box center [419, 82] width 139 height 10
click at [437, 306] on button "Update" at bounding box center [441, 308] width 29 height 13
select select
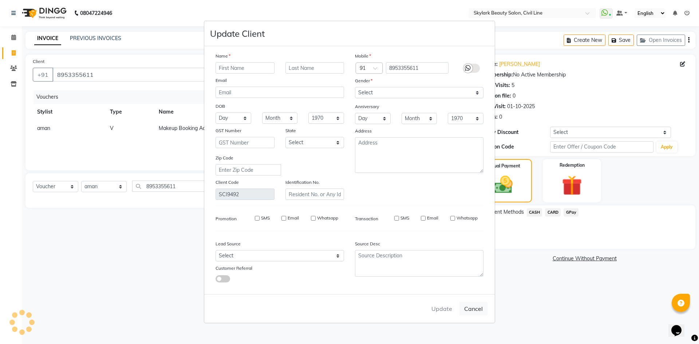
select select
checkbox input "false"
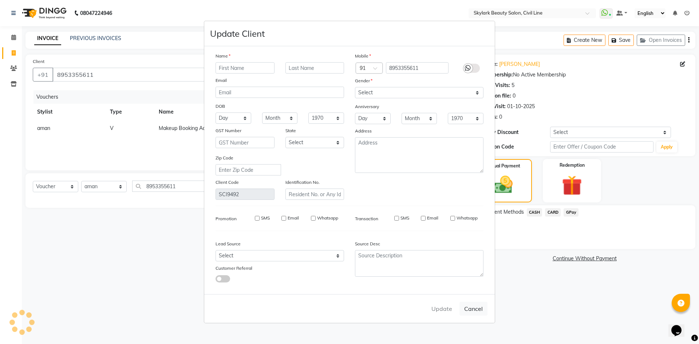
checkbox input "false"
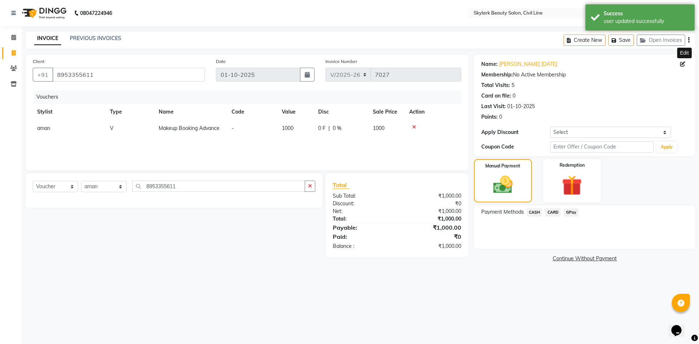
click at [555, 212] on span "CARD" at bounding box center [553, 212] width 16 height 8
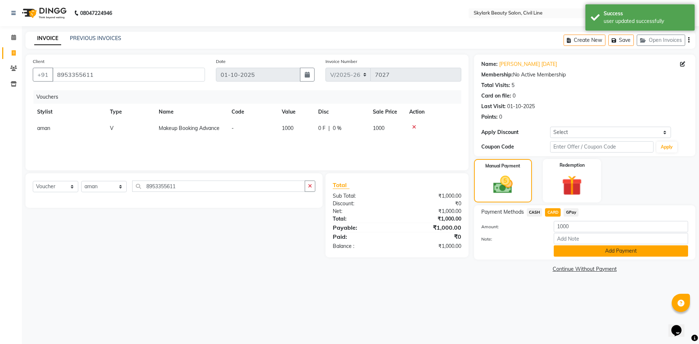
click at [567, 252] on button "Add Payment" at bounding box center [621, 250] width 134 height 11
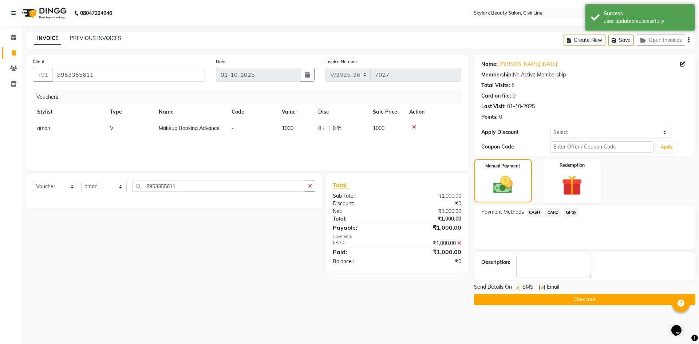
click at [558, 297] on button "Checkout" at bounding box center [584, 299] width 221 height 11
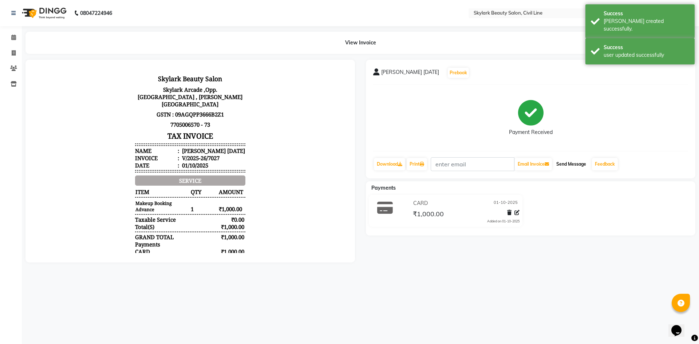
click at [580, 163] on button "Send Message" at bounding box center [571, 164] width 36 height 12
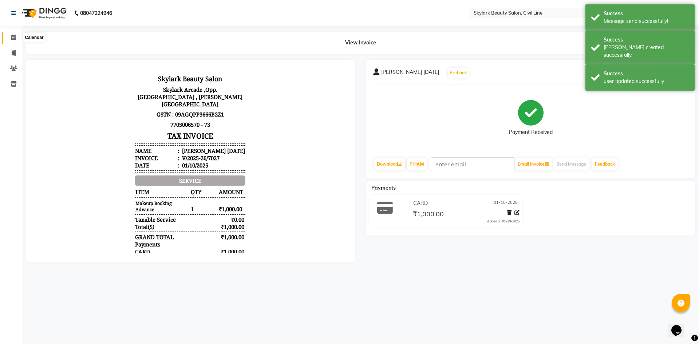
click at [12, 39] on icon at bounding box center [13, 37] width 5 height 5
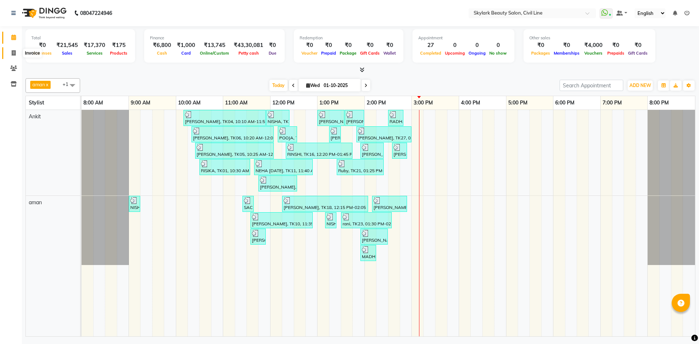
click at [12, 54] on icon at bounding box center [14, 52] width 4 height 5
select select "service"
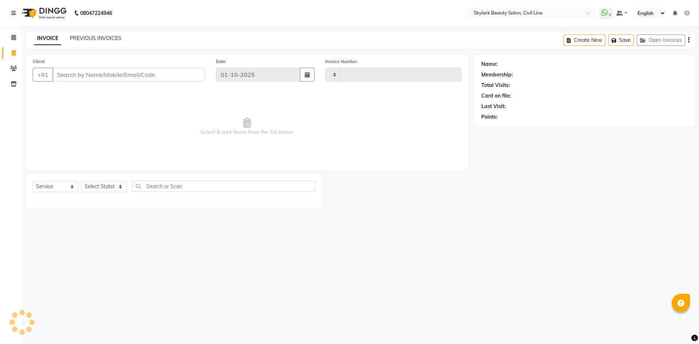
type input "7028"
select select "4588"
click at [103, 40] on link "PREVIOUS INVOICES" at bounding box center [95, 38] width 51 height 7
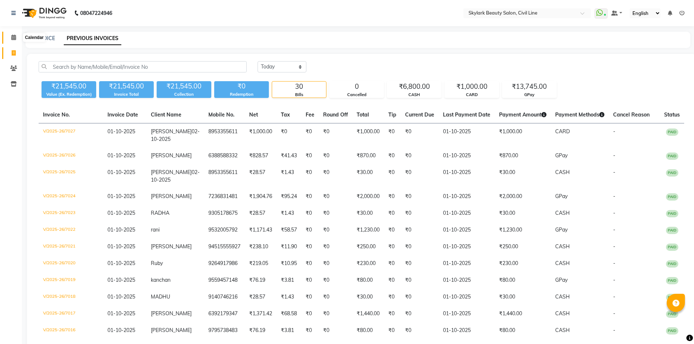
click at [14, 39] on icon at bounding box center [13, 37] width 5 height 5
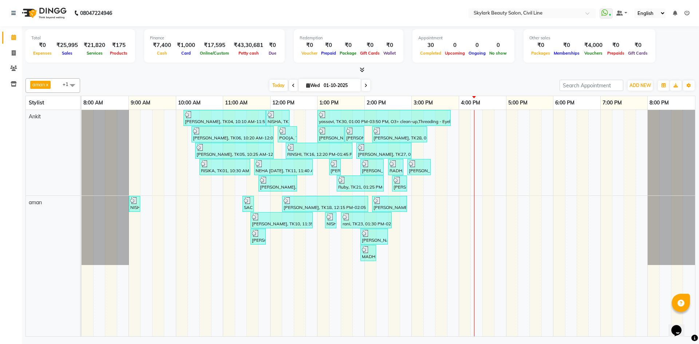
click at [685, 52] on div "Total ₹0 Expenses ₹25,995 Sales ₹21,820 Services ₹175 Products Finance ₹7,400 C…" at bounding box center [360, 47] width 670 height 36
click at [11, 48] on link "Invoice" at bounding box center [10, 53] width 17 height 12
select select "service"
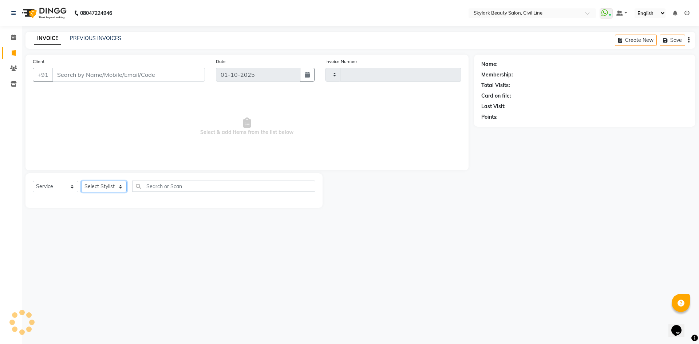
click at [107, 186] on select "Select Stylist" at bounding box center [104, 186] width 46 height 11
click at [81, 181] on select "Select Stylist [PERSON_NAME] [PERSON_NAME] [PERSON_NAME] WASU" at bounding box center [104, 186] width 46 height 11
type input "7034"
select select "4588"
click at [104, 191] on select "Select Stylist [PERSON_NAME] [PERSON_NAME] [PERSON_NAME] WASU" at bounding box center [104, 186] width 46 height 11
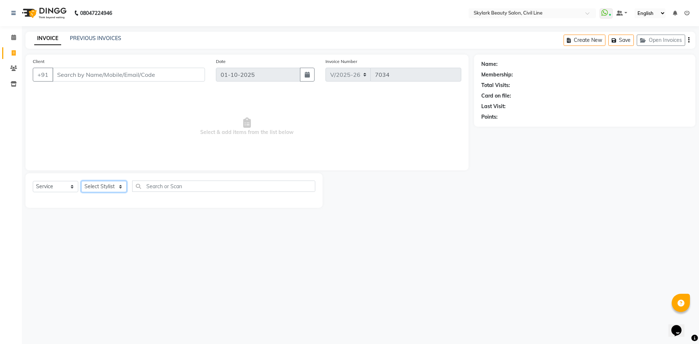
select select "85071"
click at [81, 181] on select "Select Stylist [PERSON_NAME] [PERSON_NAME] [PERSON_NAME] WASU" at bounding box center [104, 186] width 46 height 11
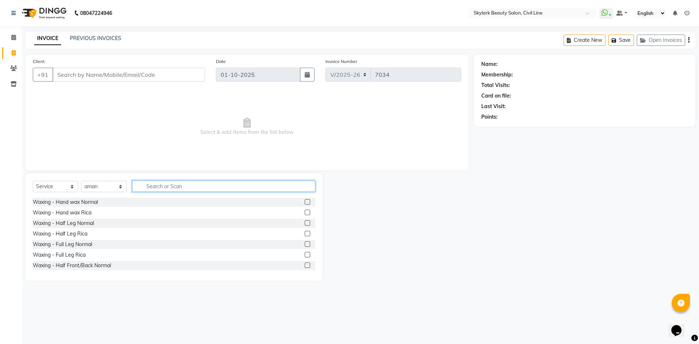
click at [154, 188] on input "text" at bounding box center [223, 186] width 183 height 11
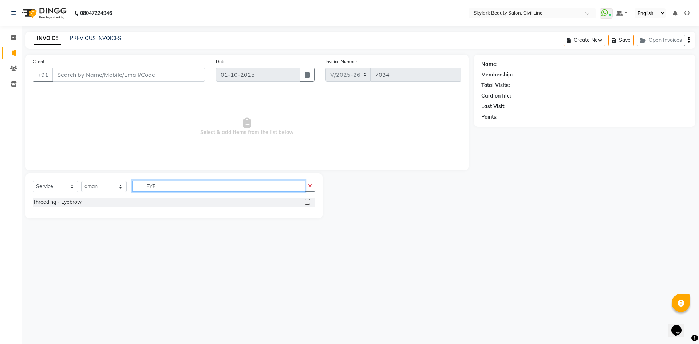
type input "EYE"
click at [308, 202] on label at bounding box center [307, 201] width 5 height 5
click at [308, 202] on input "checkbox" at bounding box center [307, 202] width 5 height 5
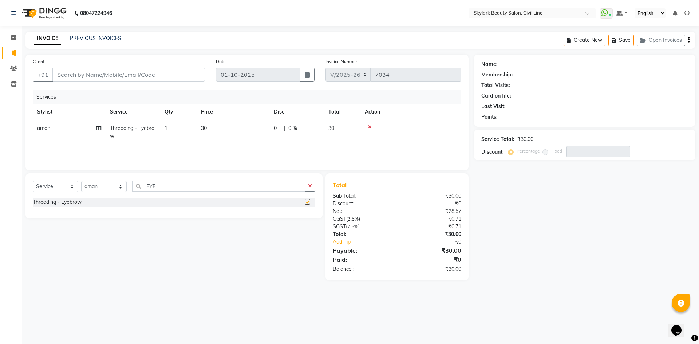
checkbox input "false"
click at [269, 185] on input "EYE" at bounding box center [218, 186] width 173 height 11
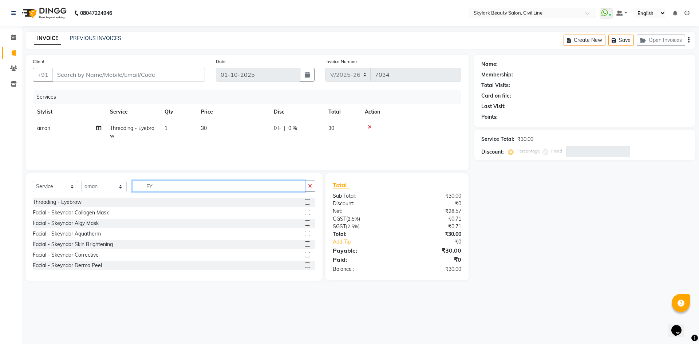
type input "E"
type input "FO"
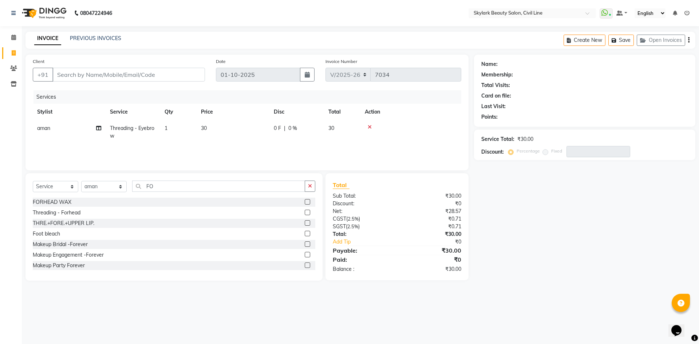
click at [305, 212] on label at bounding box center [307, 212] width 5 height 5
click at [305, 212] on input "checkbox" at bounding box center [307, 212] width 5 height 5
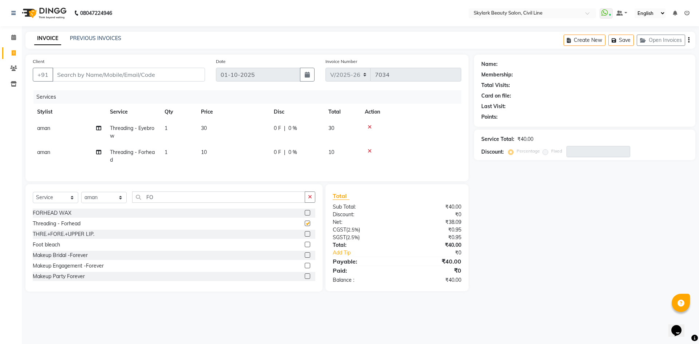
checkbox input "false"
click at [190, 72] on input "Client" at bounding box center [128, 75] width 153 height 14
type input "7"
type input "0"
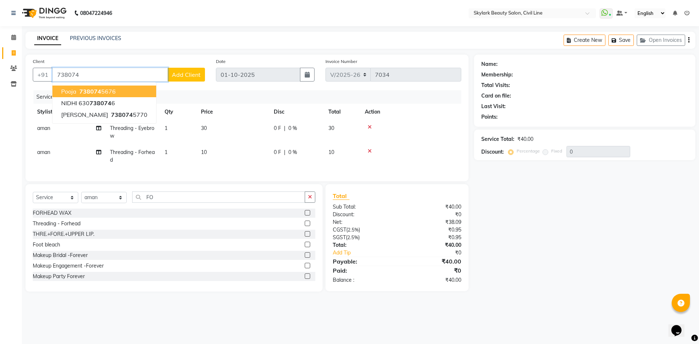
click at [127, 95] on button "pooja 738074 5676" at bounding box center [104, 92] width 104 height 12
type input "7380745676"
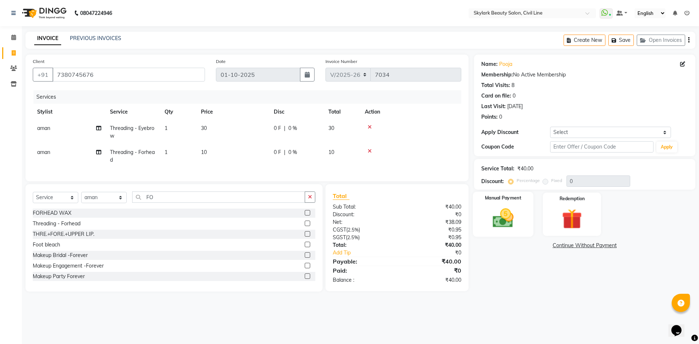
click at [489, 201] on label "Manual Payment" at bounding box center [503, 198] width 36 height 7
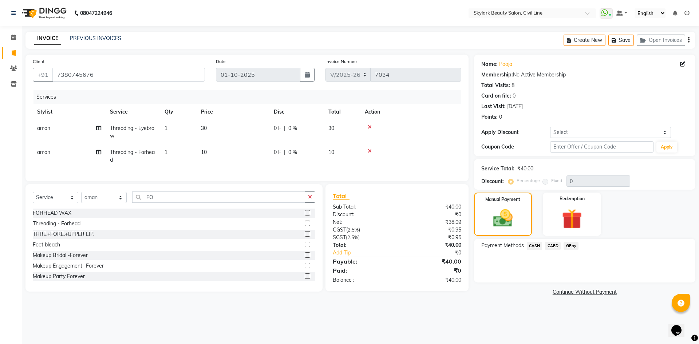
click at [533, 245] on span "CASH" at bounding box center [535, 246] width 16 height 8
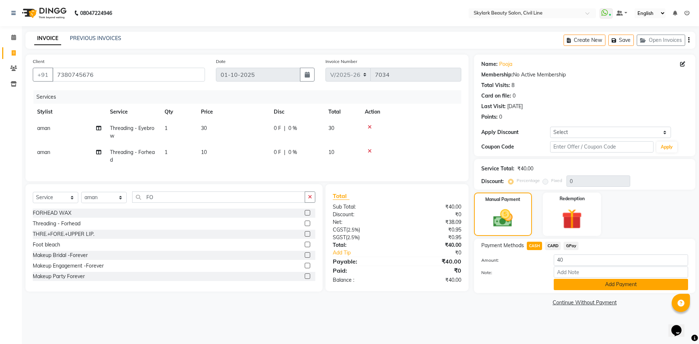
click at [590, 289] on button "Add Payment" at bounding box center [621, 284] width 134 height 11
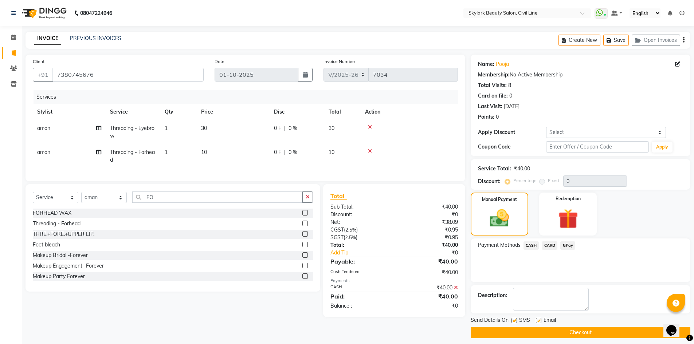
click at [580, 335] on button "Checkout" at bounding box center [580, 332] width 220 height 11
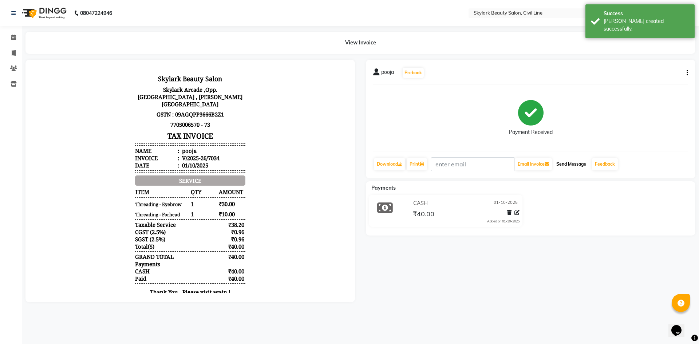
click at [587, 166] on button "Send Message" at bounding box center [571, 164] width 36 height 12
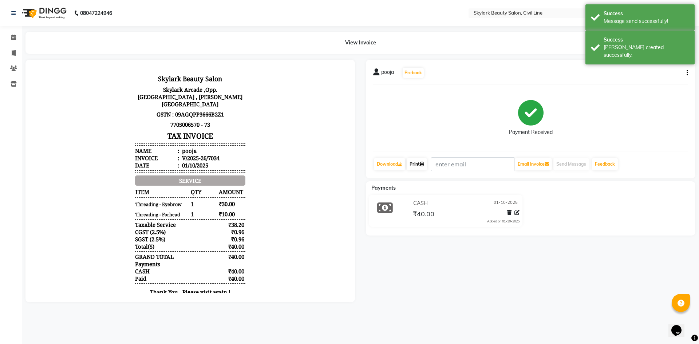
click at [422, 164] on link "Print" at bounding box center [417, 164] width 20 height 12
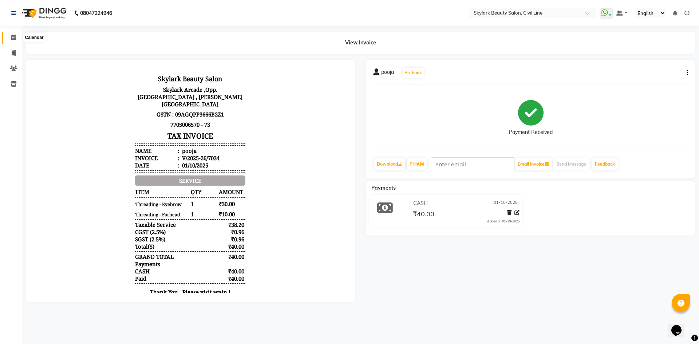
click at [13, 37] on icon at bounding box center [13, 37] width 5 height 5
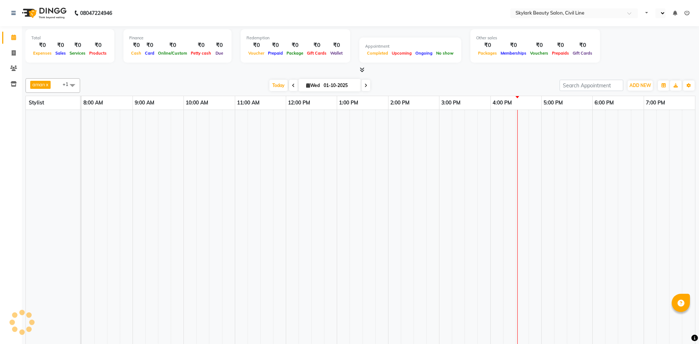
select select "en"
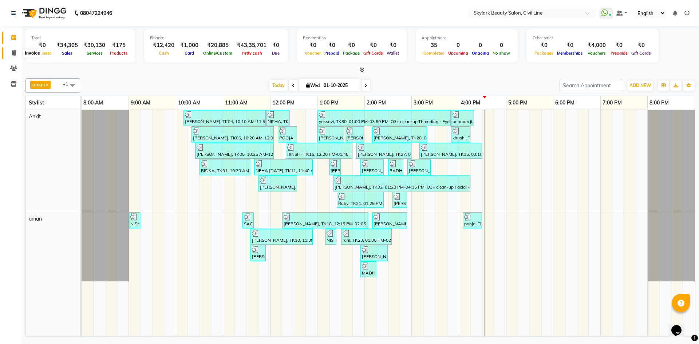
click at [12, 55] on icon at bounding box center [14, 52] width 4 height 5
select select "4588"
select select "service"
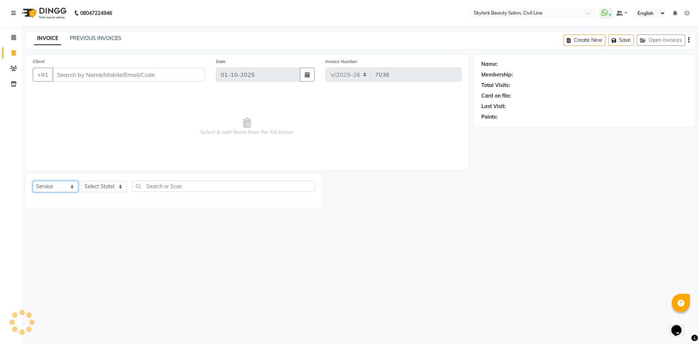
click at [63, 188] on select "Select Service Product Membership Package Voucher Prepaid Gift Card" at bounding box center [56, 186] width 46 height 11
click at [33, 181] on select "Select Service Product Membership Package Voucher Prepaid Gift Card" at bounding box center [56, 186] width 46 height 11
click at [86, 39] on link "PREVIOUS INVOICES" at bounding box center [95, 38] width 51 height 7
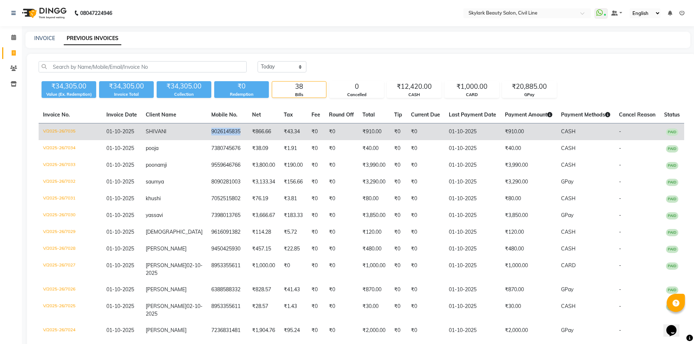
drag, startPoint x: 193, startPoint y: 130, endPoint x: 224, endPoint y: 131, distance: 31.0
click at [224, 131] on td "9026145835" at bounding box center [227, 131] width 41 height 17
copy td "9026145835"
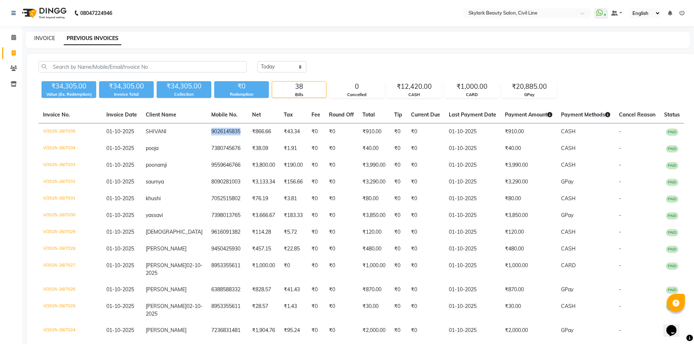
click at [42, 37] on link "INVOICE" at bounding box center [44, 38] width 21 height 7
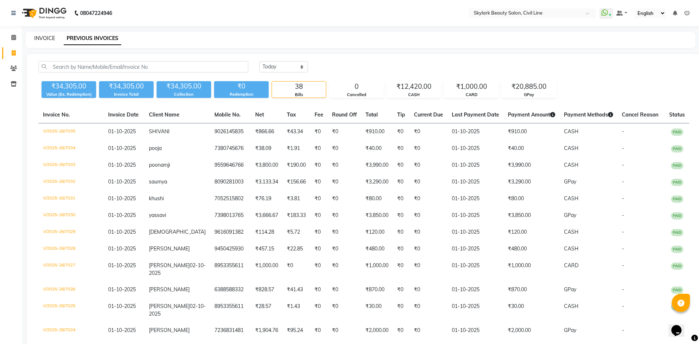
select select "4588"
select select "service"
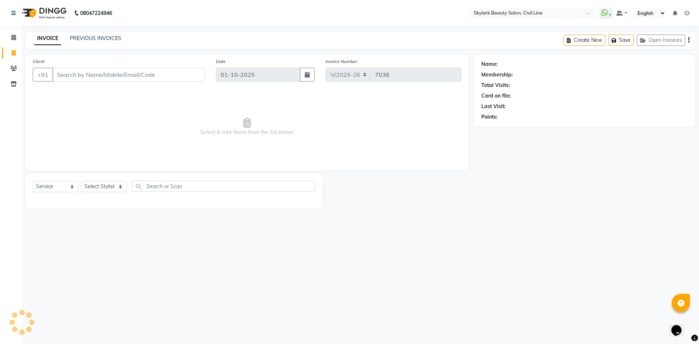
click at [95, 77] on input "Client" at bounding box center [128, 75] width 153 height 14
type input "9026145835"
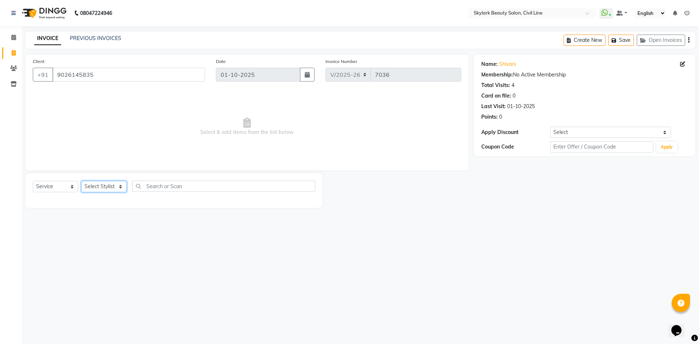
click at [108, 181] on select "Select Stylist [PERSON_NAME] [PERSON_NAME] [PERSON_NAME] WASU" at bounding box center [104, 186] width 46 height 11
select select "85071"
click at [81, 181] on select "Select Stylist [PERSON_NAME] [PERSON_NAME] [PERSON_NAME] WASU" at bounding box center [104, 186] width 46 height 11
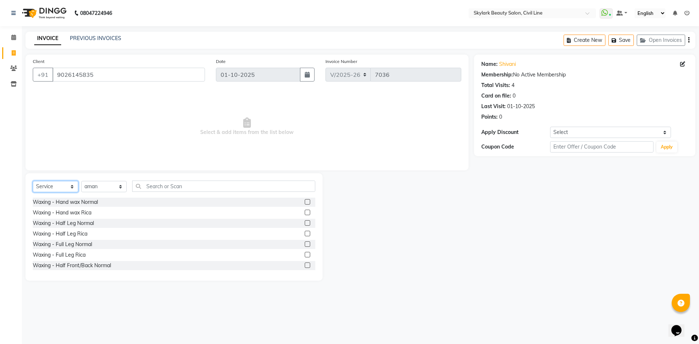
click at [72, 186] on select "Select Service Product Membership Package Voucher Prepaid Gift Card" at bounding box center [56, 186] width 46 height 11
select select "product"
click at [33, 181] on select "Select Service Product Membership Package Voucher Prepaid Gift Card" at bounding box center [56, 186] width 46 height 11
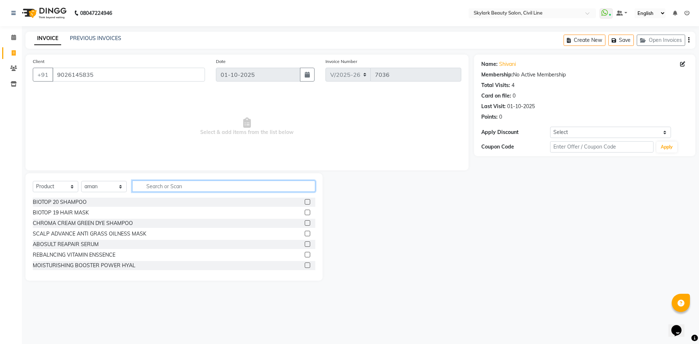
click at [202, 185] on input "text" at bounding box center [223, 186] width 183 height 11
type input "O"
click at [157, 182] on input "text" at bounding box center [223, 186] width 183 height 11
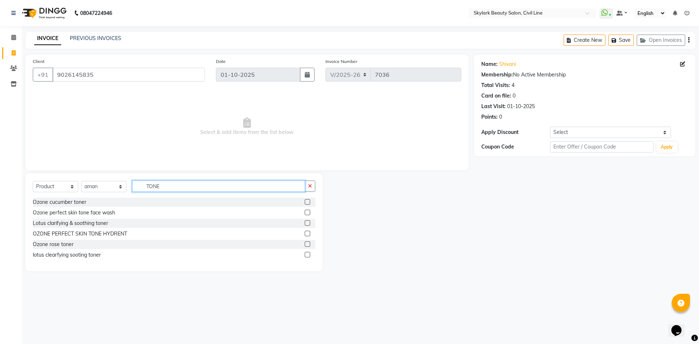
type input "TONE"
click at [309, 246] on label at bounding box center [307, 243] width 5 height 5
click at [309, 246] on input "checkbox" at bounding box center [307, 244] width 5 height 5
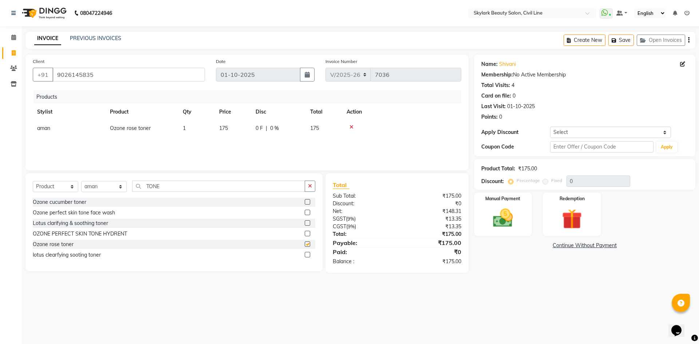
checkbox input "false"
click at [524, 222] on div "Manual Payment" at bounding box center [503, 214] width 60 height 45
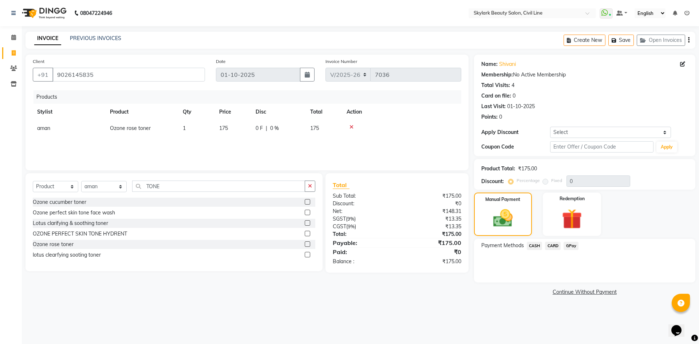
click at [530, 245] on span "CASH" at bounding box center [535, 246] width 16 height 8
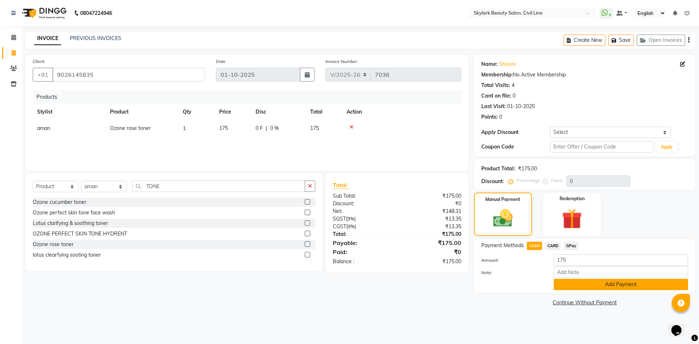
click at [566, 280] on button "Add Payment" at bounding box center [621, 284] width 134 height 11
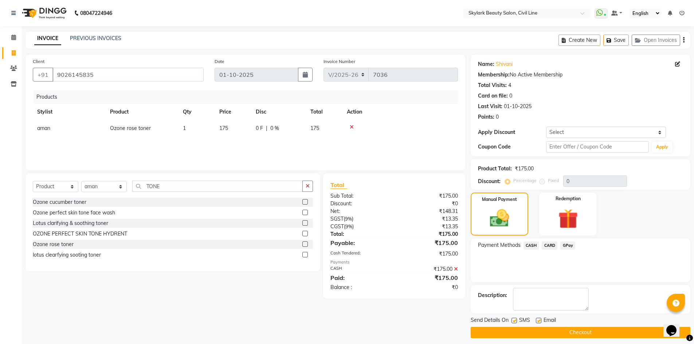
click at [561, 329] on button "Checkout" at bounding box center [580, 332] width 220 height 11
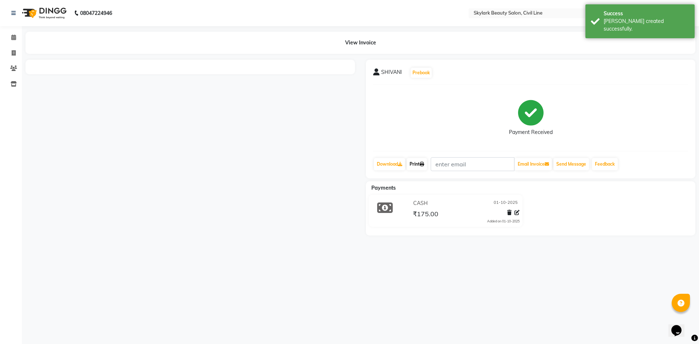
click at [420, 166] on link "Print" at bounding box center [417, 164] width 20 height 12
click at [421, 165] on link "Print" at bounding box center [417, 164] width 20 height 12
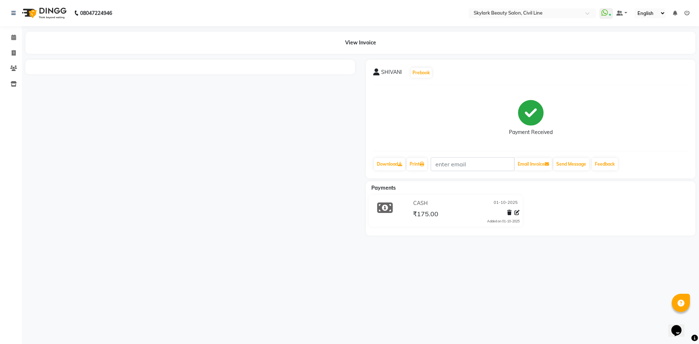
select select "service"
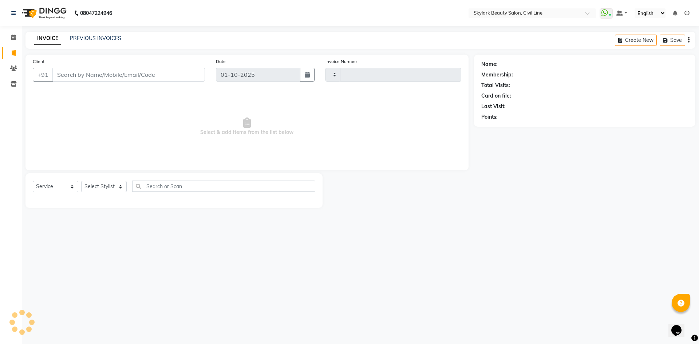
type input "7037"
select select "4588"
click at [13, 39] on icon at bounding box center [13, 37] width 5 height 5
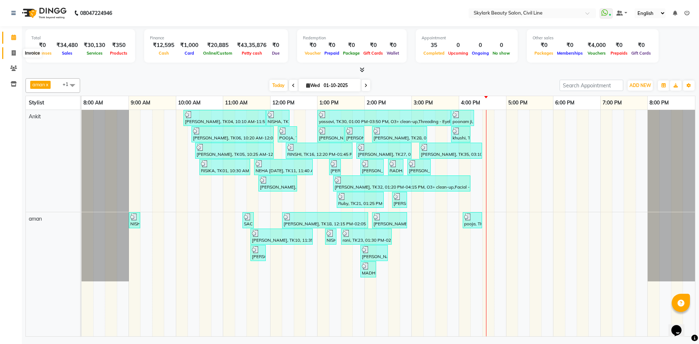
click at [13, 55] on icon at bounding box center [14, 52] width 4 height 5
select select "service"
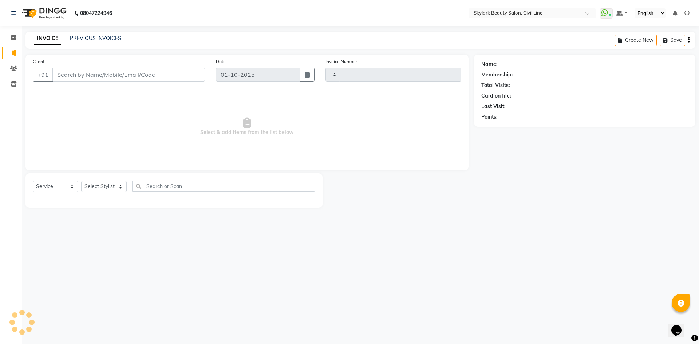
type input "7037"
select select "4588"
click at [88, 34] on div "INVOICE PREVIOUS INVOICES Create New Save Open Invoices" at bounding box center [360, 40] width 670 height 17
click at [90, 36] on link "PREVIOUS INVOICES" at bounding box center [95, 38] width 51 height 7
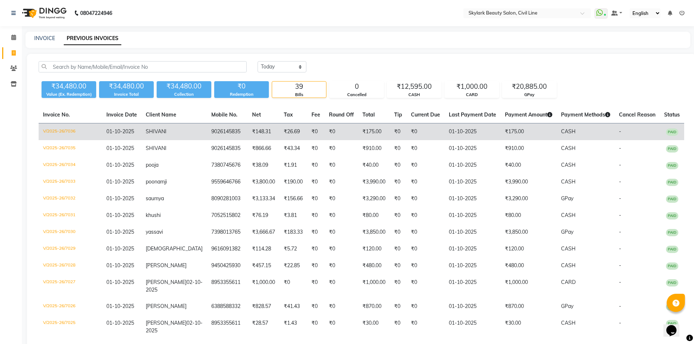
click at [141, 129] on td "01-10-2025" at bounding box center [121, 131] width 39 height 17
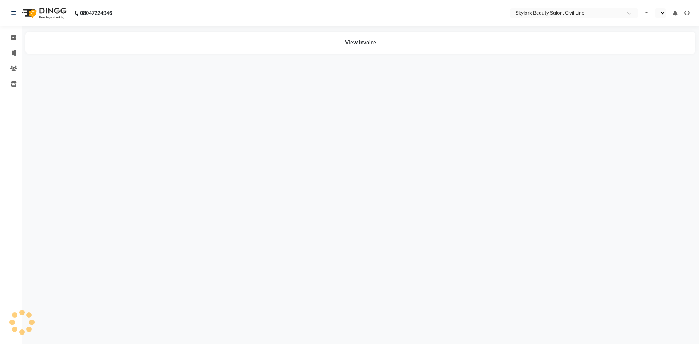
select select "en"
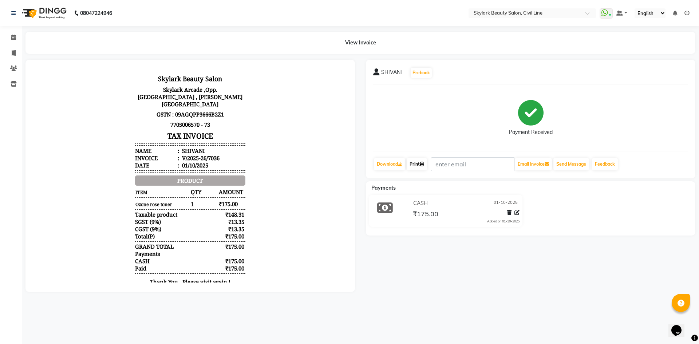
click at [411, 164] on link "Print" at bounding box center [417, 164] width 20 height 12
click at [15, 51] on icon at bounding box center [14, 52] width 4 height 5
select select "service"
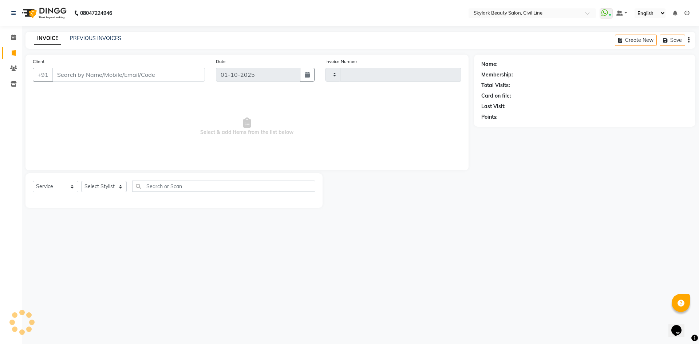
type input "7037"
select select "4588"
click at [63, 185] on select "Select Service Product Membership Package Voucher Prepaid Gift Card" at bounding box center [56, 186] width 46 height 11
select select "V"
click at [33, 181] on select "Select Service Product Membership Package Voucher Prepaid Gift Card" at bounding box center [56, 186] width 46 height 11
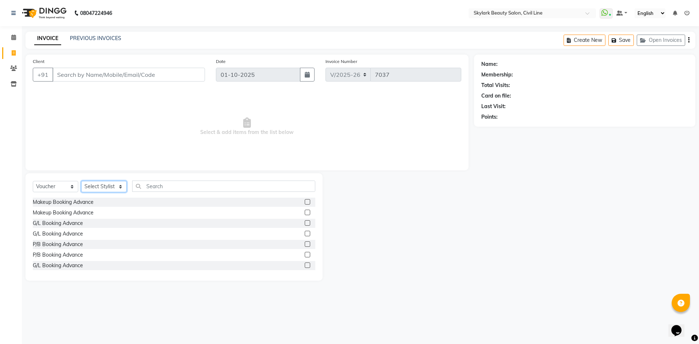
click at [123, 187] on select "Select Stylist [PERSON_NAME] [PERSON_NAME] [PERSON_NAME] WASU" at bounding box center [104, 186] width 46 height 11
select select "85071"
click at [81, 181] on select "Select Stylist [PERSON_NAME] [PERSON_NAME] [PERSON_NAME] WASU" at bounding box center [104, 186] width 46 height 11
click at [305, 201] on label at bounding box center [307, 201] width 5 height 5
click at [305, 201] on input "checkbox" at bounding box center [307, 202] width 5 height 5
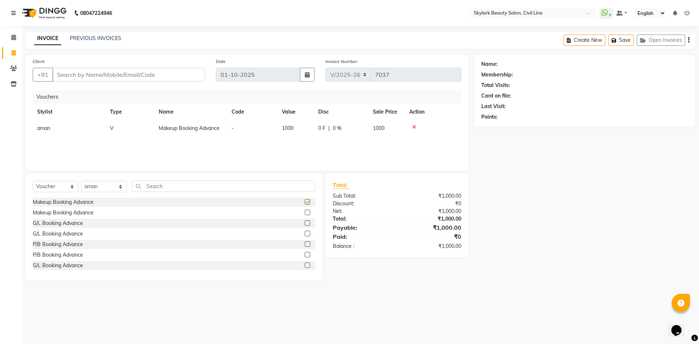
checkbox input "false"
click at [415, 127] on div at bounding box center [433, 127] width 48 height 5
click at [287, 127] on span "1000" at bounding box center [288, 128] width 12 height 7
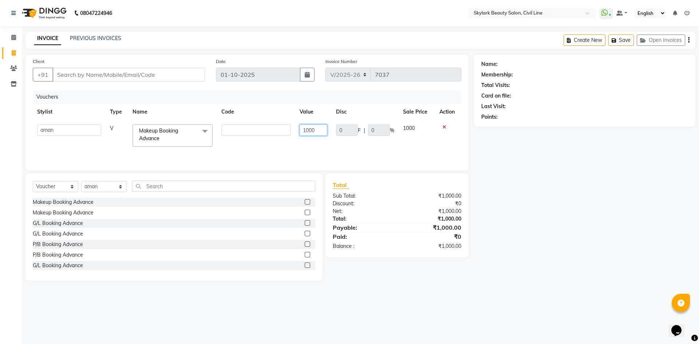
click at [316, 130] on input "1000" at bounding box center [314, 130] width 28 height 11
type input "1"
type input "3000"
click at [315, 147] on div "Vouchers Stylist Type Name Code Value Disc Sale Price Action aman Ankit [PERSON…" at bounding box center [247, 126] width 429 height 73
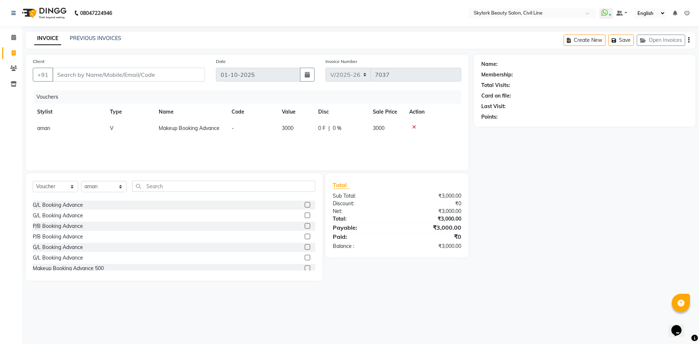
scroll to position [64, 0]
click at [305, 232] on label at bounding box center [307, 232] width 5 height 5
click at [305, 232] on input "checkbox" at bounding box center [307, 232] width 5 height 5
checkbox input "false"
click at [390, 146] on td "500" at bounding box center [386, 145] width 36 height 16
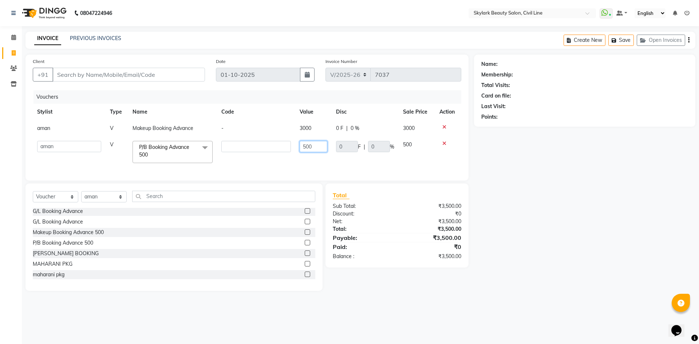
drag, startPoint x: 313, startPoint y: 144, endPoint x: 313, endPoint y: 148, distance: 4.0
click at [313, 147] on input "500" at bounding box center [314, 146] width 28 height 11
type input "5"
type input "1000"
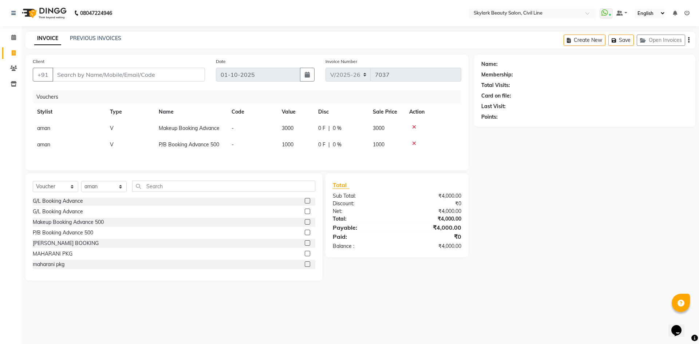
click at [335, 163] on div "Vouchers Stylist Type Name Code Value Disc Sale Price Action aman V Makeup Book…" at bounding box center [247, 126] width 429 height 73
click at [124, 75] on input "Client" at bounding box center [128, 75] width 153 height 14
type input "7607736380"
click at [178, 79] on button "Add Client" at bounding box center [185, 75] width 37 height 14
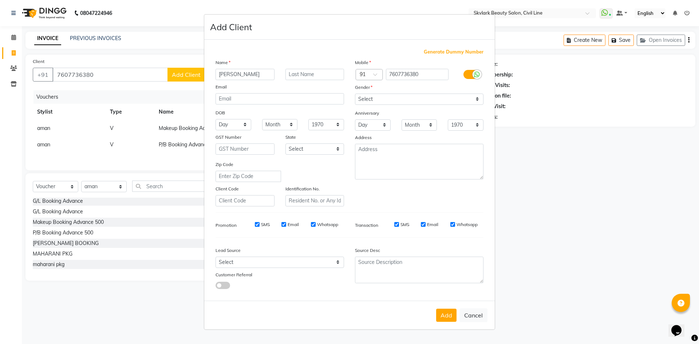
type input "[PERSON_NAME]"
type input "[DATE]"
click at [391, 100] on select "Select [DEMOGRAPHIC_DATA] [DEMOGRAPHIC_DATA] Other Prefer Not To Say" at bounding box center [419, 99] width 129 height 11
select select "[DEMOGRAPHIC_DATA]"
click at [355, 94] on select "Select [DEMOGRAPHIC_DATA] [DEMOGRAPHIC_DATA] Other Prefer Not To Say" at bounding box center [419, 99] width 129 height 11
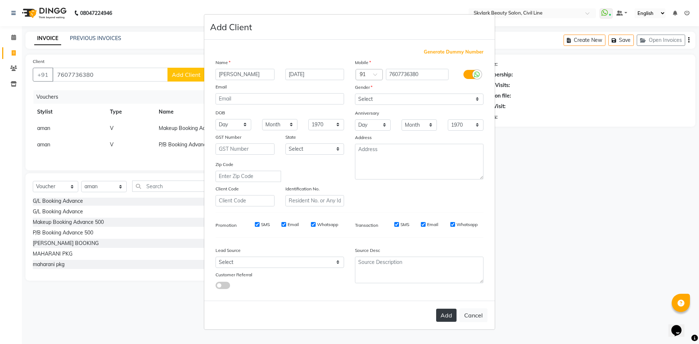
click at [443, 314] on button "Add" at bounding box center [446, 315] width 20 height 13
select select
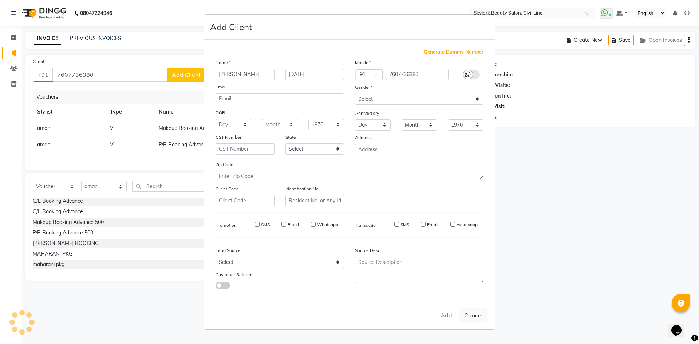
select select
checkbox input "false"
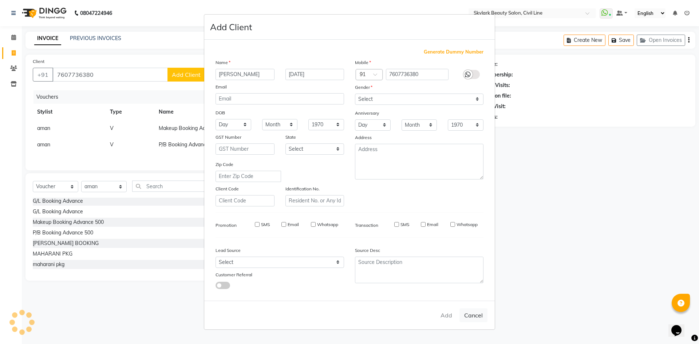
checkbox input "false"
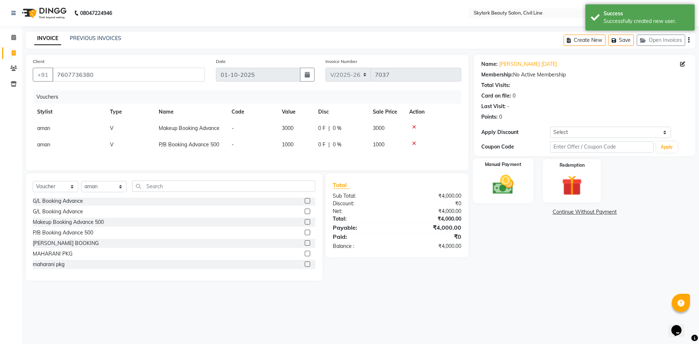
click at [513, 180] on img at bounding box center [503, 185] width 34 height 24
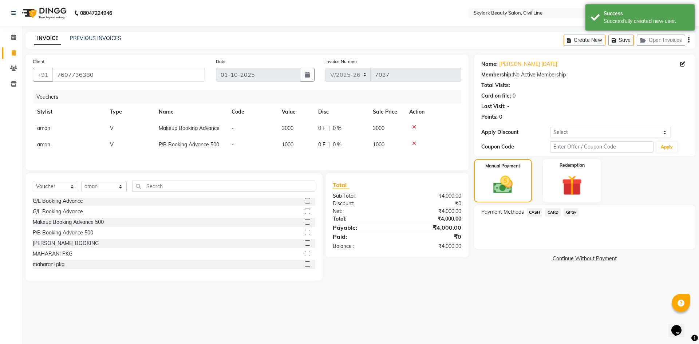
click at [571, 213] on span "GPay" at bounding box center [571, 212] width 15 height 8
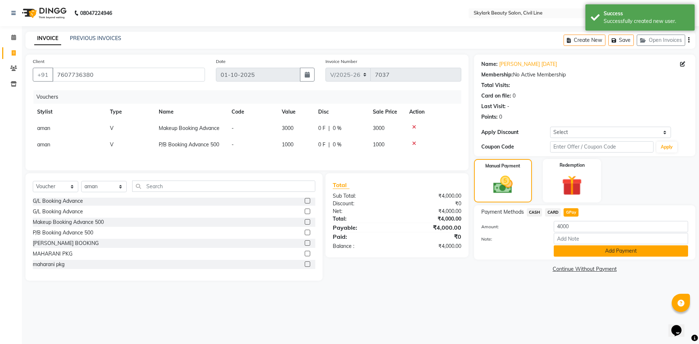
click at [570, 255] on button "Add Payment" at bounding box center [621, 250] width 134 height 11
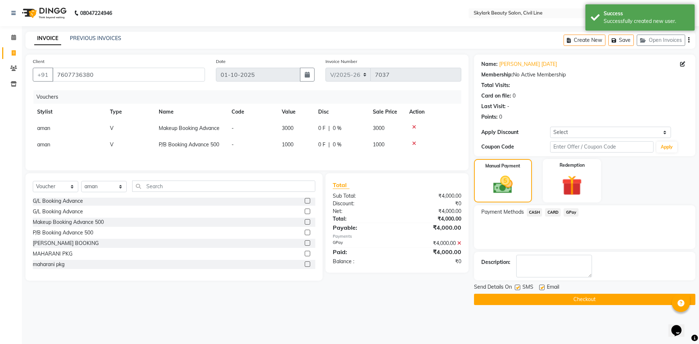
click at [555, 301] on button "Checkout" at bounding box center [584, 299] width 221 height 11
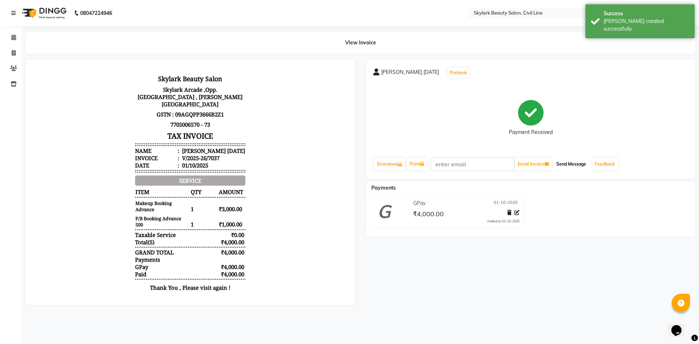
click at [583, 166] on button "Send Message" at bounding box center [571, 164] width 36 height 12
select select "service"
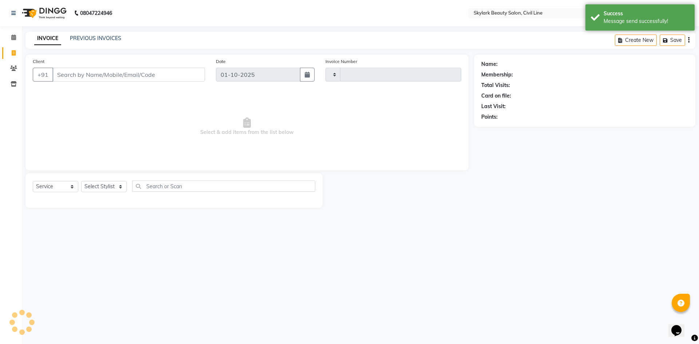
type input "7038"
select select "4588"
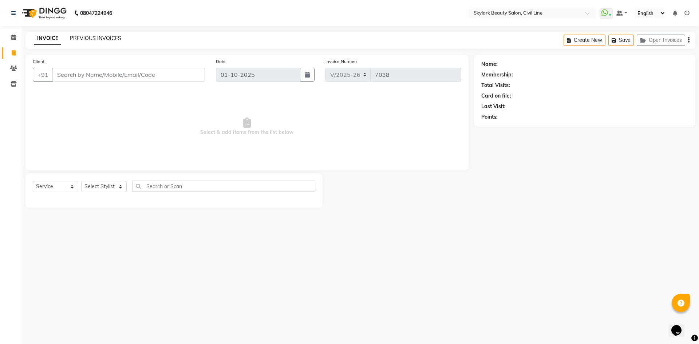
click at [94, 40] on link "PREVIOUS INVOICES" at bounding box center [95, 38] width 51 height 7
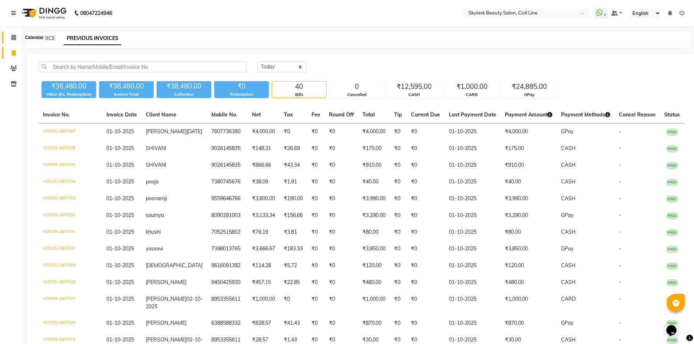
click at [13, 36] on icon at bounding box center [13, 37] width 5 height 5
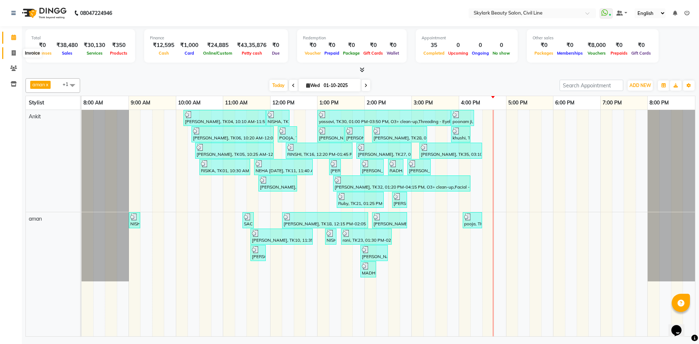
click at [16, 52] on icon at bounding box center [14, 52] width 4 height 5
select select "service"
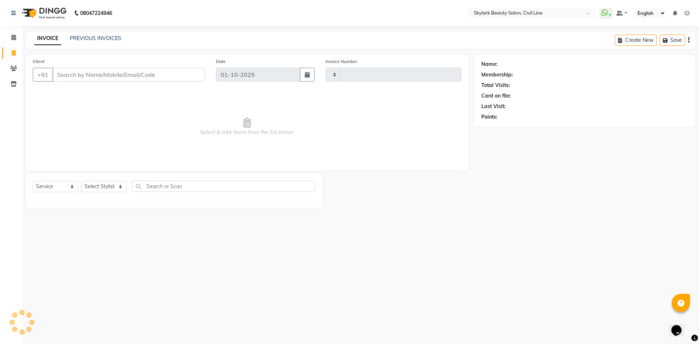
type input "7039"
select select "4588"
click at [110, 39] on link "PREVIOUS INVOICES" at bounding box center [95, 38] width 51 height 7
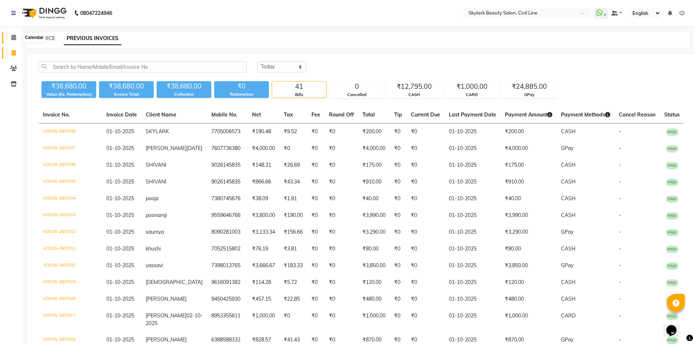
click at [12, 41] on span at bounding box center [13, 37] width 13 height 8
